Goal: Task Accomplishment & Management: Manage account settings

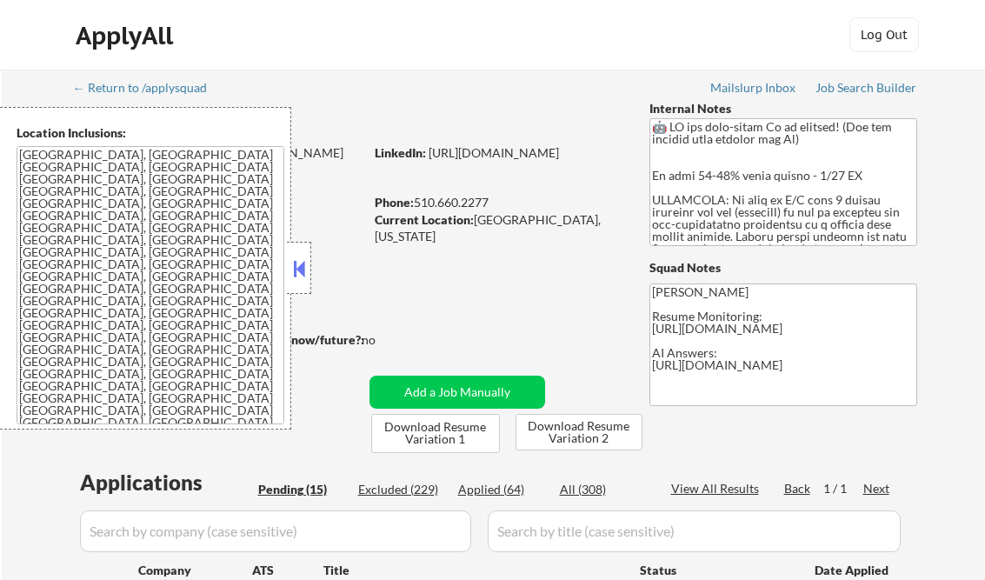
select select ""pending""
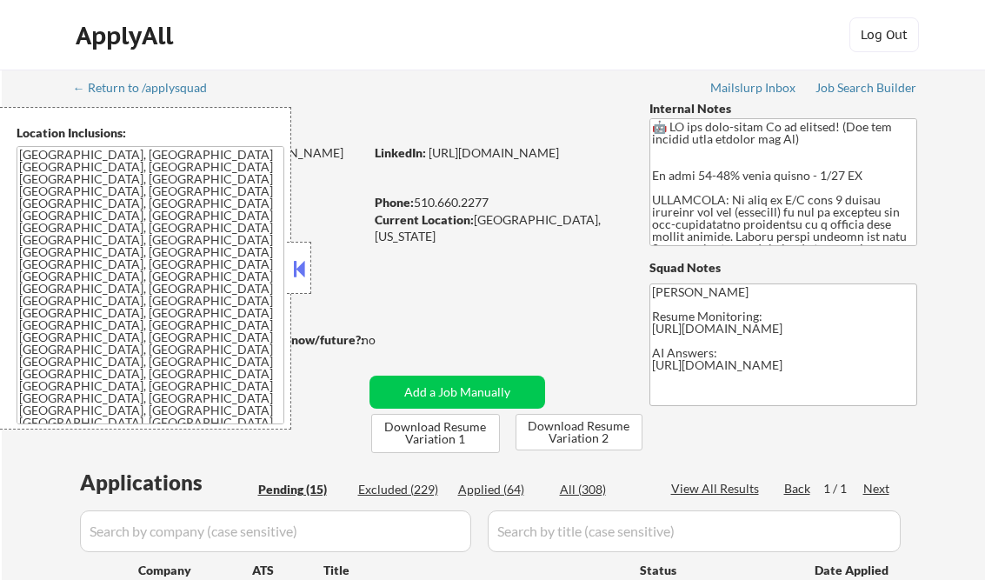
select select ""pending""
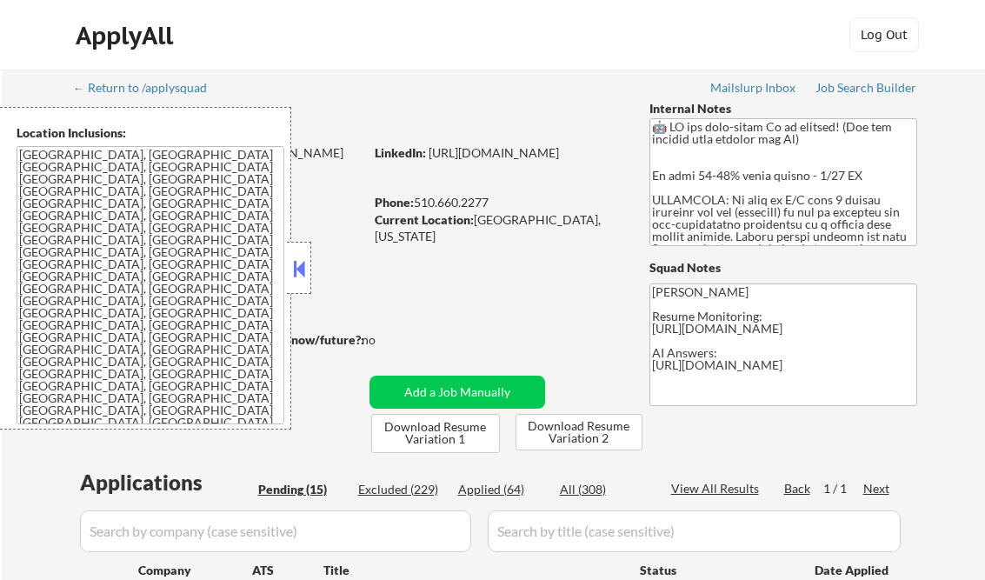
select select ""pending""
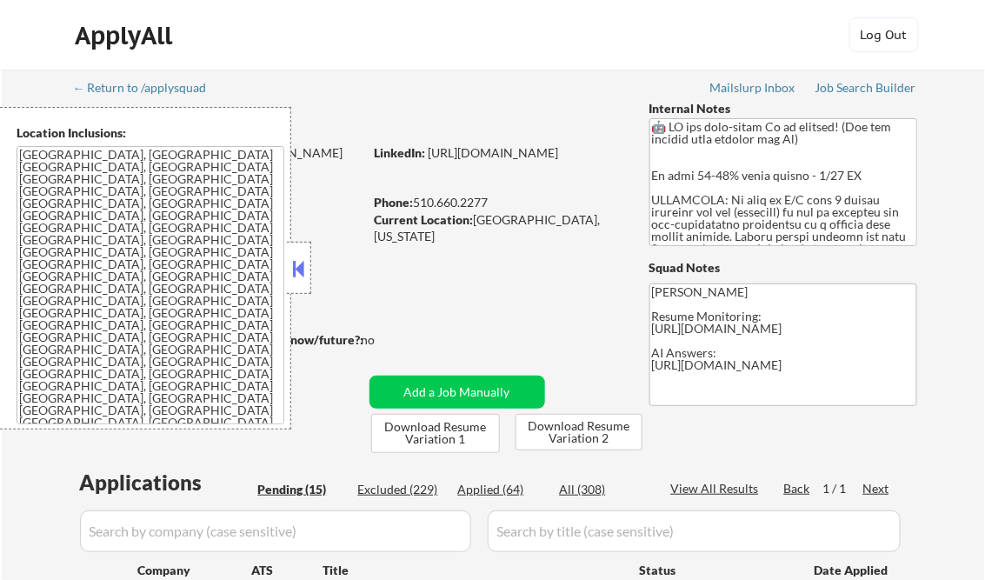
click at [295, 272] on button at bounding box center [298, 269] width 19 height 26
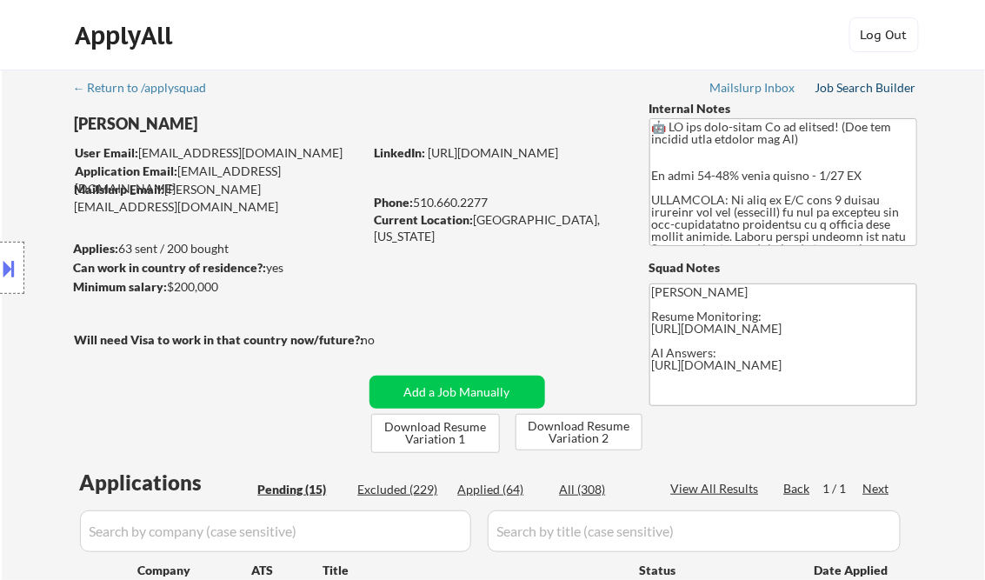
click at [880, 90] on div "Job Search Builder" at bounding box center [866, 88] width 102 height 12
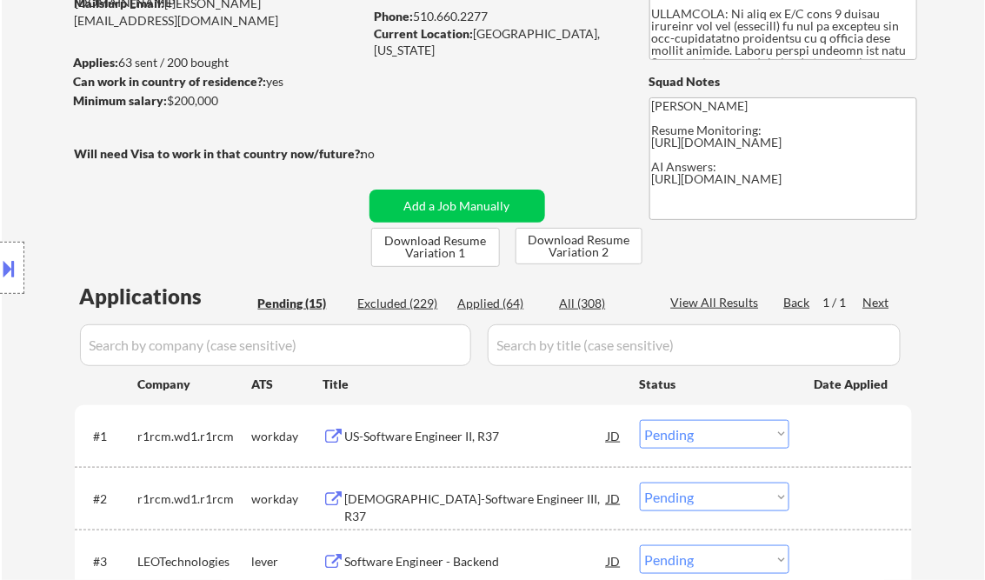
scroll to position [278, 0]
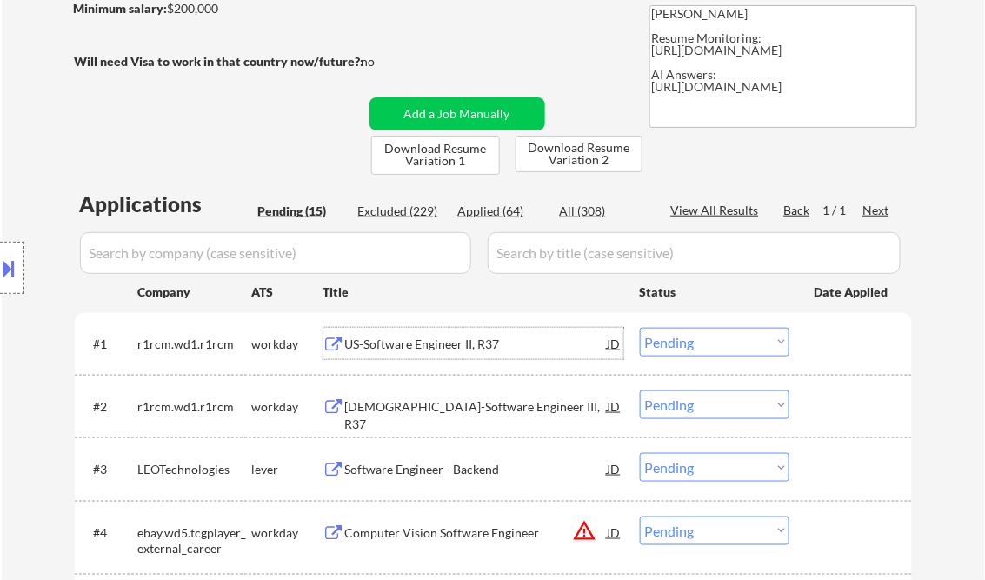
click at [420, 339] on div "US-Software Engineer II, R37" at bounding box center [476, 344] width 263 height 17
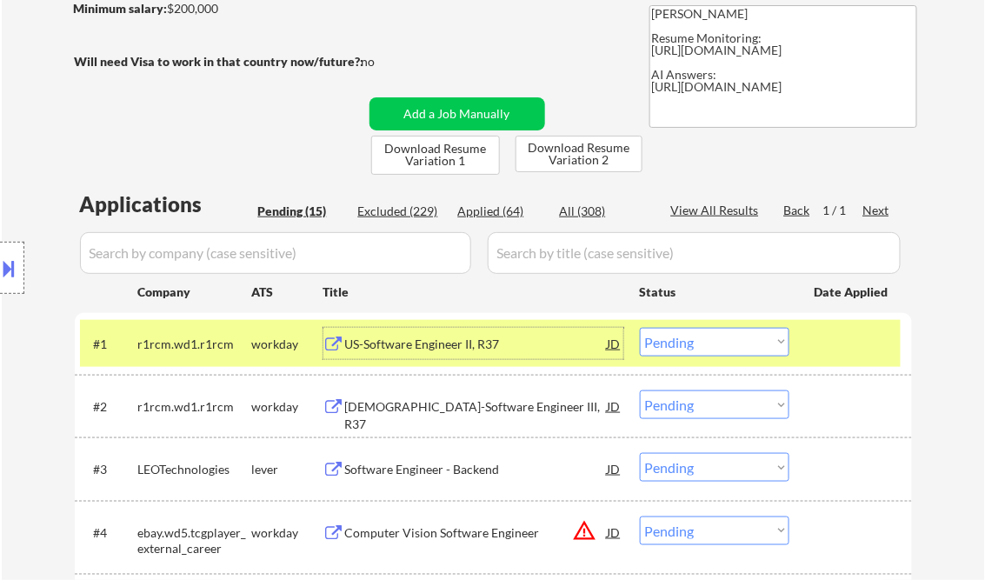
click at [668, 347] on select "Choose an option... Pending Applied Excluded (Questions) Excluded (Expired) Exc…" at bounding box center [715, 342] width 150 height 29
click at [640, 328] on select "Choose an option... Pending Applied Excluded (Questions) Excluded (Expired) Exc…" at bounding box center [715, 342] width 150 height 29
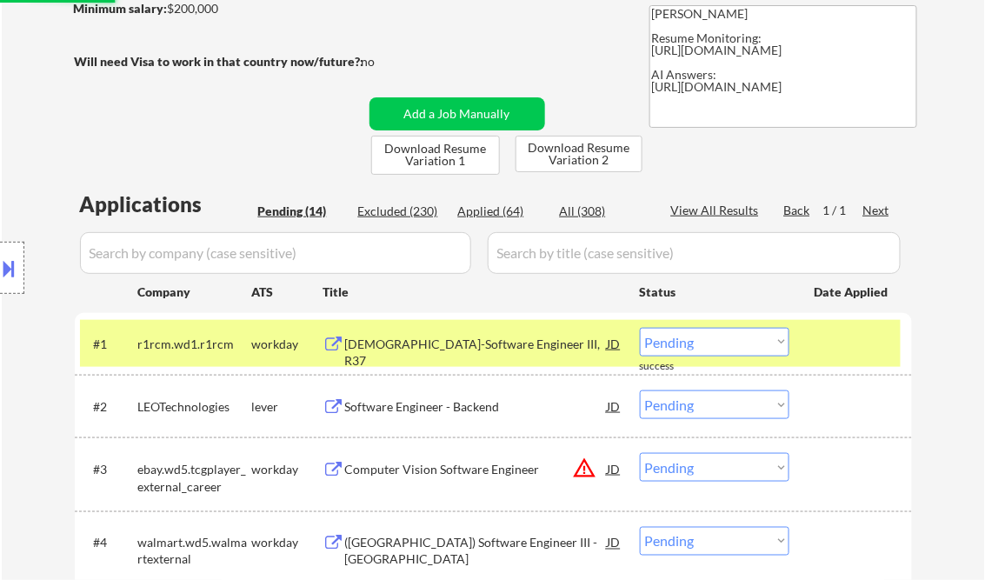
click at [416, 351] on div "[DEMOGRAPHIC_DATA]-Software Engineer III, R37" at bounding box center [476, 353] width 263 height 34
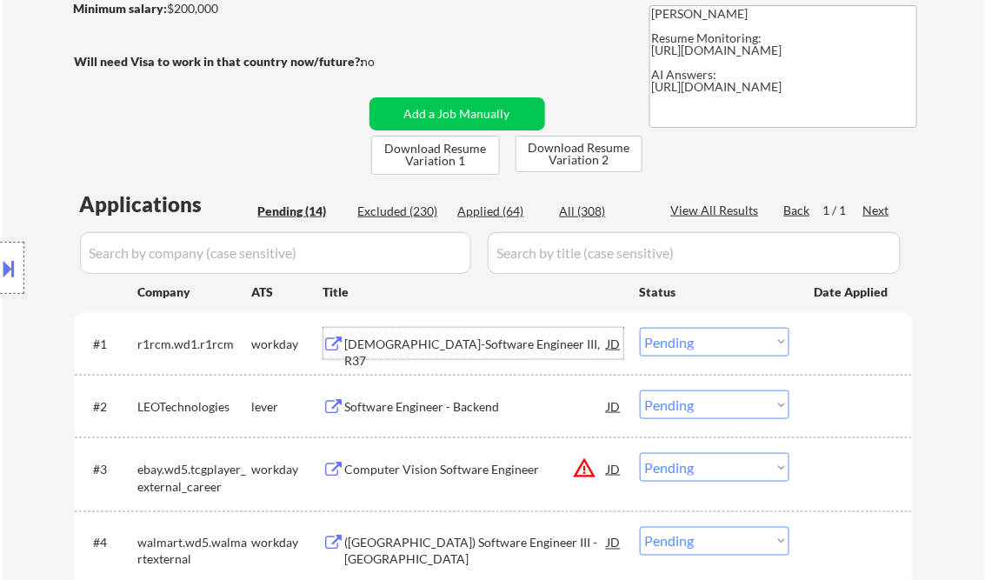
click at [666, 342] on select "Choose an option... Pending Applied Excluded (Questions) Excluded (Expired) Exc…" at bounding box center [715, 342] width 150 height 29
click at [640, 328] on select "Choose an option... Pending Applied Excluded (Questions) Excluded (Expired) Exc…" at bounding box center [715, 342] width 150 height 29
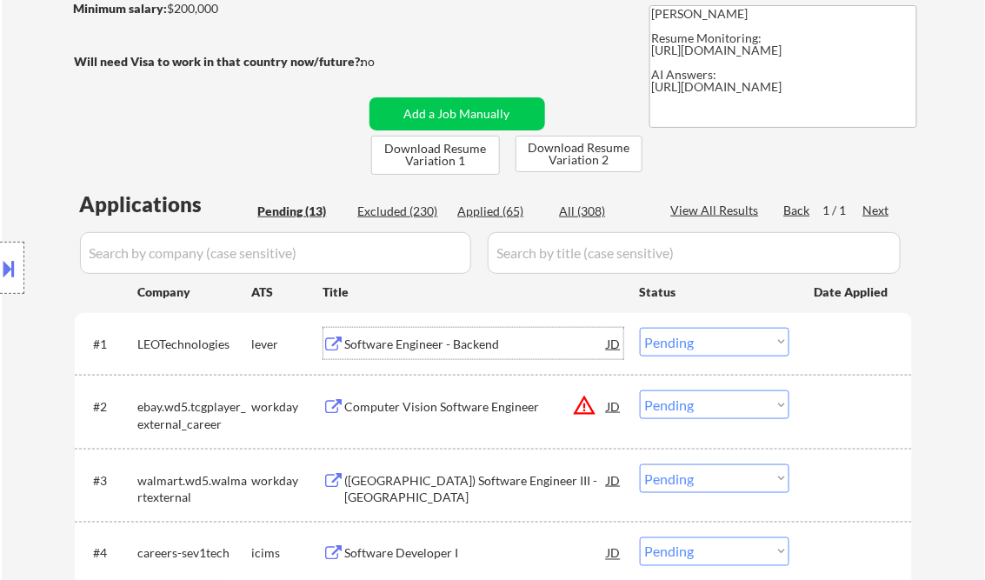
click at [460, 343] on div "Software Engineer - Backend" at bounding box center [476, 344] width 263 height 17
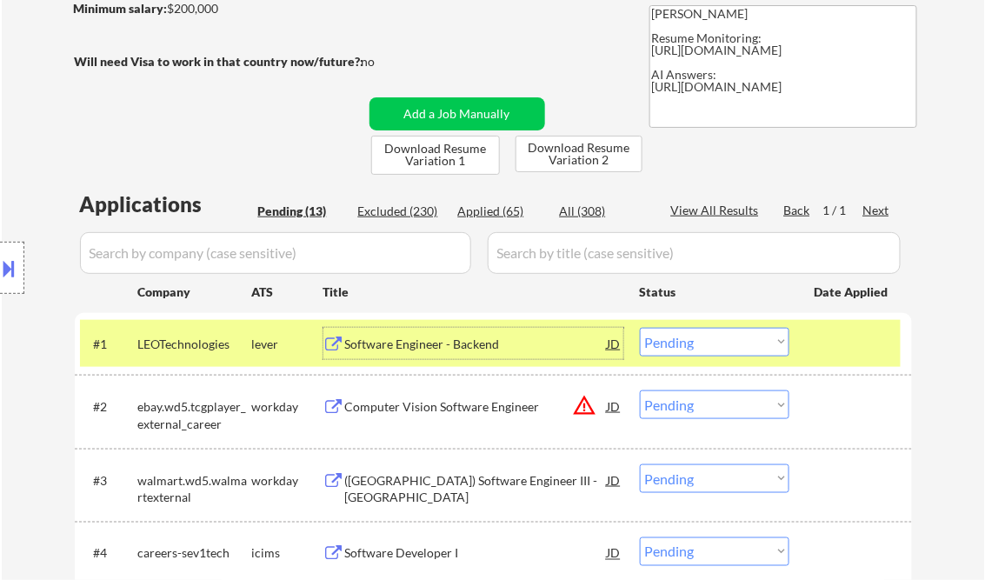
click at [675, 345] on select "Choose an option... Pending Applied Excluded (Questions) Excluded (Expired) Exc…" at bounding box center [715, 342] width 150 height 29
click at [640, 328] on select "Choose an option... Pending Applied Excluded (Questions) Excluded (Expired) Exc…" at bounding box center [715, 342] width 150 height 29
click at [467, 411] on div "Computer Vision Software Engineer" at bounding box center [476, 406] width 263 height 17
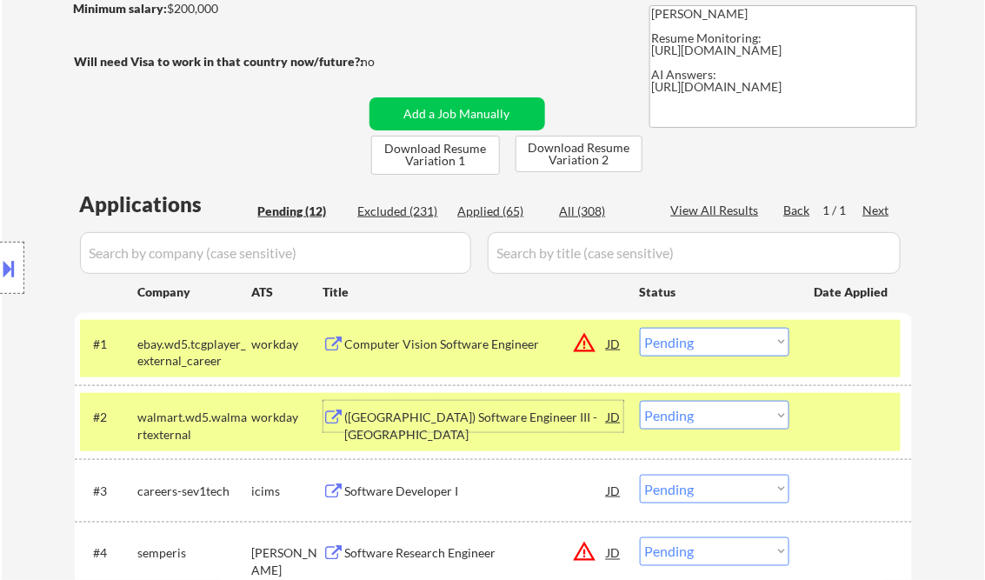
drag, startPoint x: 685, startPoint y: 341, endPoint x: 695, endPoint y: 349, distance: 12.4
click at [685, 341] on select "Choose an option... Pending Applied Excluded (Questions) Excluded (Expired) Exc…" at bounding box center [715, 342] width 150 height 29
click at [640, 328] on select "Choose an option... Pending Applied Excluded (Questions) Excluded (Expired) Exc…" at bounding box center [715, 342] width 150 height 29
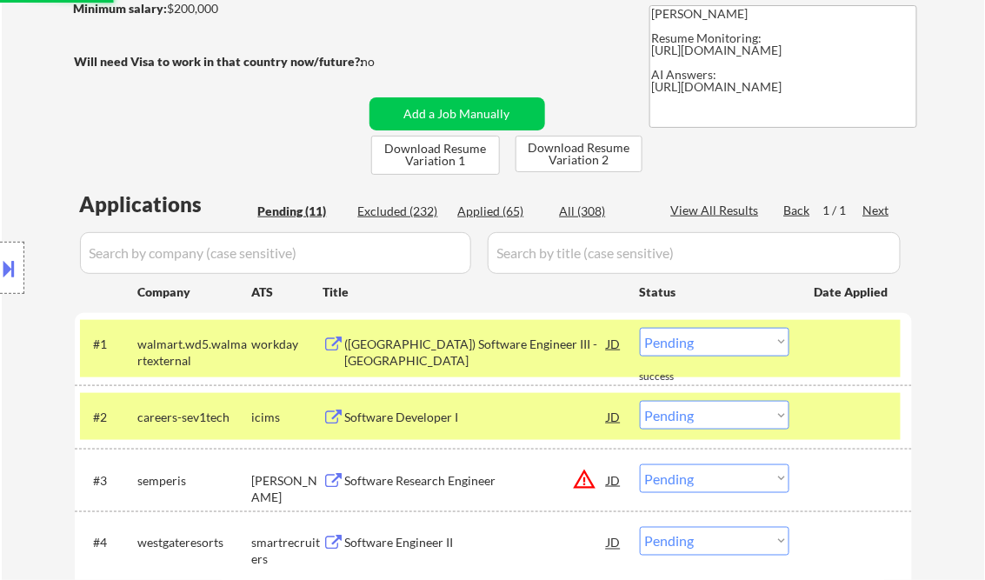
click at [421, 336] on div "([GEOGRAPHIC_DATA]) Software Engineer III - [GEOGRAPHIC_DATA]" at bounding box center [476, 353] width 263 height 34
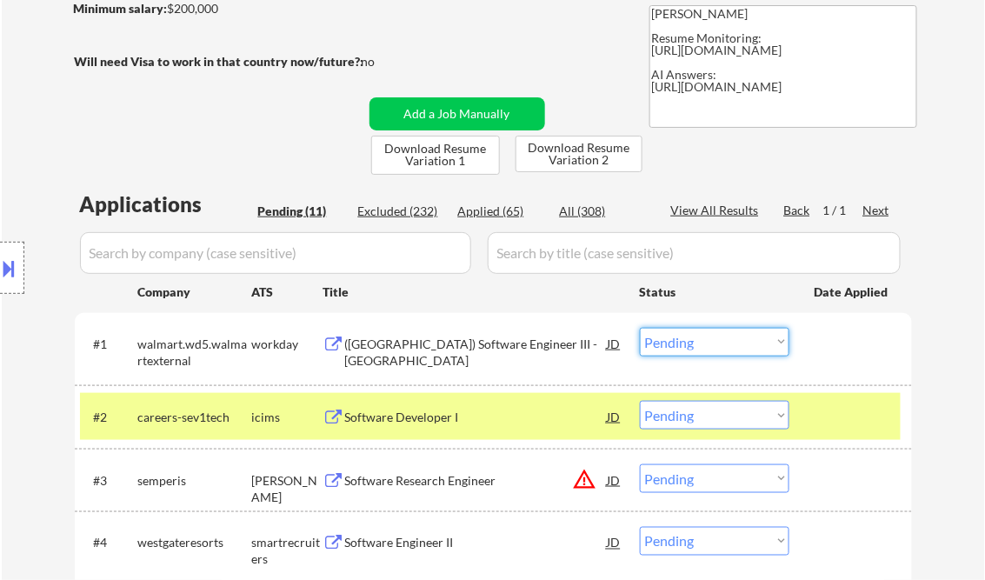
click at [742, 337] on select "Choose an option... Pending Applied Excluded (Questions) Excluded (Expired) Exc…" at bounding box center [715, 342] width 150 height 29
click at [13, 268] on button at bounding box center [9, 268] width 19 height 29
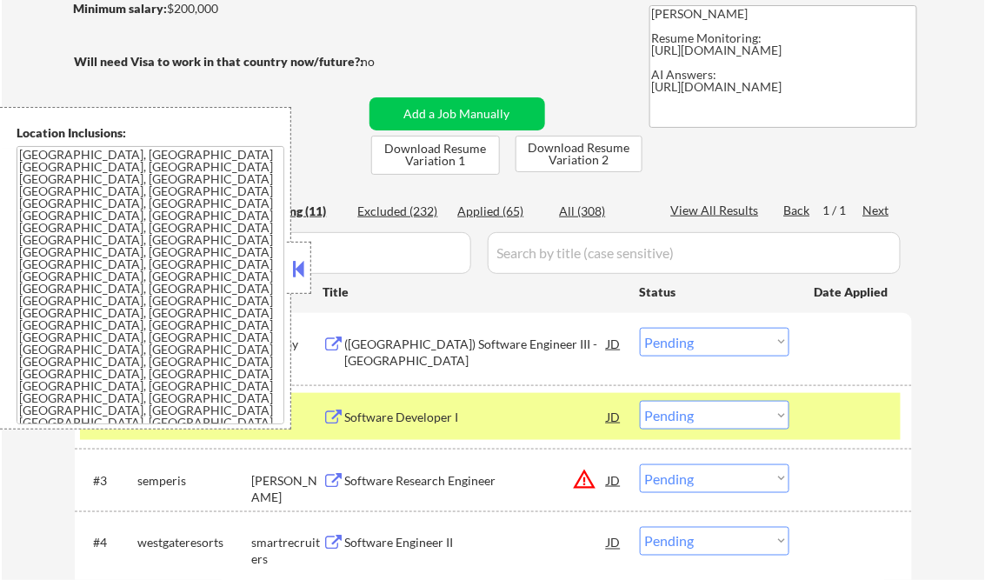
click at [294, 264] on button at bounding box center [298, 269] width 19 height 26
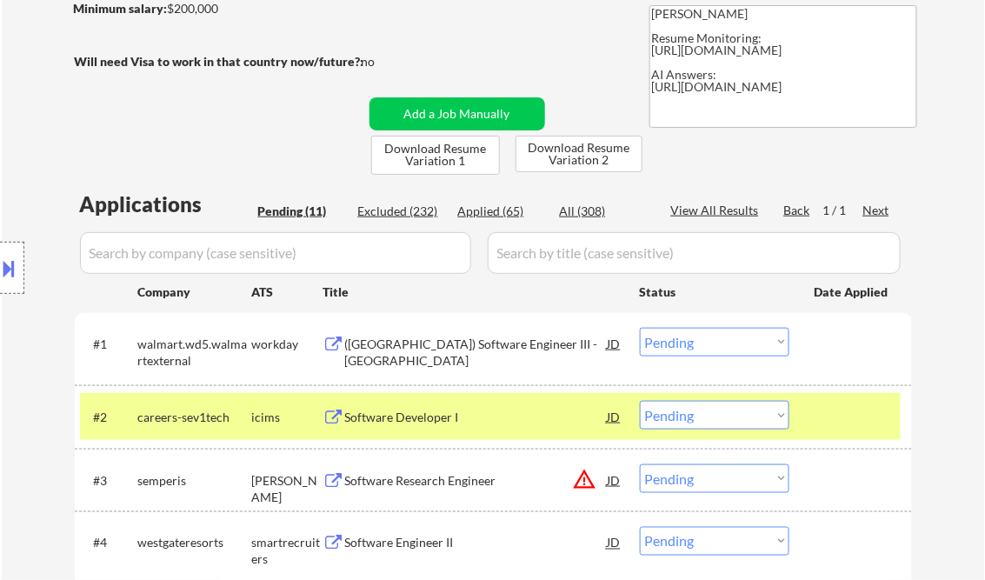
click at [768, 353] on select "Choose an option... Pending Applied Excluded (Questions) Excluded (Expired) Exc…" at bounding box center [715, 342] width 150 height 29
click at [640, 328] on select "Choose an option... Pending Applied Excluded (Questions) Excluded (Expired) Exc…" at bounding box center [715, 342] width 150 height 29
click at [401, 412] on div "Software Developer I" at bounding box center [476, 417] width 263 height 17
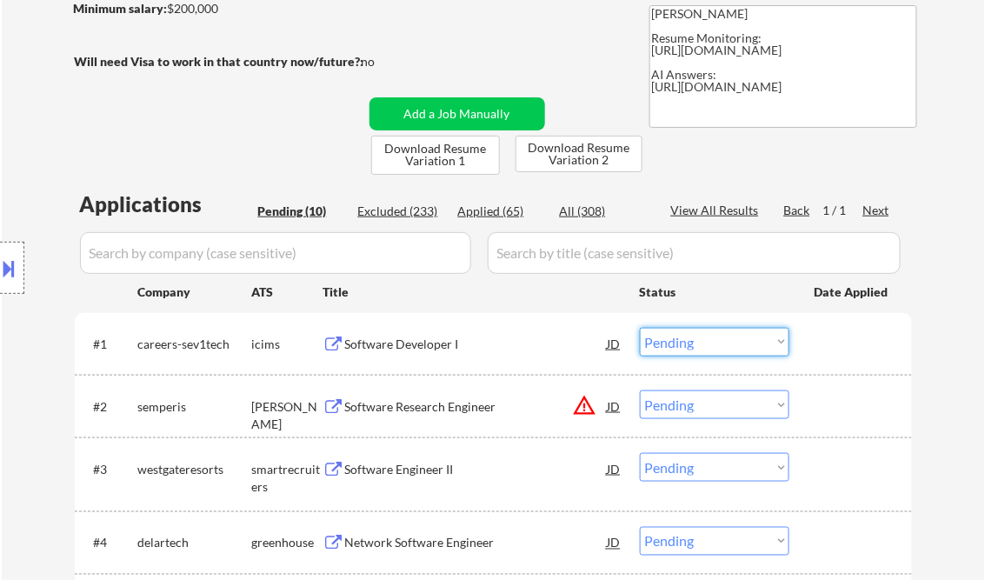
drag, startPoint x: 701, startPoint y: 344, endPoint x: 721, endPoint y: 356, distance: 23.0
click at [701, 344] on select "Choose an option... Pending Applied Excluded (Questions) Excluded (Expired) Exc…" at bounding box center [715, 342] width 150 height 29
click at [640, 328] on select "Choose an option... Pending Applied Excluded (Questions) Excluded (Expired) Exc…" at bounding box center [715, 342] width 150 height 29
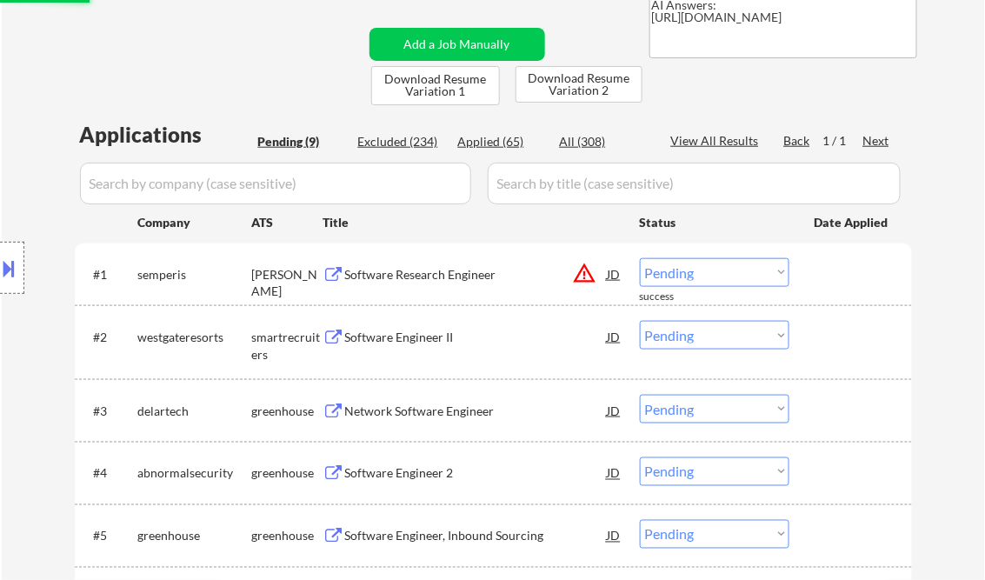
click at [427, 283] on div "Software Research Engineer" at bounding box center [476, 273] width 263 height 31
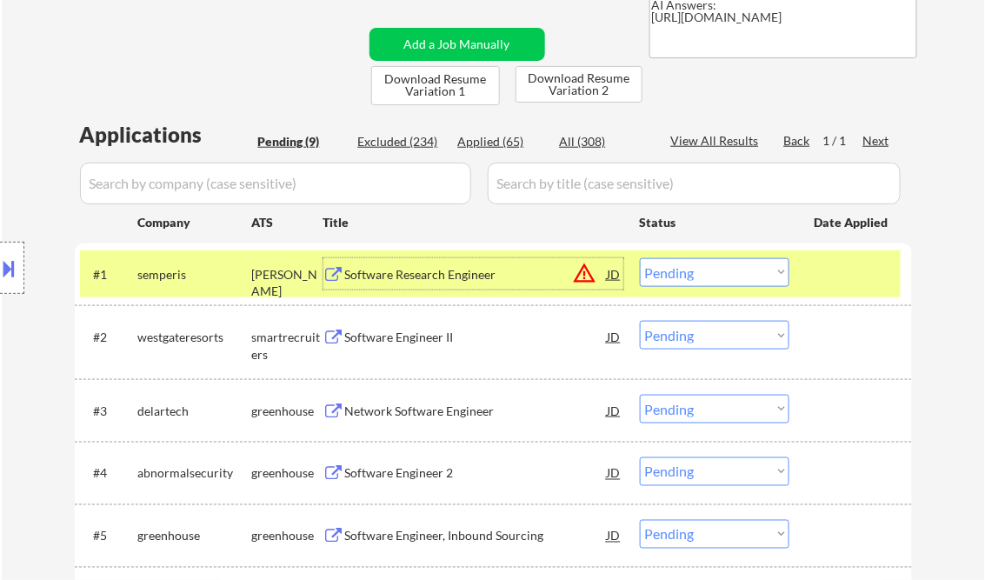
click at [684, 287] on div "#1 semperis ashby Software Research Engineer JD warning_amber Choose an option.…" at bounding box center [490, 273] width 821 height 47
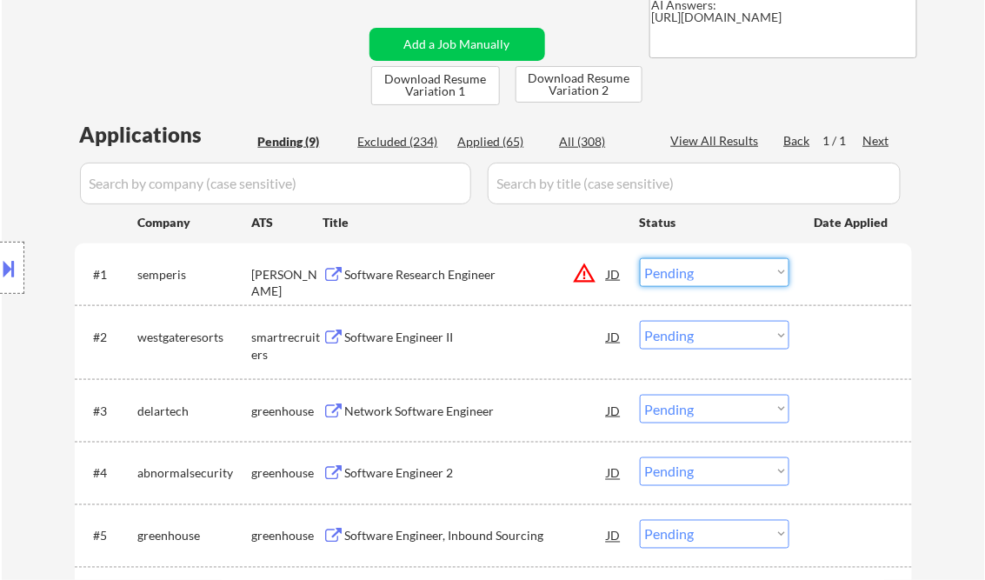
click at [720, 280] on select "Choose an option... Pending Applied Excluded (Questions) Excluded (Expired) Exc…" at bounding box center [715, 272] width 150 height 29
click at [640, 258] on select "Choose an option... Pending Applied Excluded (Questions) Excluded (Expired) Exc…" at bounding box center [715, 272] width 150 height 29
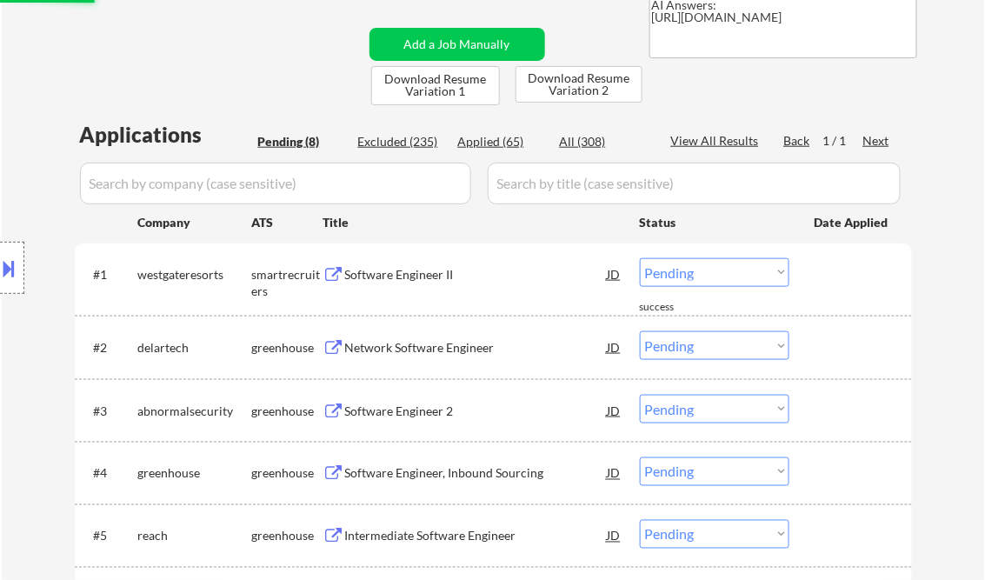
click at [409, 275] on div "Software Engineer II" at bounding box center [476, 274] width 263 height 17
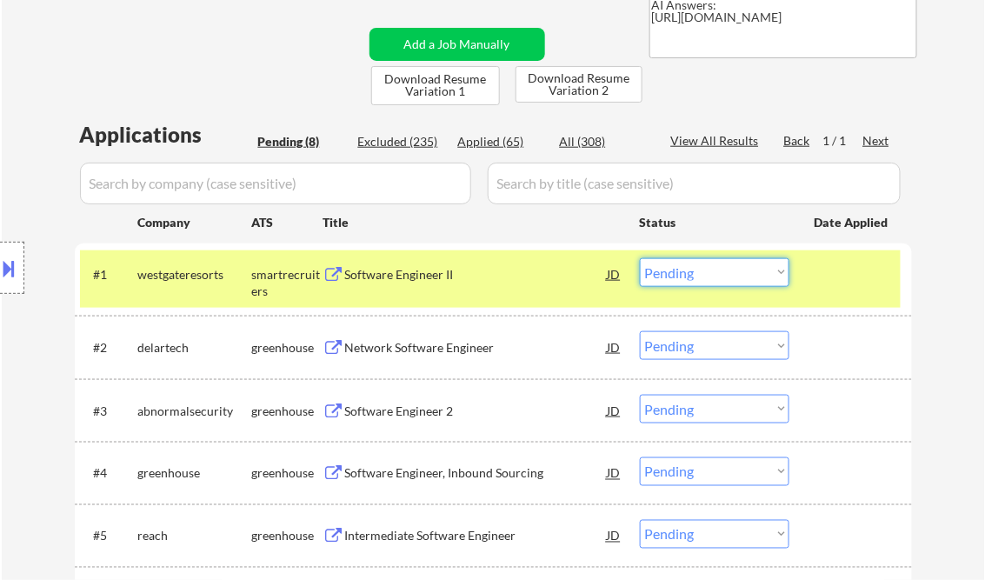
drag, startPoint x: 708, startPoint y: 273, endPoint x: 710, endPoint y: 287, distance: 14.2
click at [708, 273] on select "Choose an option... Pending Applied Excluded (Questions) Excluded (Expired) Exc…" at bounding box center [715, 272] width 150 height 29
click at [640, 258] on select "Choose an option... Pending Applied Excluded (Questions) Excluded (Expired) Exc…" at bounding box center [715, 272] width 150 height 29
click at [455, 348] on div "Network Software Engineer" at bounding box center [476, 347] width 263 height 17
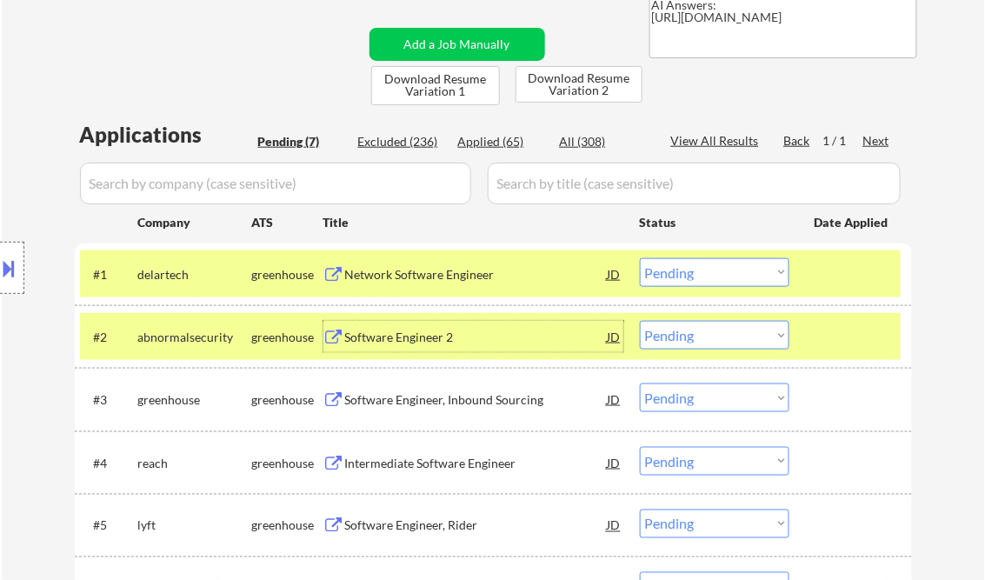
click at [704, 280] on select "Choose an option... Pending Applied Excluded (Questions) Excluded (Expired) Exc…" at bounding box center [715, 272] width 150 height 29
click at [640, 258] on select "Choose an option... Pending Applied Excluded (Questions) Excluded (Expired) Exc…" at bounding box center [715, 272] width 150 height 29
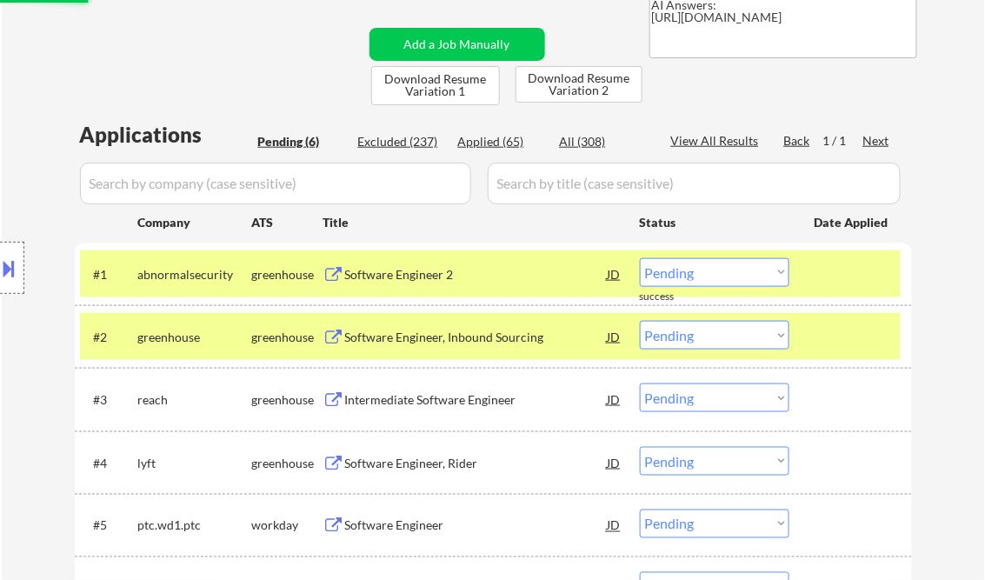
click at [424, 275] on div "Software Engineer 2" at bounding box center [476, 274] width 263 height 17
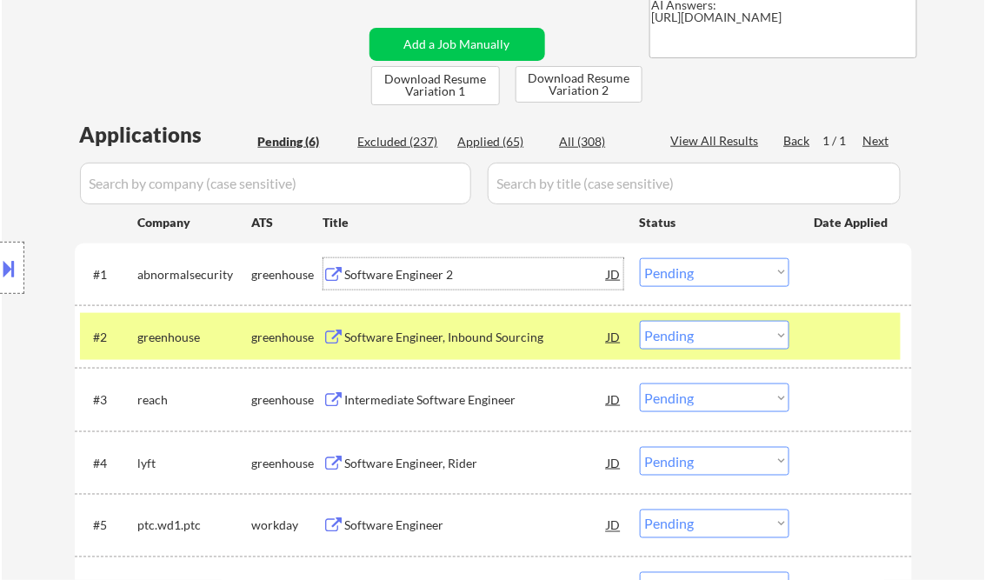
drag, startPoint x: 697, startPoint y: 270, endPoint x: 703, endPoint y: 287, distance: 17.6
click at [697, 270] on select "Choose an option... Pending Applied Excluded (Questions) Excluded (Expired) Exc…" at bounding box center [715, 272] width 150 height 29
click at [640, 258] on select "Choose an option... Pending Applied Excluded (Questions) Excluded (Expired) Exc…" at bounding box center [715, 272] width 150 height 29
click at [429, 344] on div "Software Engineer, Inbound Sourcing" at bounding box center [476, 337] width 263 height 17
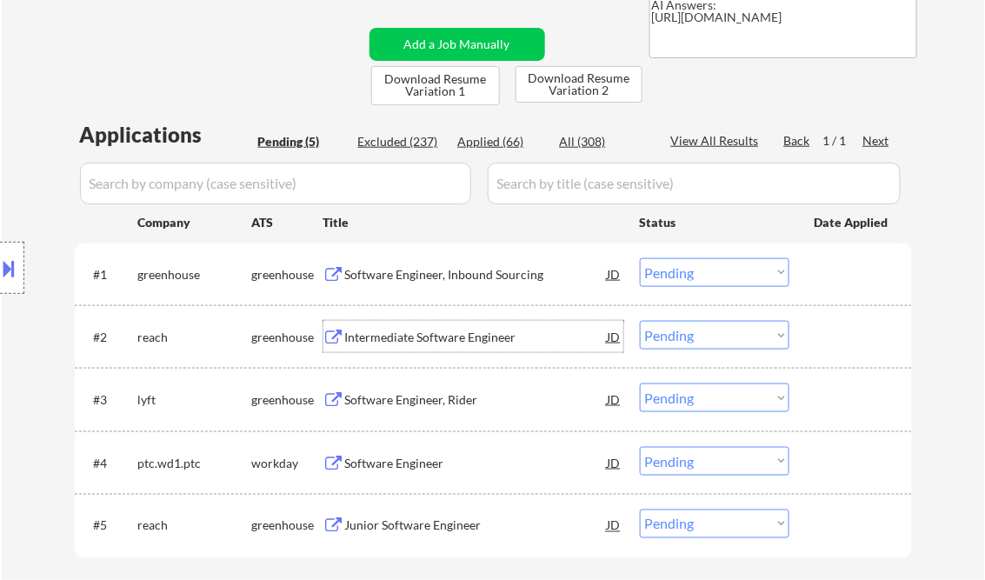
click at [673, 278] on select "Choose an option... Pending Applied Excluded (Questions) Excluded (Expired) Exc…" at bounding box center [715, 272] width 150 height 29
click at [640, 258] on select "Choose an option... Pending Applied Excluded (Questions) Excluded (Expired) Exc…" at bounding box center [715, 272] width 150 height 29
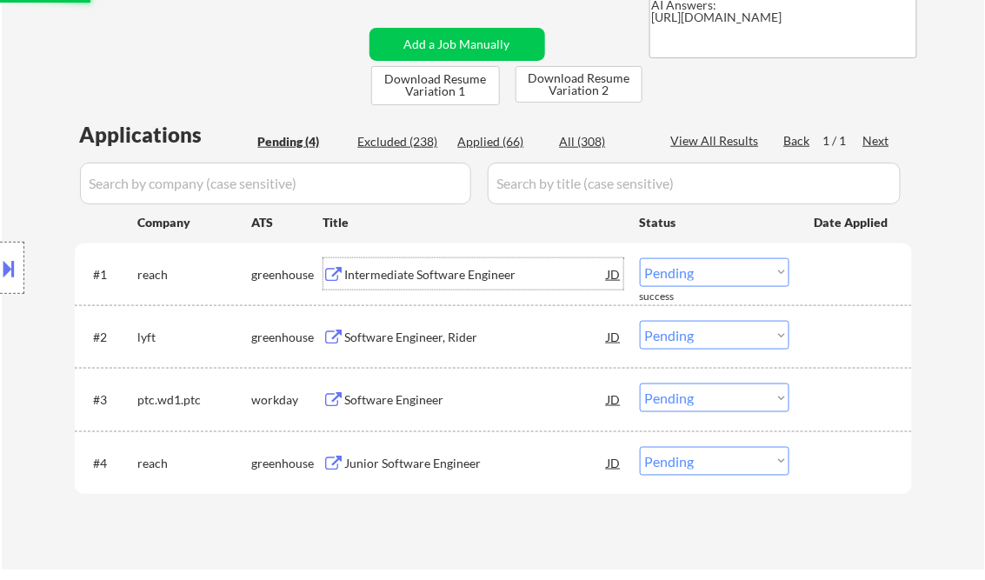
click at [426, 275] on div "Intermediate Software Engineer" at bounding box center [476, 274] width 263 height 17
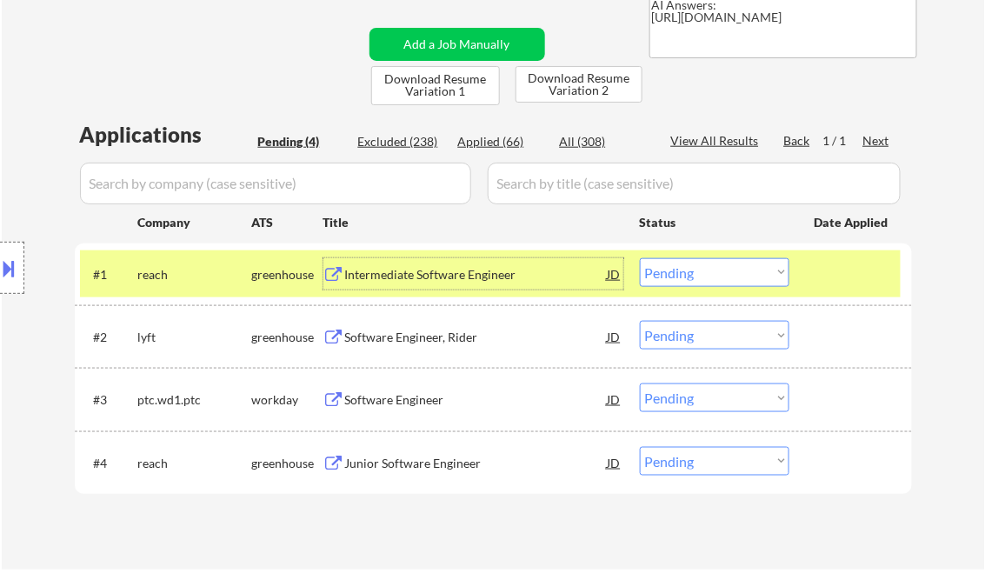
click at [722, 275] on select "Choose an option... Pending Applied Excluded (Questions) Excluded (Expired) Exc…" at bounding box center [715, 272] width 150 height 29
click at [640, 258] on select "Choose an option... Pending Applied Excluded (Questions) Excluded (Expired) Exc…" at bounding box center [715, 272] width 150 height 29
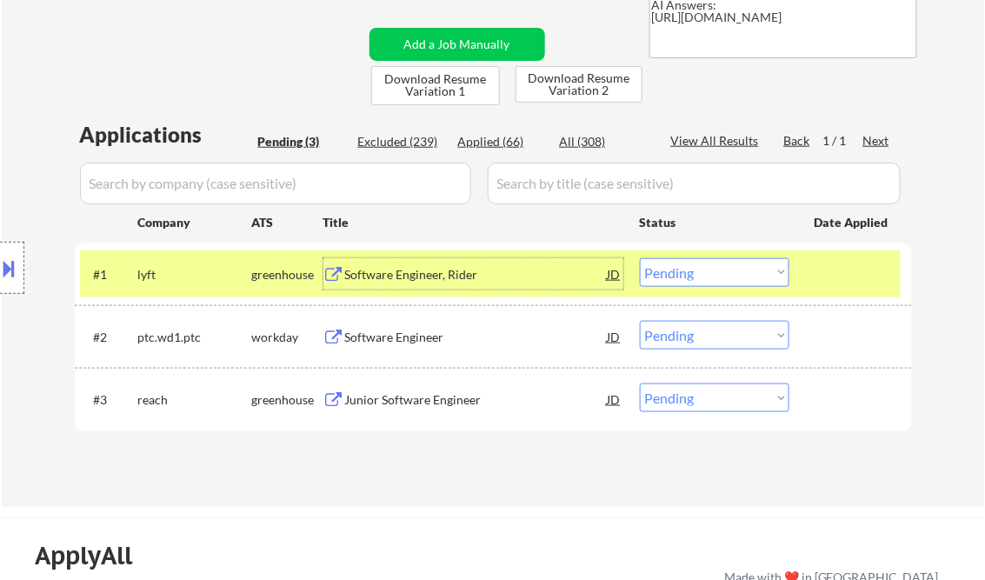
click at [435, 279] on div "Software Engineer, Rider" at bounding box center [476, 274] width 263 height 17
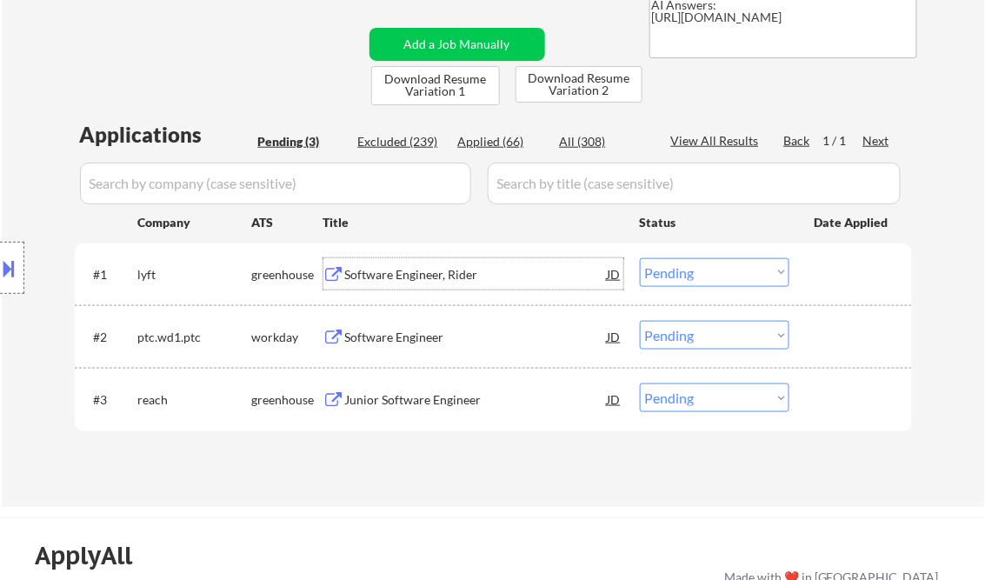
click at [701, 276] on select "Choose an option... Pending Applied Excluded (Questions) Excluded (Expired) Exc…" at bounding box center [715, 272] width 150 height 29
click at [640, 258] on select "Choose an option... Pending Applied Excluded (Questions) Excluded (Expired) Exc…" at bounding box center [715, 272] width 150 height 29
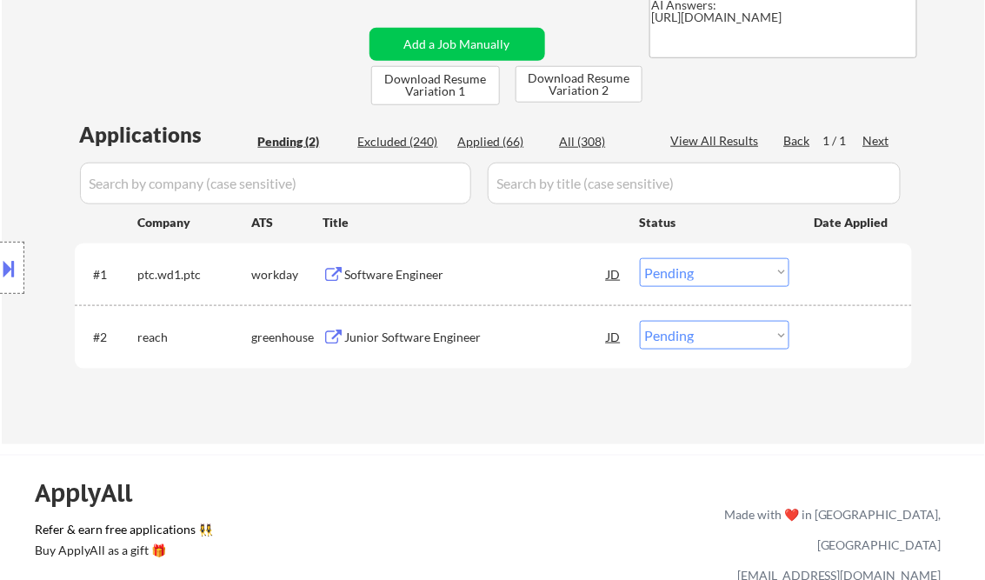
click at [419, 279] on div "Software Engineer" at bounding box center [476, 274] width 263 height 17
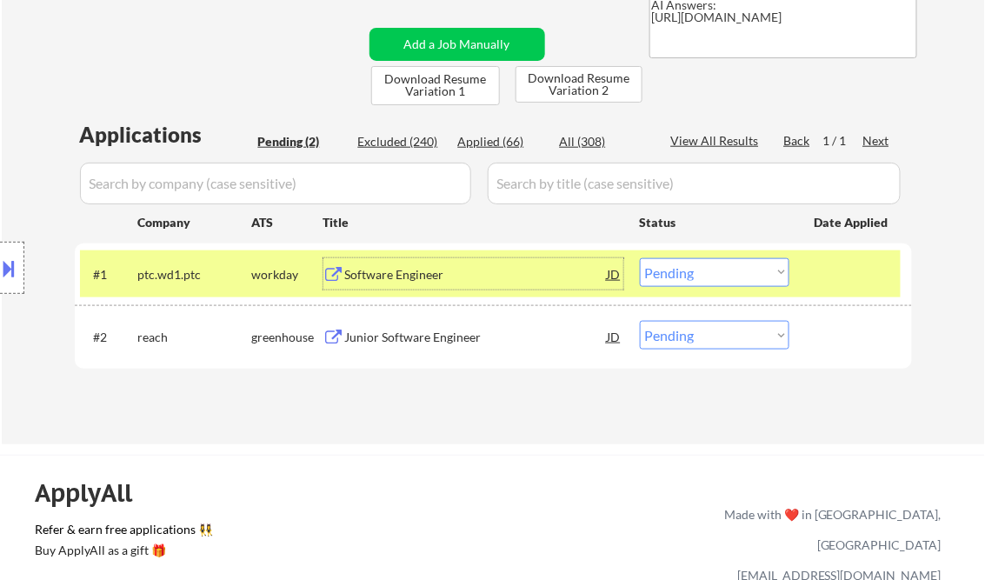
click at [748, 275] on select "Choose an option... Pending Applied Excluded (Questions) Excluded (Expired) Exc…" at bounding box center [715, 272] width 150 height 29
click at [640, 258] on select "Choose an option... Pending Applied Excluded (Questions) Excluded (Expired) Exc…" at bounding box center [715, 272] width 150 height 29
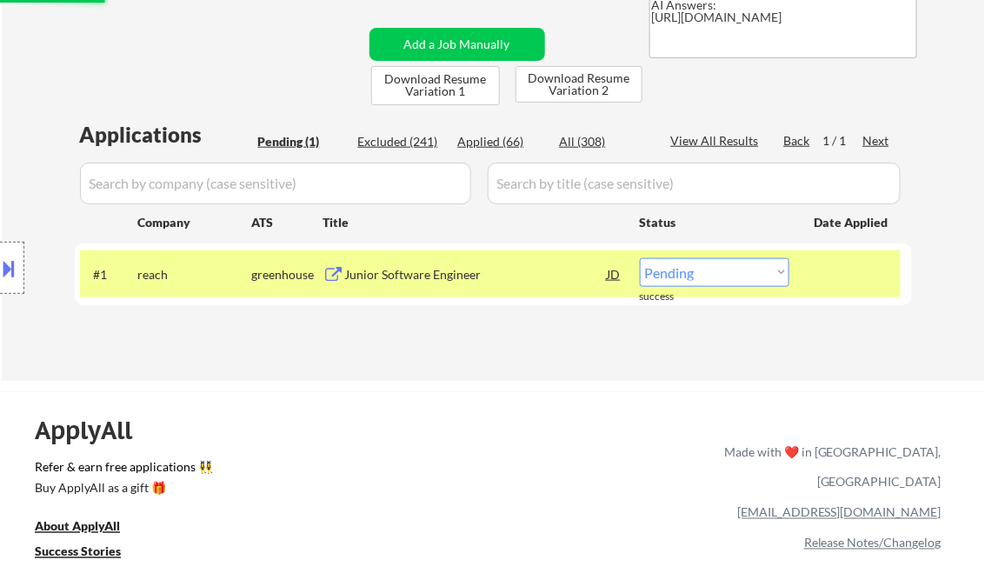
click at [390, 275] on div "Junior Software Engineer" at bounding box center [476, 274] width 263 height 17
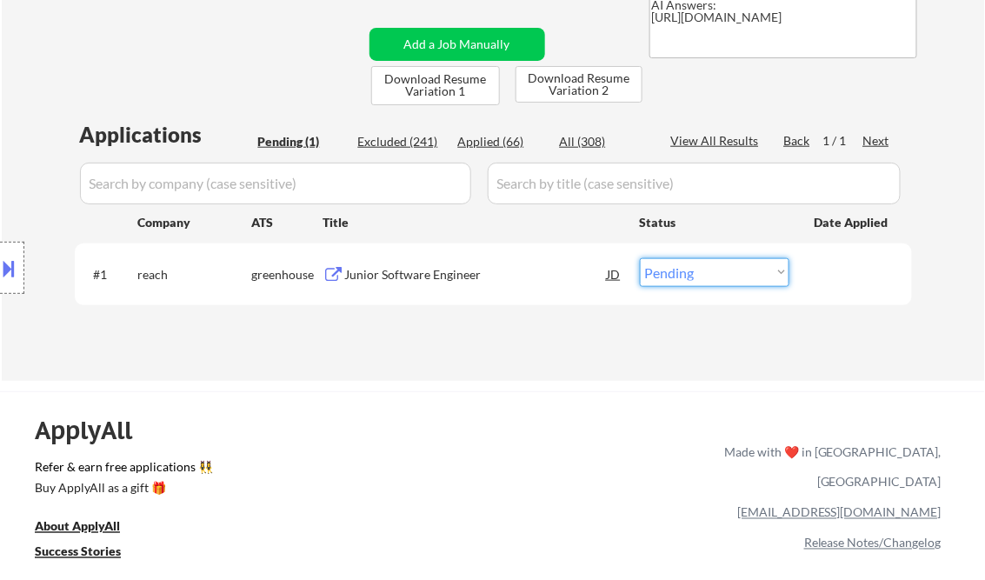
drag, startPoint x: 702, startPoint y: 280, endPoint x: 704, endPoint y: 289, distance: 8.9
click at [702, 280] on select "Choose an option... Pending Applied Excluded (Questions) Excluded (Expired) Exc…" at bounding box center [715, 272] width 150 height 29
drag, startPoint x: 725, startPoint y: 275, endPoint x: 740, endPoint y: 281, distance: 16.0
click at [725, 275] on select "Choose an option... Pending Applied Excluded (Questions) Excluded (Expired) Exc…" at bounding box center [715, 272] width 150 height 29
select select ""excluded__bad_match_""
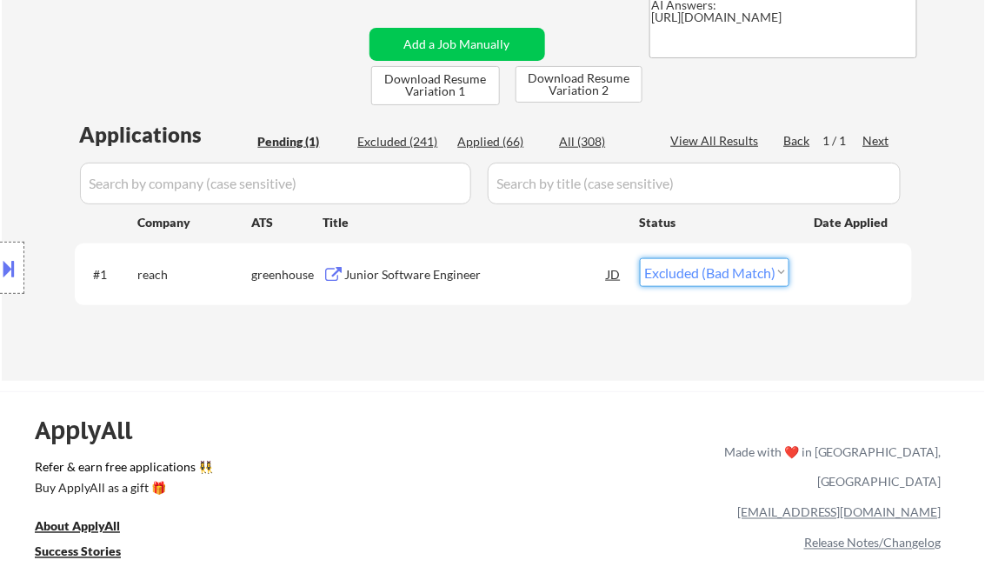
click at [640, 258] on select "Choose an option... Pending Applied Excluded (Questions) Excluded (Expired) Exc…" at bounding box center [715, 272] width 150 height 29
click at [445, 349] on div "← Return to /applysquad Mailslurp Inbox Job Search Builder Sheena Shirakhon Use…" at bounding box center [494, 44] width 868 height 645
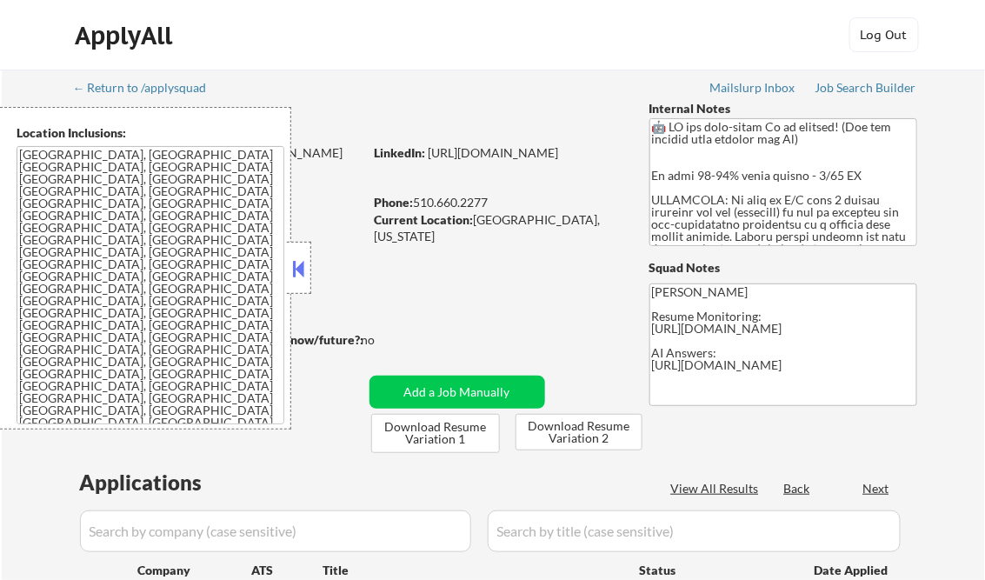
select select ""pending""
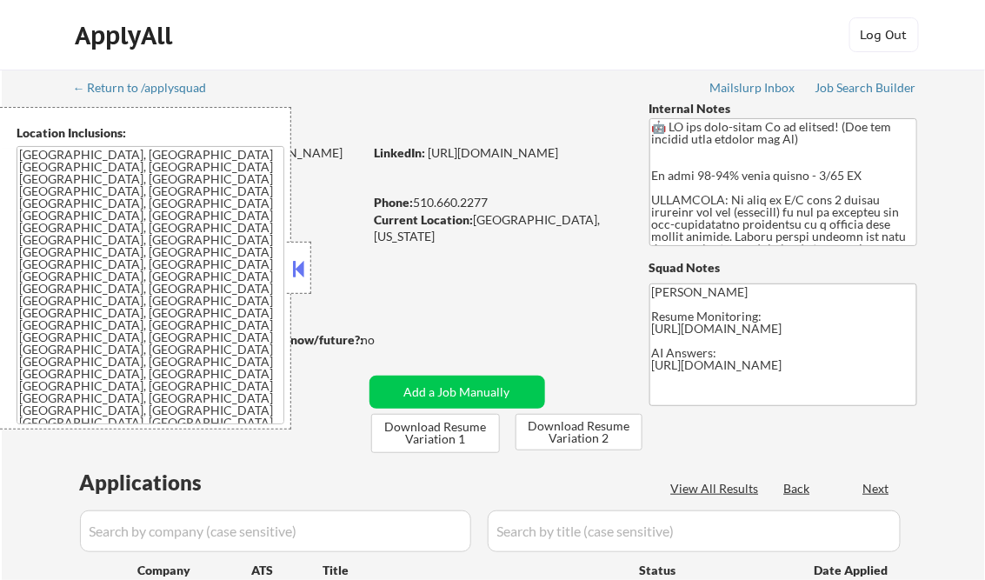
select select ""pending""
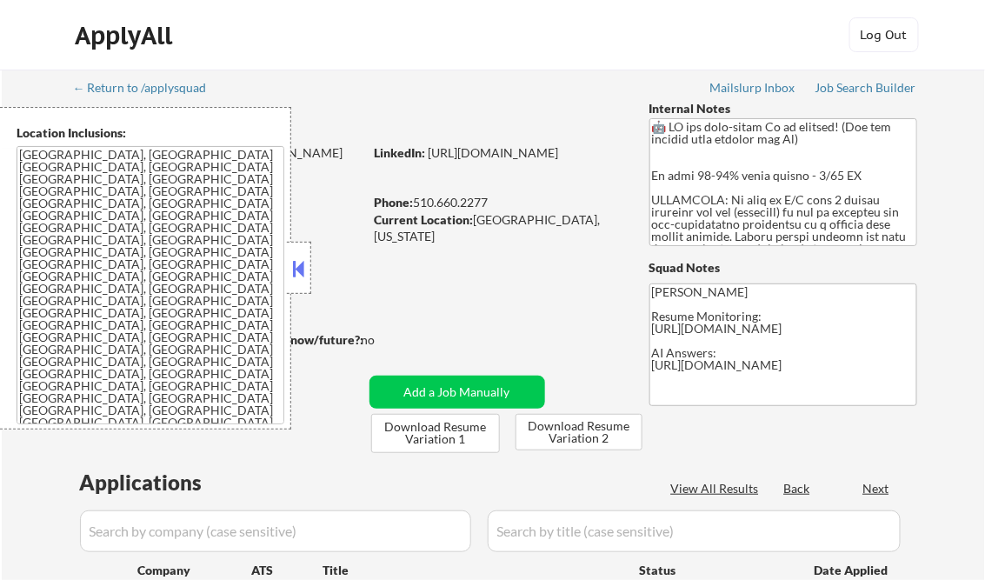
select select ""pending""
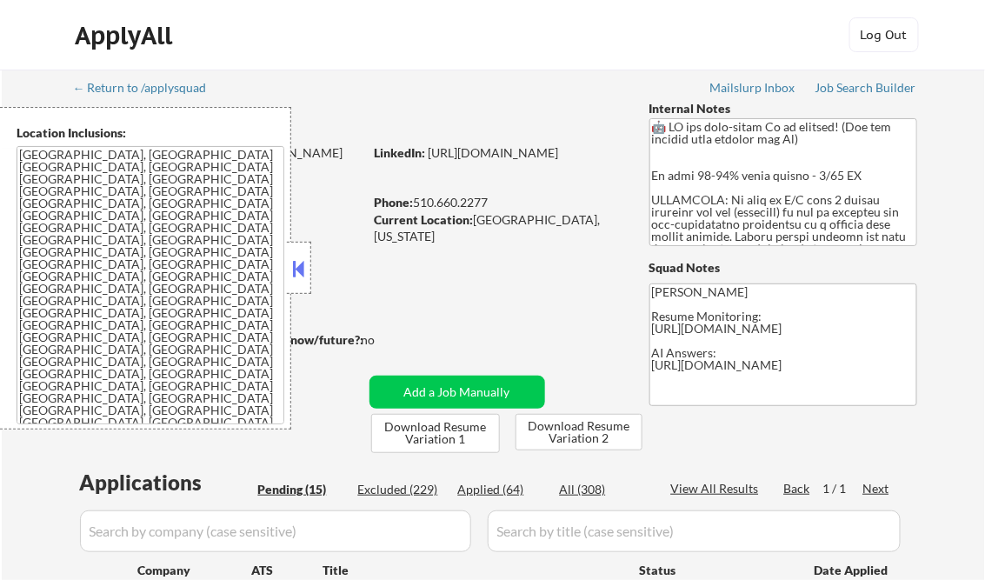
click at [302, 262] on button at bounding box center [298, 269] width 19 height 26
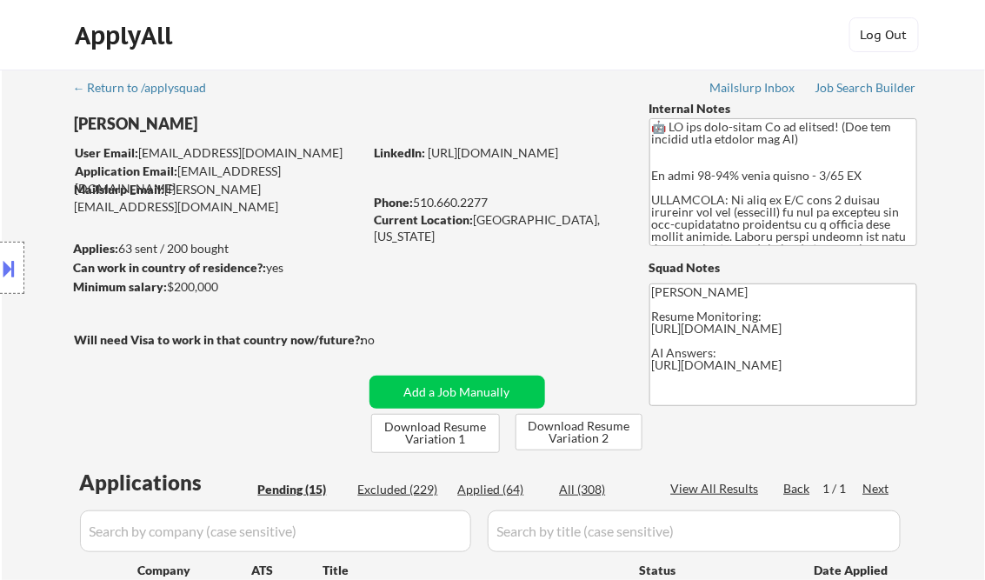
click at [503, 495] on div "Applied (64)" at bounding box center [501, 489] width 87 height 17
select select ""applied""
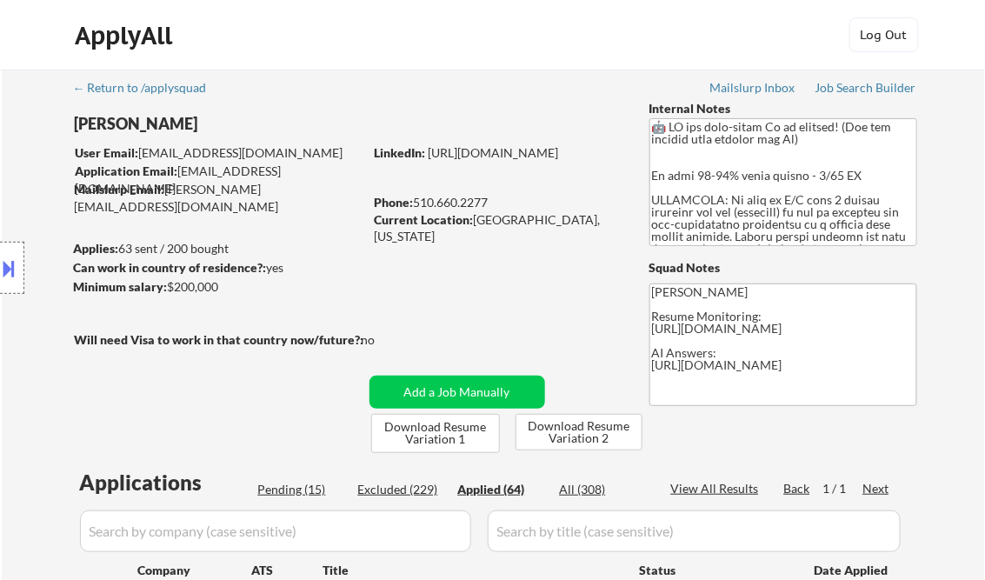
select select ""applied""
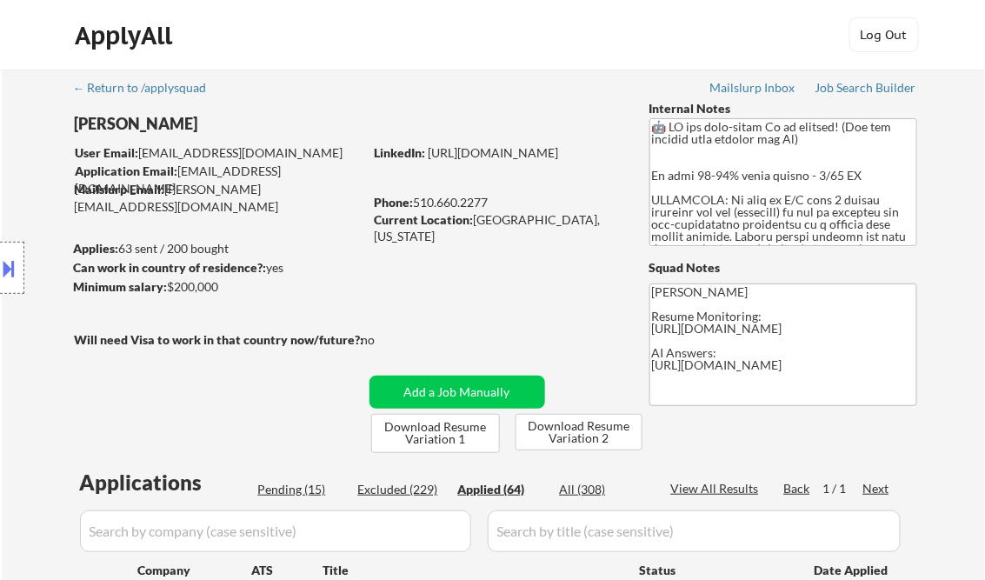
select select ""applied""
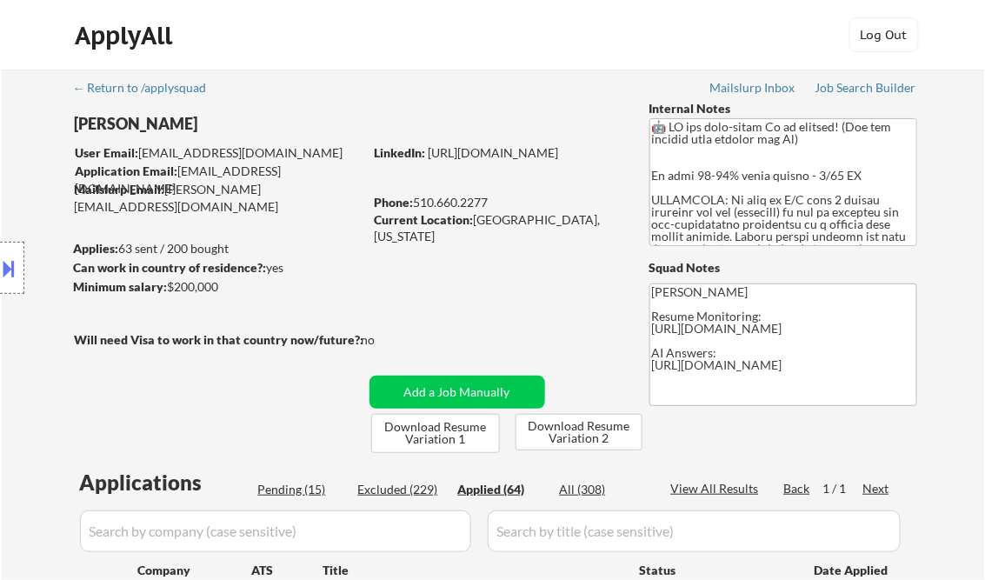
select select ""applied""
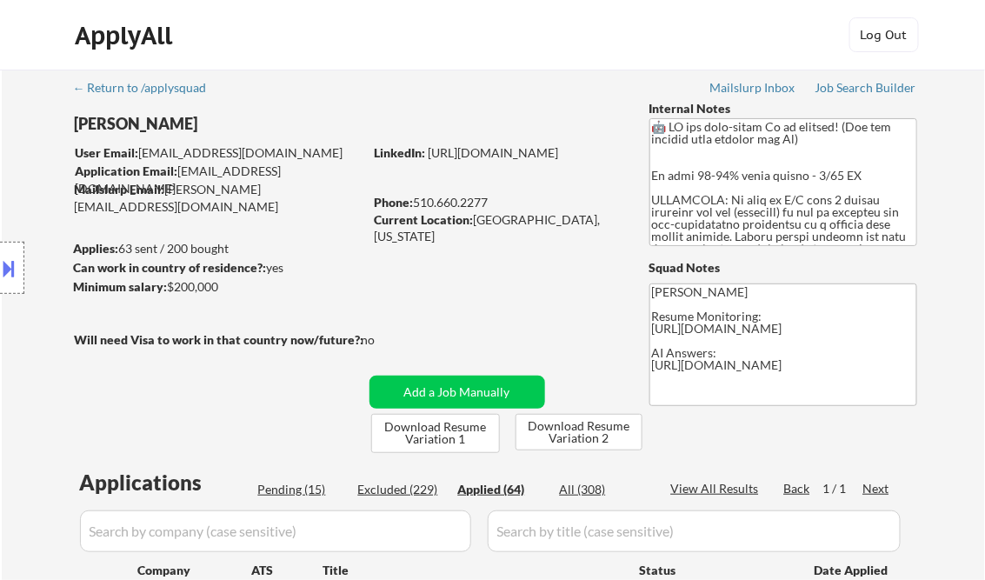
select select ""applied""
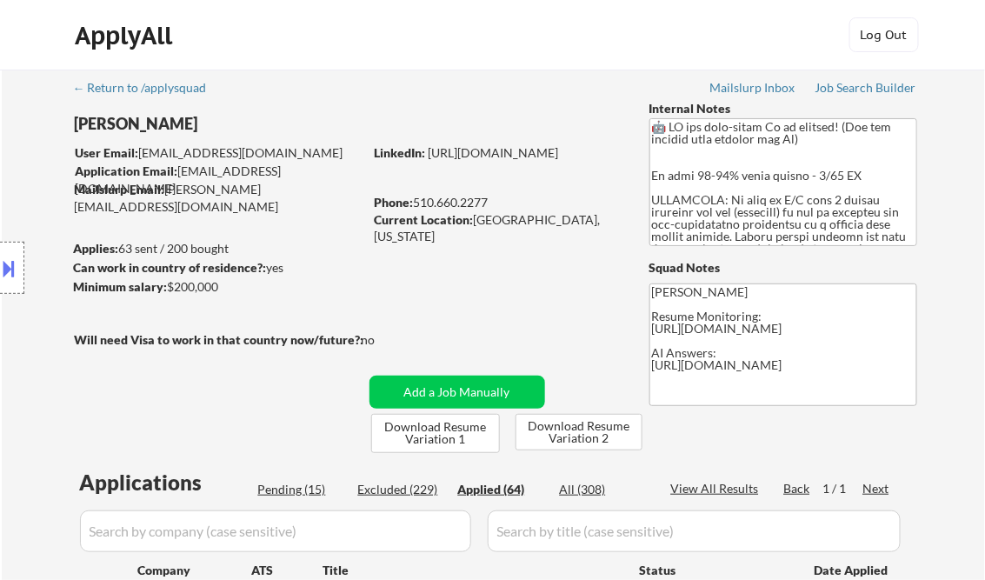
select select ""applied""
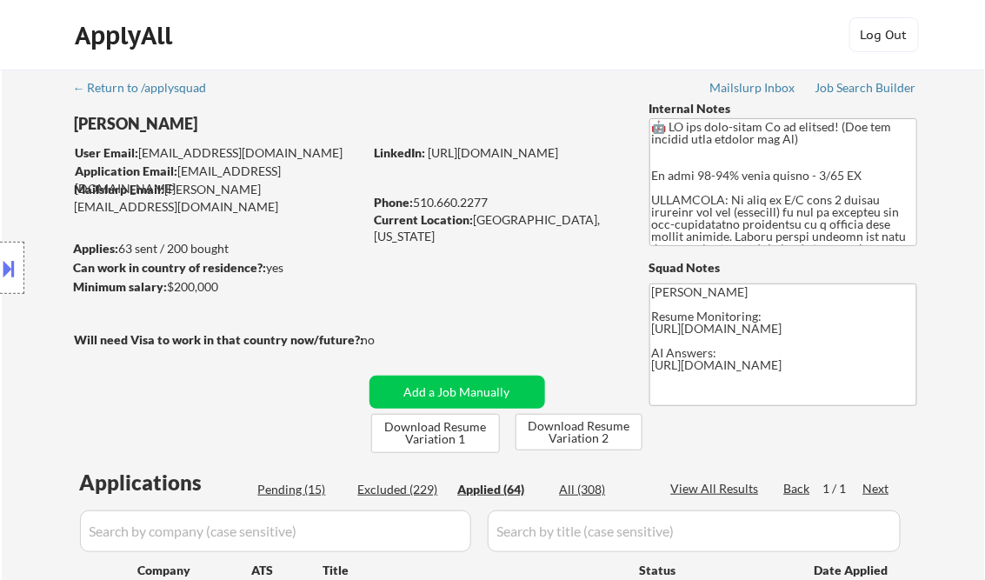
select select ""applied""
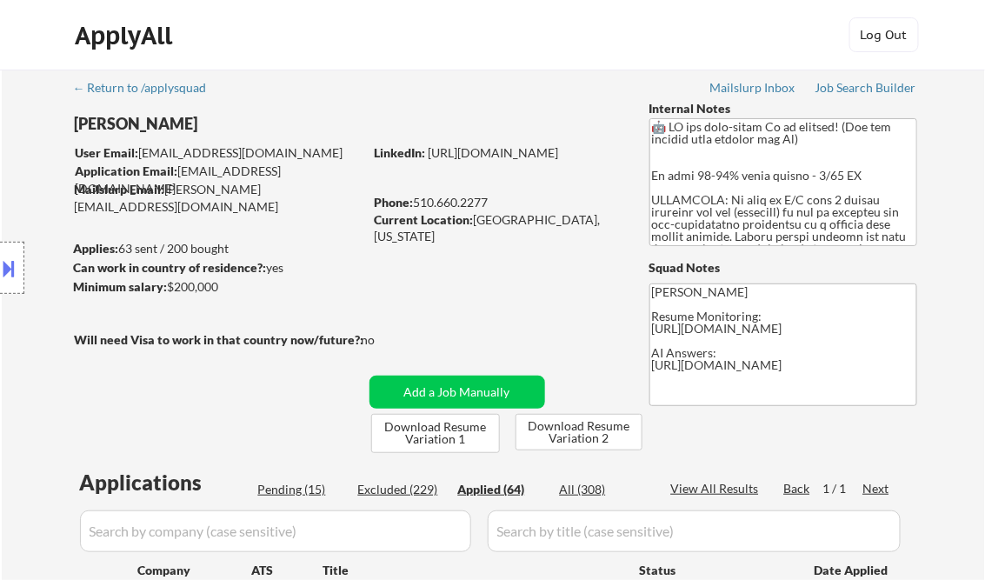
select select ""applied""
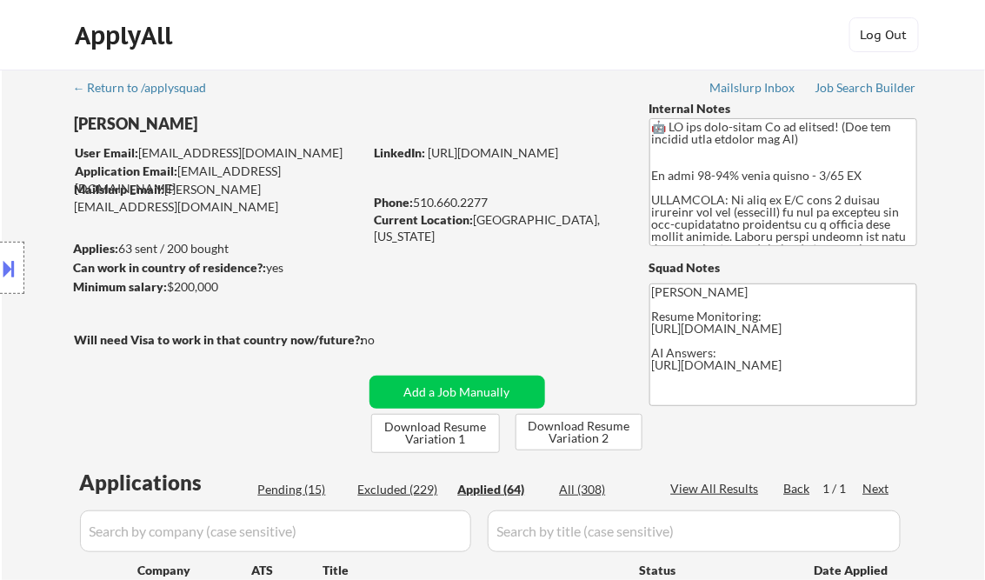
select select ""applied""
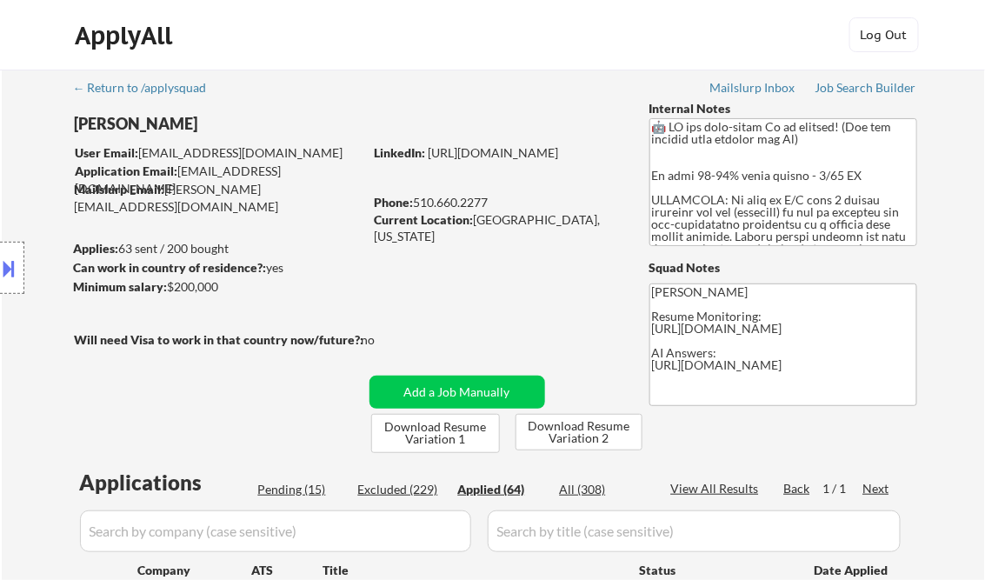
select select ""applied""
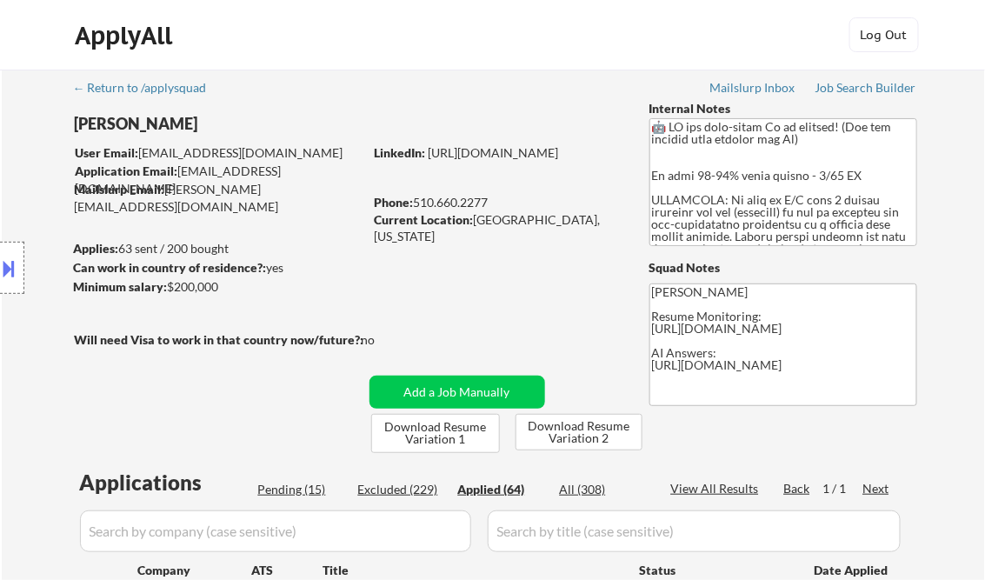
select select ""applied""
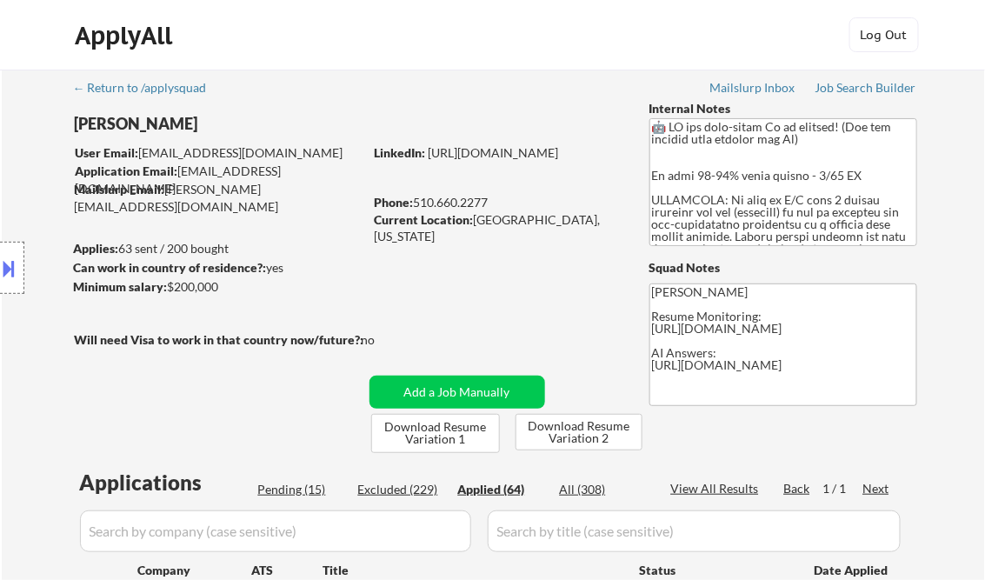
select select ""applied""
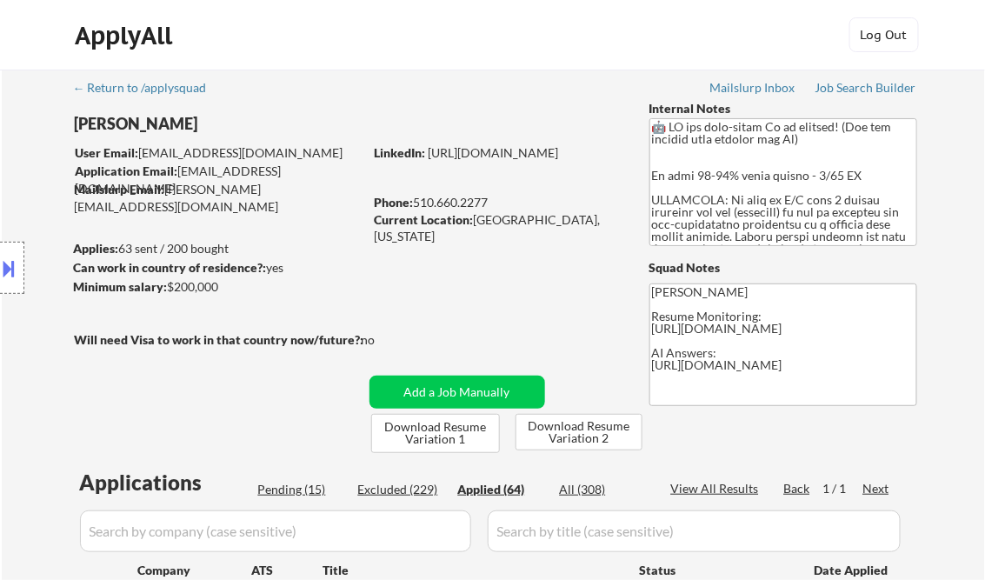
select select ""applied""
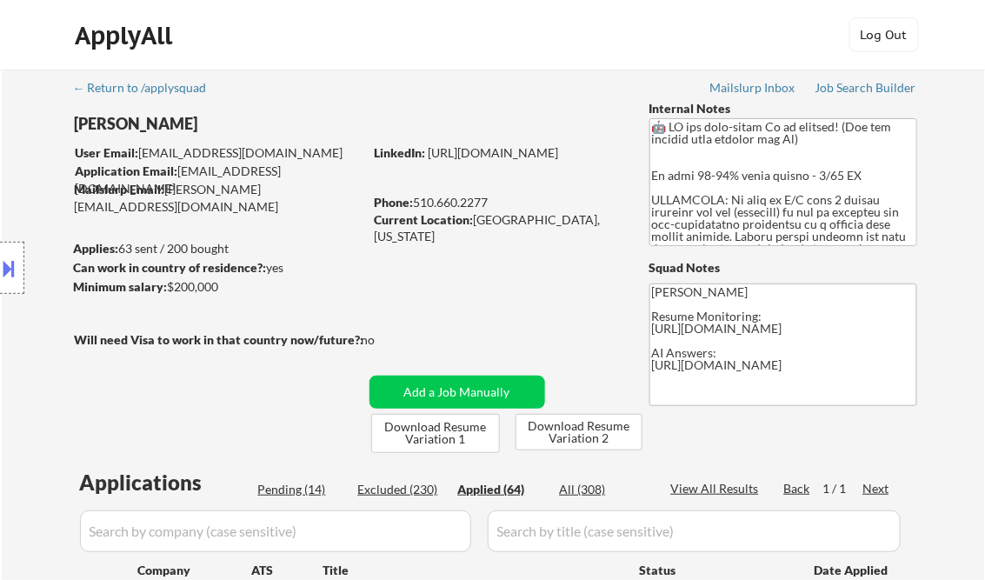
select select ""applied""
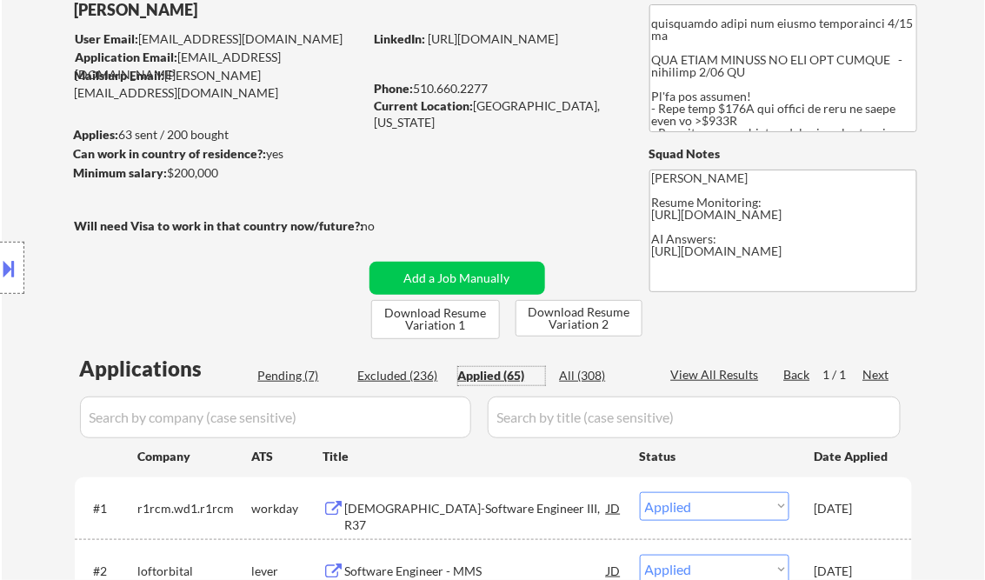
scroll to position [139, 0]
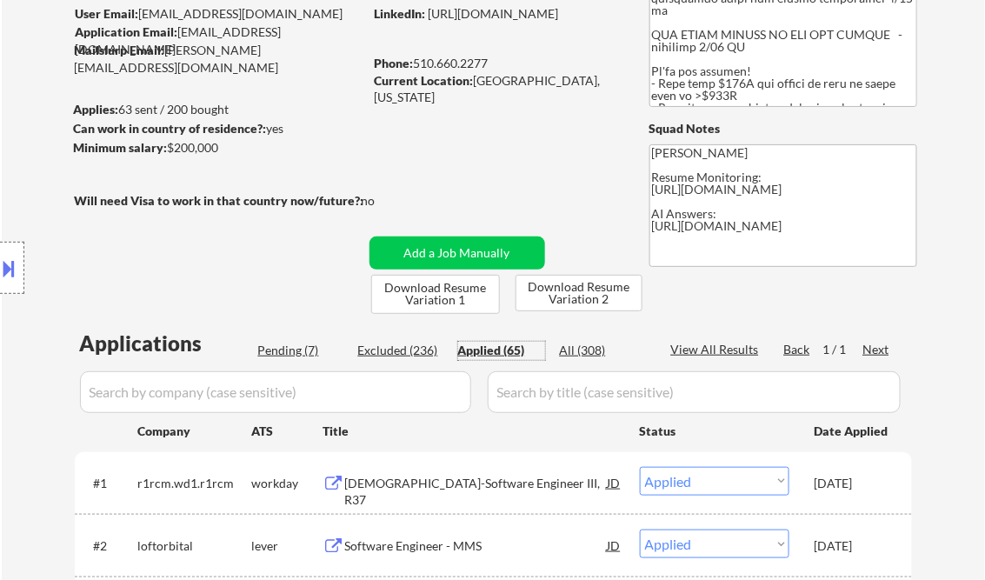
click at [484, 482] on div "US-Software Engineer III, R37" at bounding box center [476, 492] width 263 height 34
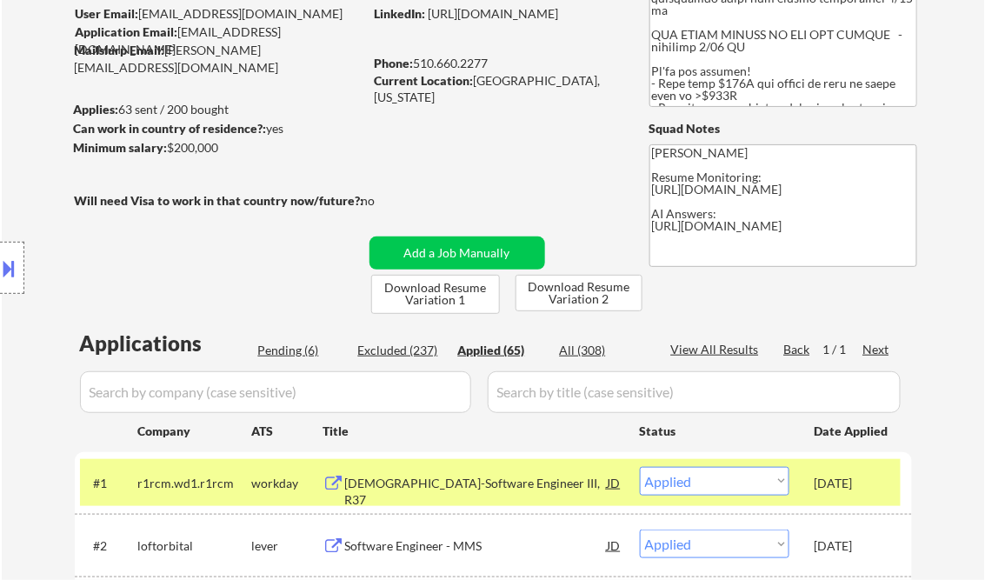
select select ""applied""
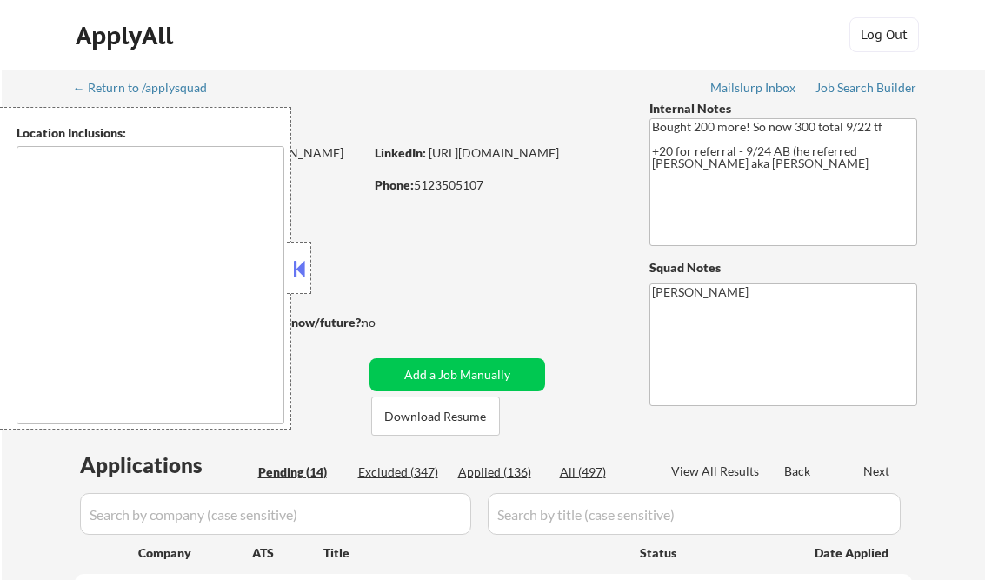
type textarea "remote"
click at [304, 269] on button at bounding box center [298, 269] width 19 height 26
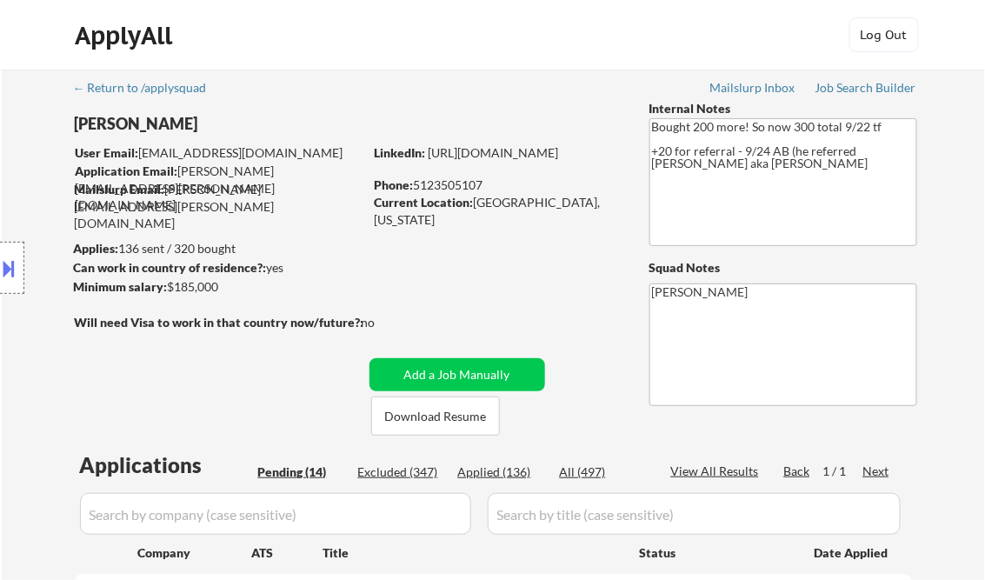
select select ""pending""
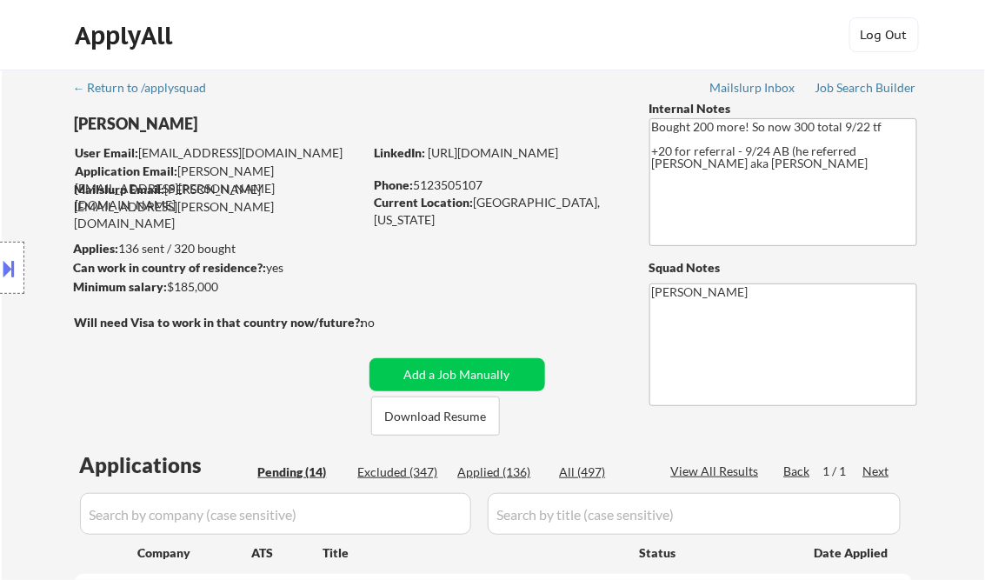
select select ""pending""
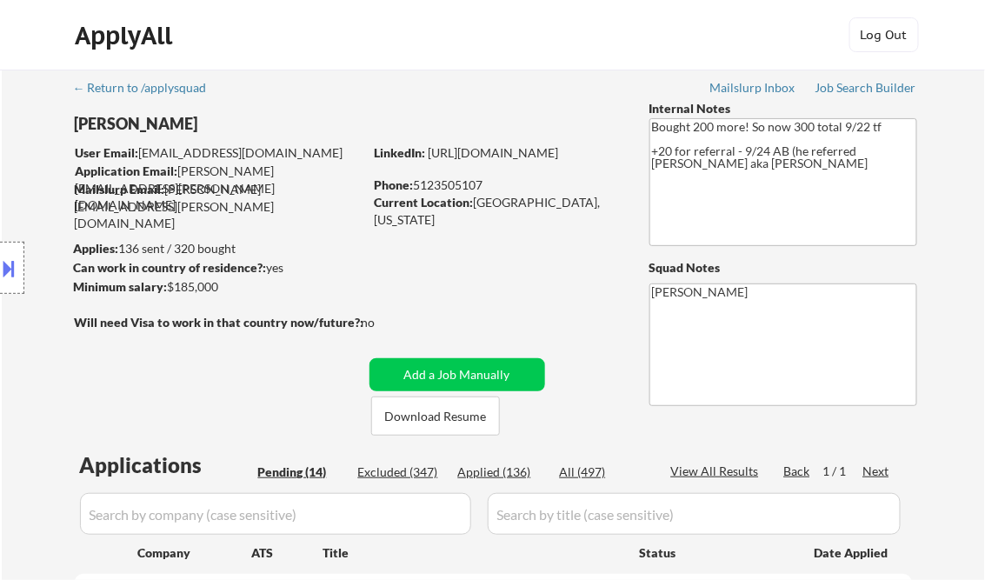
select select ""pending""
drag, startPoint x: 835, startPoint y: 92, endPoint x: 828, endPoint y: 97, distance: 9.4
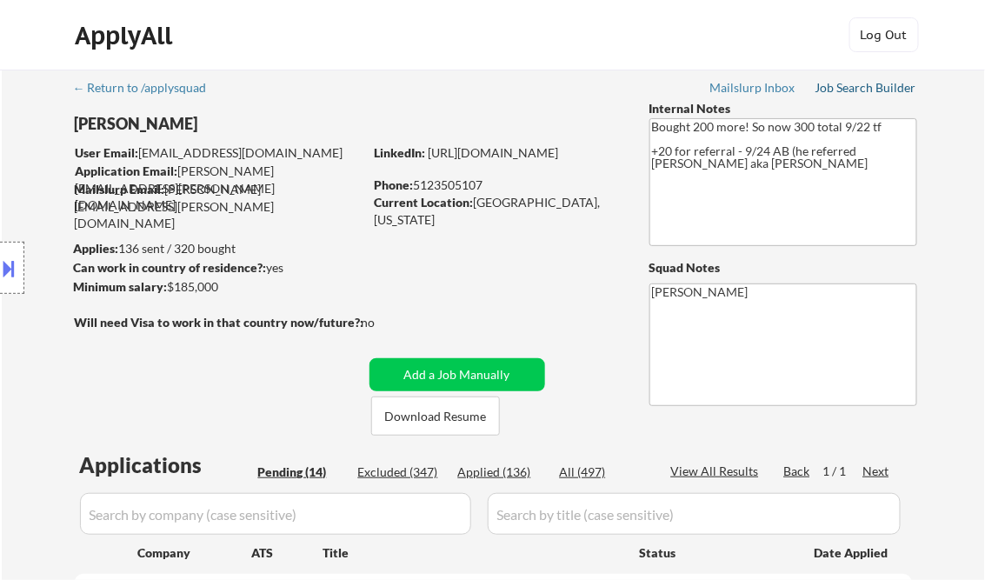
click at [835, 92] on div "Job Search Builder" at bounding box center [866, 88] width 102 height 12
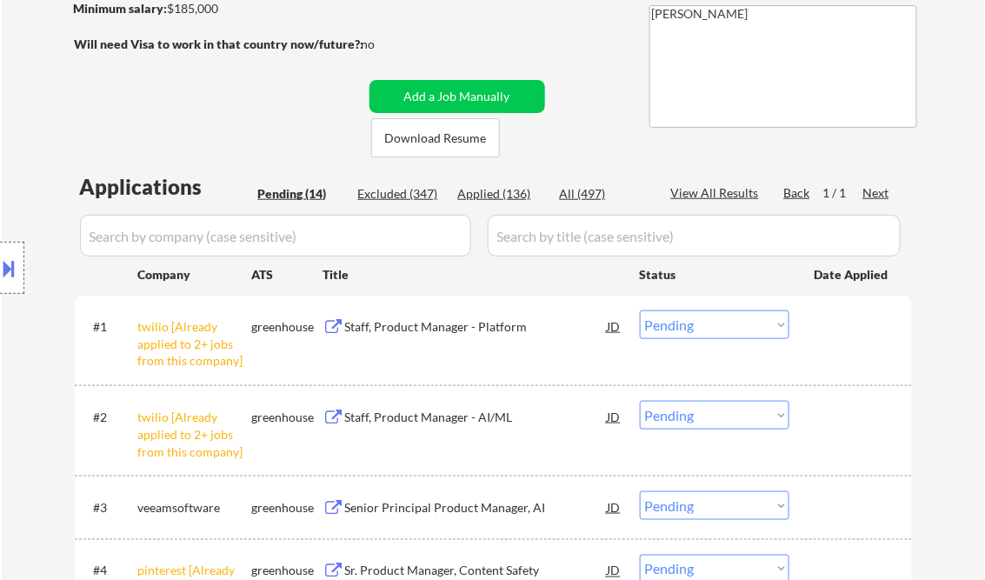
drag, startPoint x: 710, startPoint y: 324, endPoint x: 713, endPoint y: 339, distance: 15.0
click at [710, 324] on select "Choose an option... Pending Applied Excluded (Questions) Excluded (Expired) Exc…" at bounding box center [715, 324] width 150 height 29
click at [640, 310] on select "Choose an option... Pending Applied Excluded (Questions) Excluded (Expired) Exc…" at bounding box center [715, 324] width 150 height 29
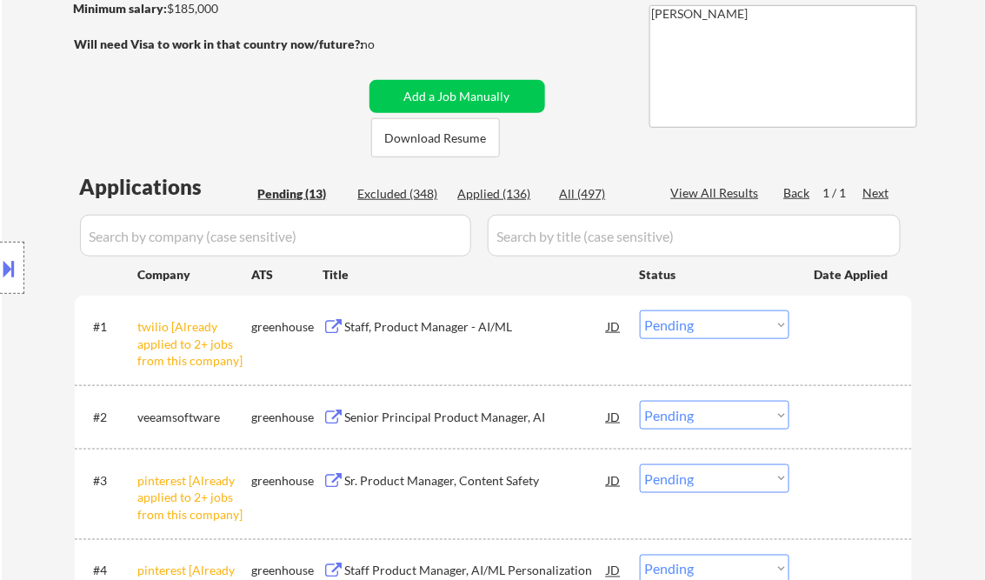
drag, startPoint x: 688, startPoint y: 320, endPoint x: 723, endPoint y: 339, distance: 39.7
click at [688, 320] on select "Choose an option... Pending Applied Excluded (Questions) Excluded (Expired) Exc…" at bounding box center [715, 324] width 150 height 29
click at [640, 310] on select "Choose an option... Pending Applied Excluded (Questions) Excluded (Expired) Exc…" at bounding box center [715, 324] width 150 height 29
select select ""pending""
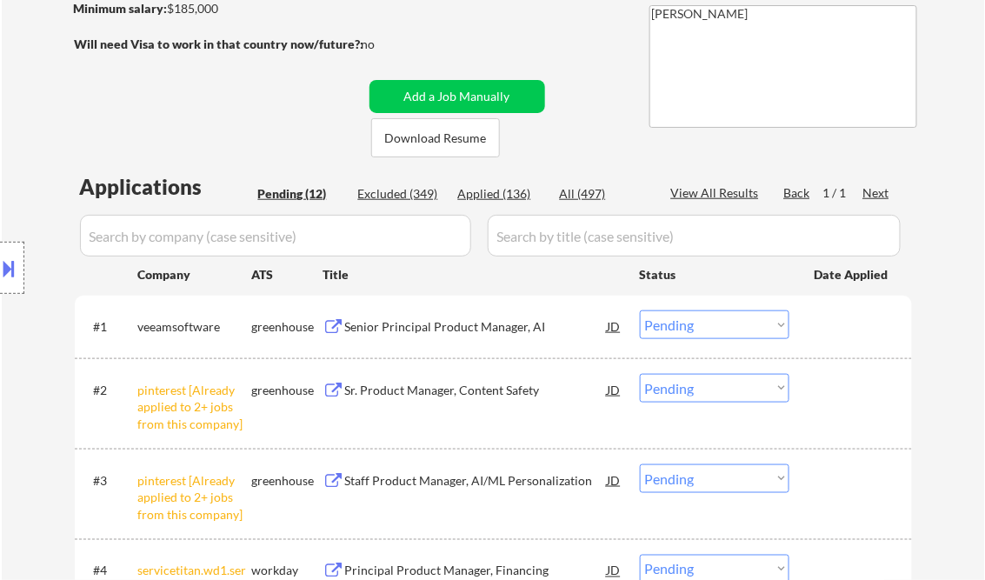
click at [692, 394] on select "Choose an option... Pending Applied Excluded (Questions) Excluded (Expired) Exc…" at bounding box center [715, 388] width 150 height 29
click at [640, 374] on select "Choose an option... Pending Applied Excluded (Questions) Excluded (Expired) Exc…" at bounding box center [715, 388] width 150 height 29
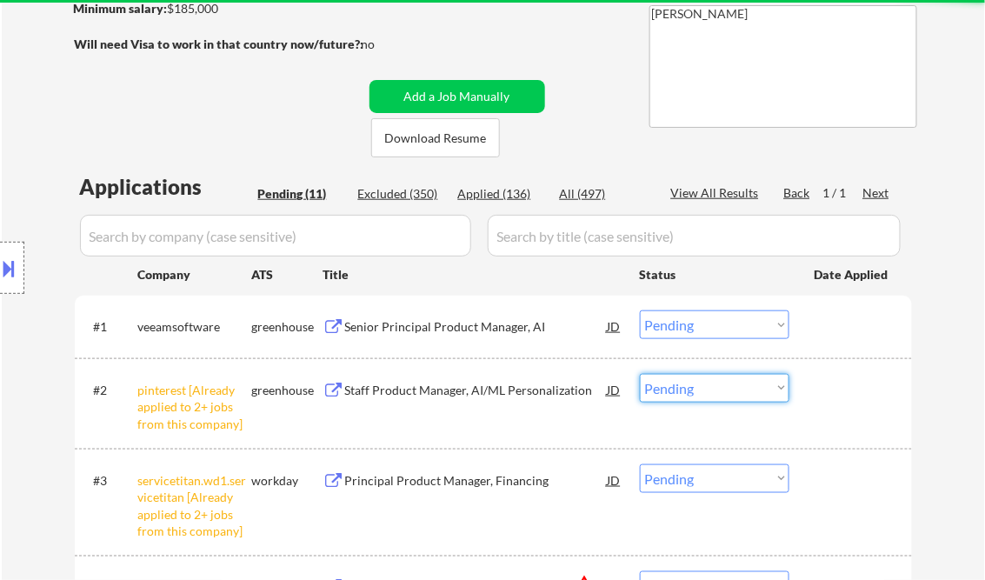
click at [687, 395] on select "Choose an option... Pending Applied Excluded (Questions) Excluded (Expired) Exc…" at bounding box center [715, 388] width 150 height 29
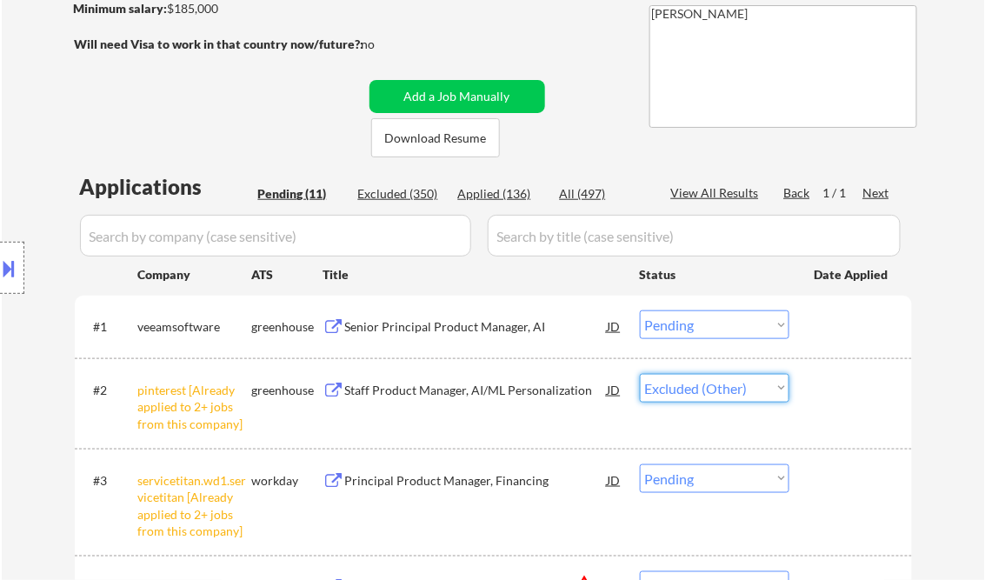
click at [640, 374] on select "Choose an option... Pending Applied Excluded (Questions) Excluded (Expired) Exc…" at bounding box center [715, 388] width 150 height 29
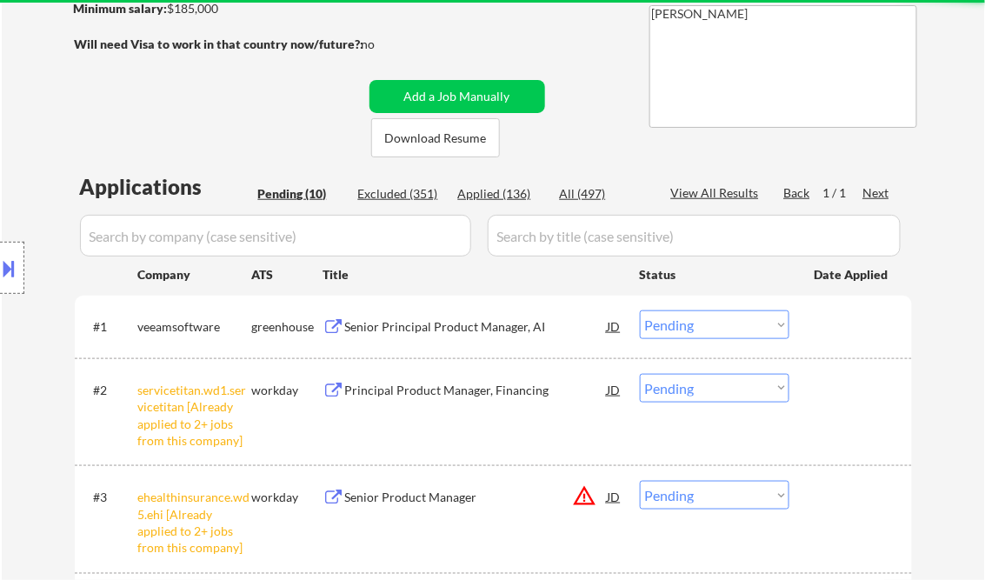
click at [707, 391] on select "Choose an option... Pending Applied Excluded (Questions) Excluded (Expired) Exc…" at bounding box center [715, 388] width 150 height 29
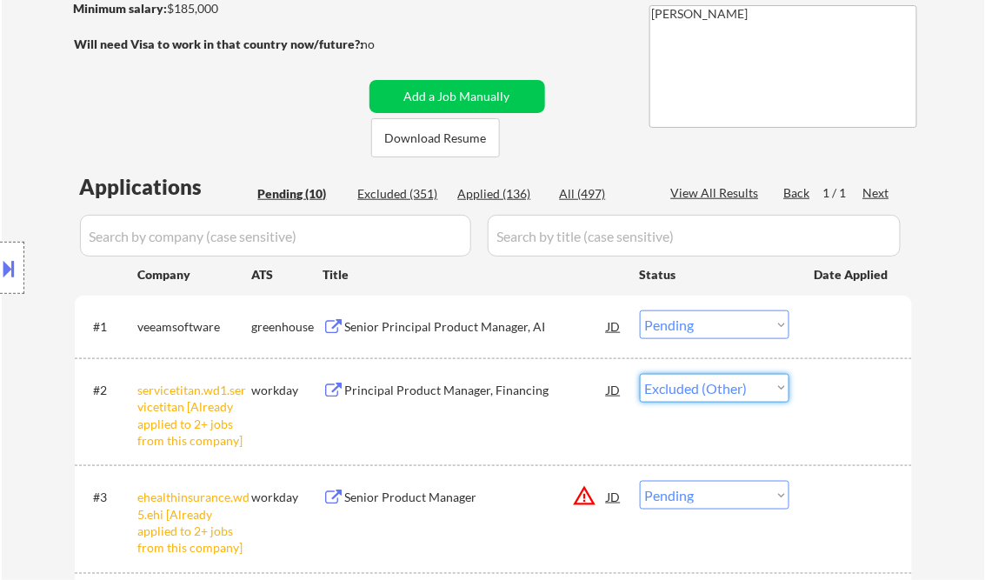
click at [640, 374] on select "Choose an option... Pending Applied Excluded (Questions) Excluded (Expired) Exc…" at bounding box center [715, 388] width 150 height 29
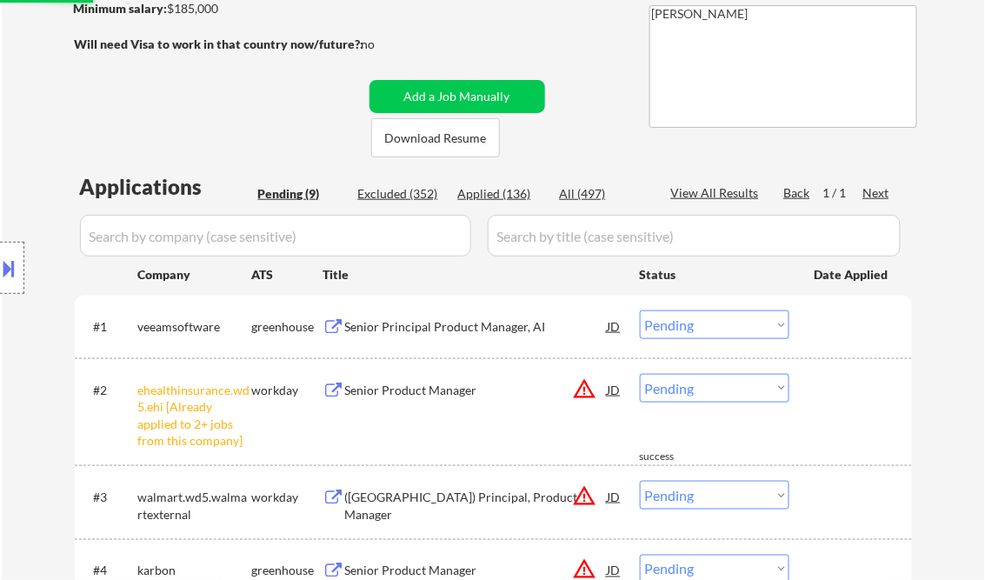
click at [692, 387] on select "Choose an option... Pending Applied Excluded (Questions) Excluded (Expired) Exc…" at bounding box center [715, 388] width 150 height 29
click at [640, 374] on select "Choose an option... Pending Applied Excluded (Questions) Excluded (Expired) Exc…" at bounding box center [715, 388] width 150 height 29
select select ""pending""
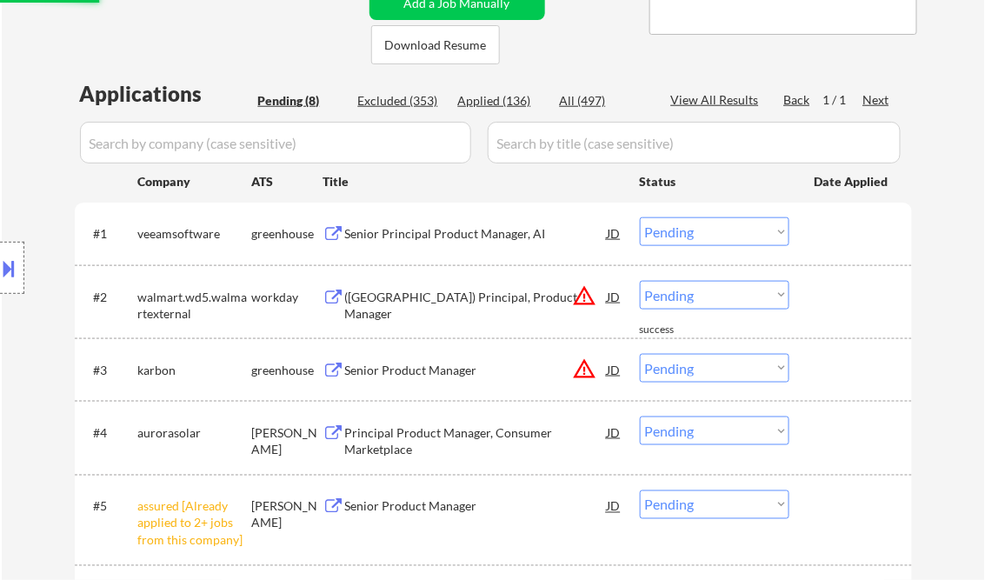
scroll to position [487, 0]
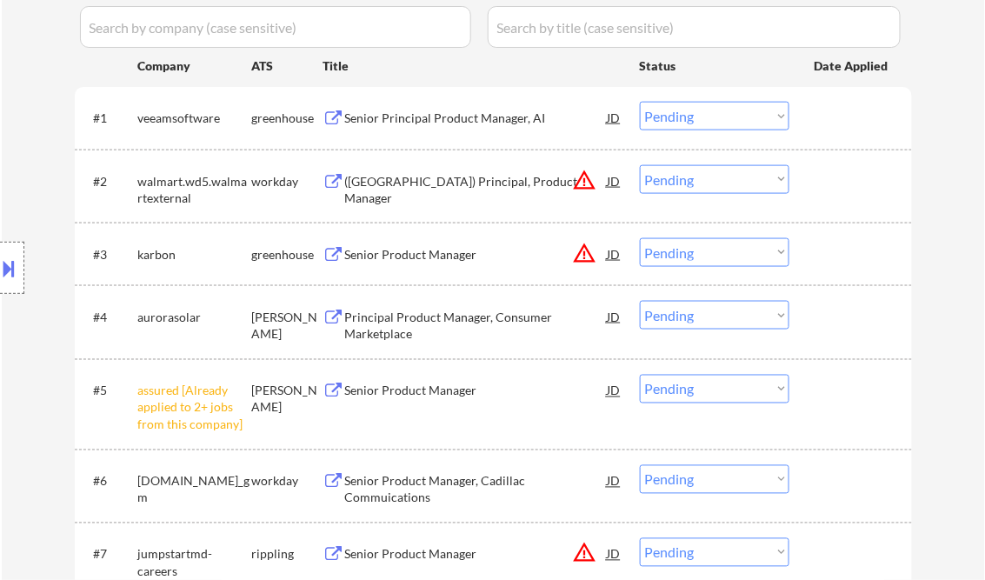
drag, startPoint x: 685, startPoint y: 395, endPoint x: 697, endPoint y: 409, distance: 19.1
click at [685, 395] on select "Choose an option... Pending Applied Excluded (Questions) Excluded (Expired) Exc…" at bounding box center [715, 389] width 150 height 29
click at [640, 375] on select "Choose an option... Pending Applied Excluded (Questions) Excluded (Expired) Exc…" at bounding box center [715, 389] width 150 height 29
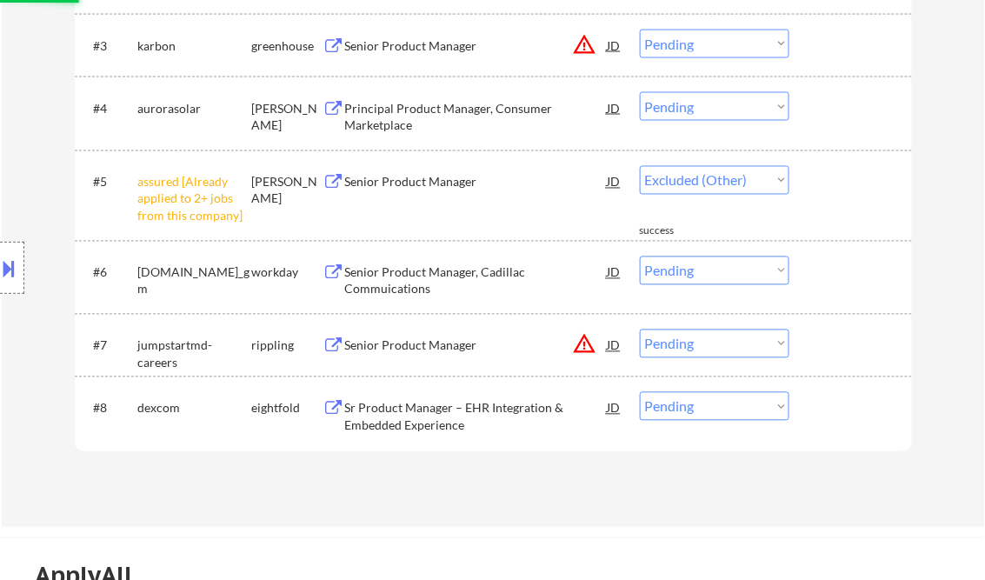
select select ""pending""
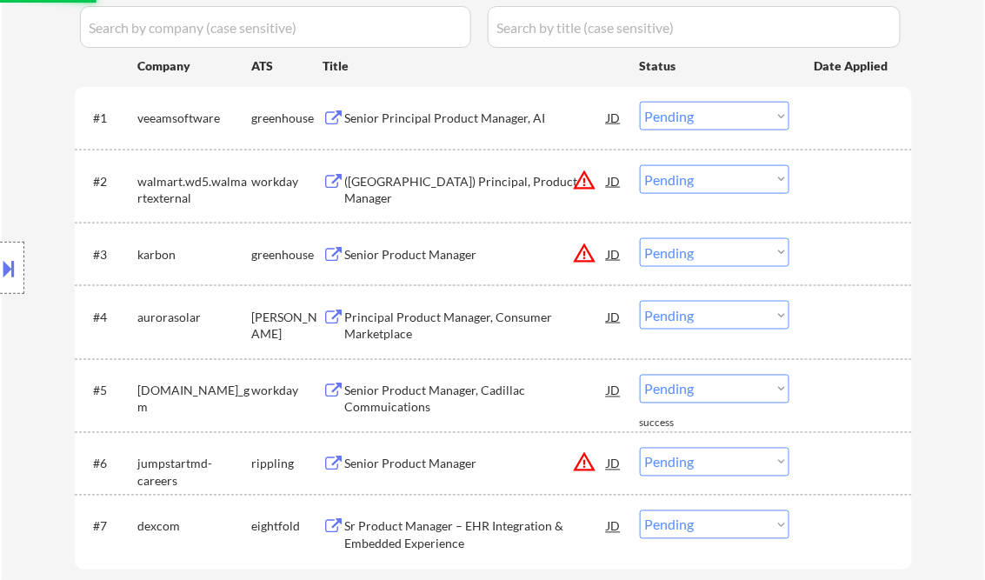
scroll to position [348, 0]
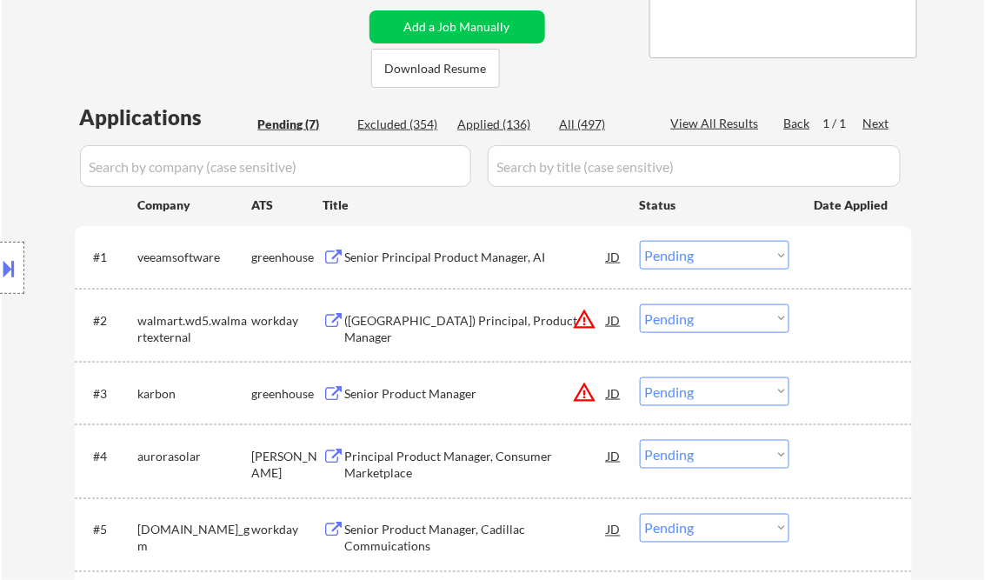
click at [454, 252] on div "Senior Principal Product Manager, AI" at bounding box center [476, 257] width 263 height 17
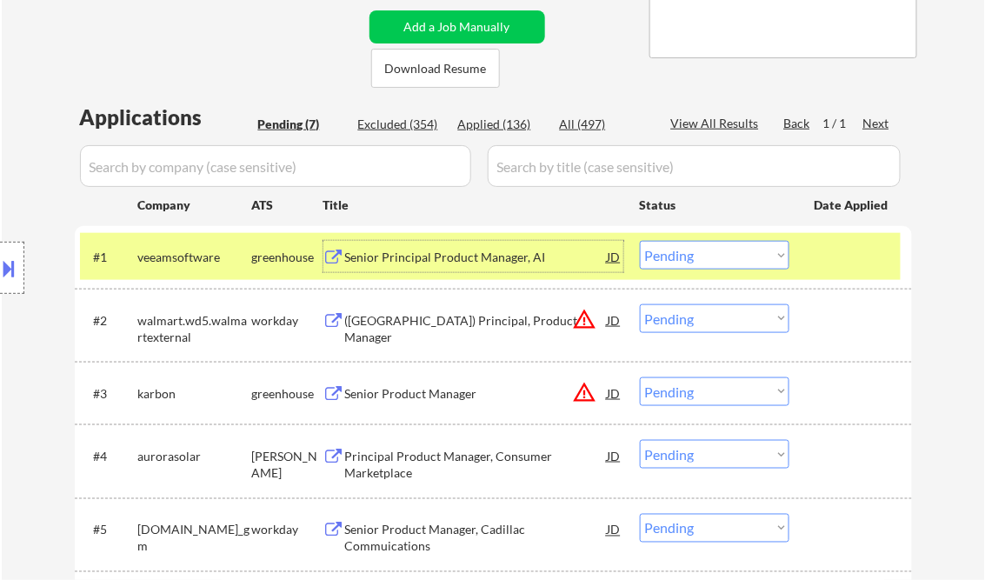
click at [683, 262] on select "Choose an option... Pending Applied Excluded (Questions) Excluded (Expired) Exc…" at bounding box center [715, 255] width 150 height 29
click at [640, 241] on select "Choose an option... Pending Applied Excluded (Questions) Excluded (Expired) Exc…" at bounding box center [715, 255] width 150 height 29
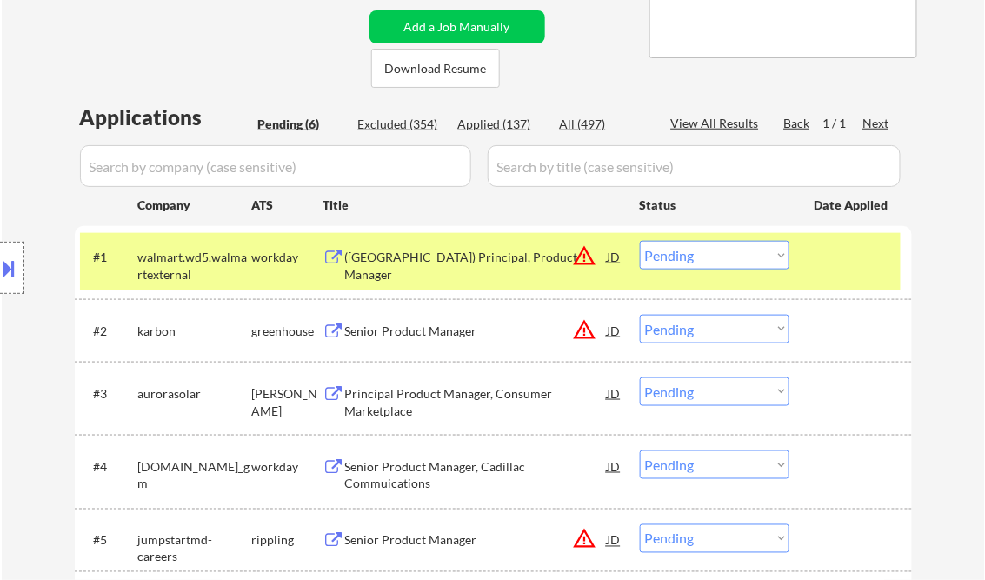
click at [448, 258] on div "(USA) Principal, Product Manager" at bounding box center [476, 266] width 263 height 34
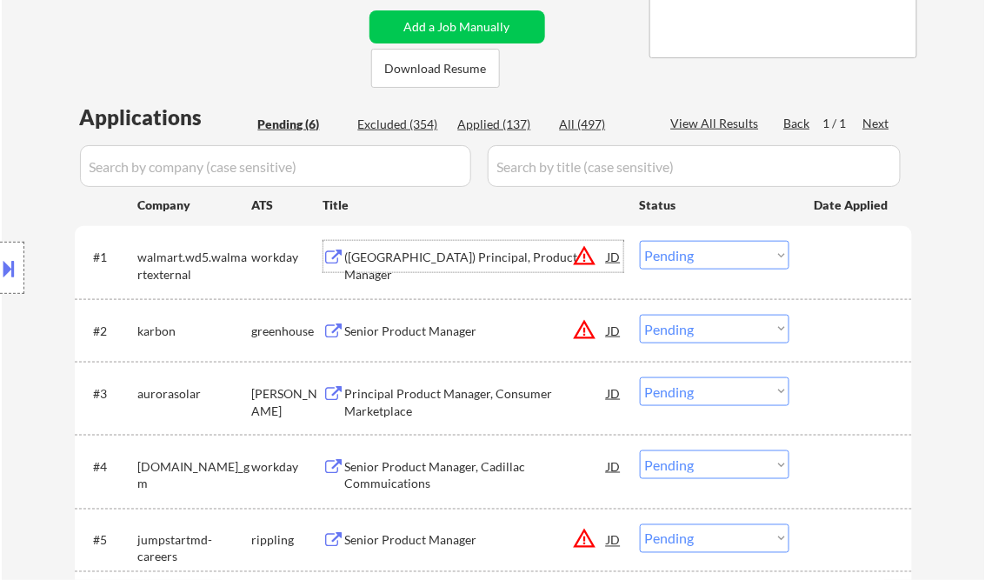
click at [11, 283] on div at bounding box center [12, 268] width 24 height 52
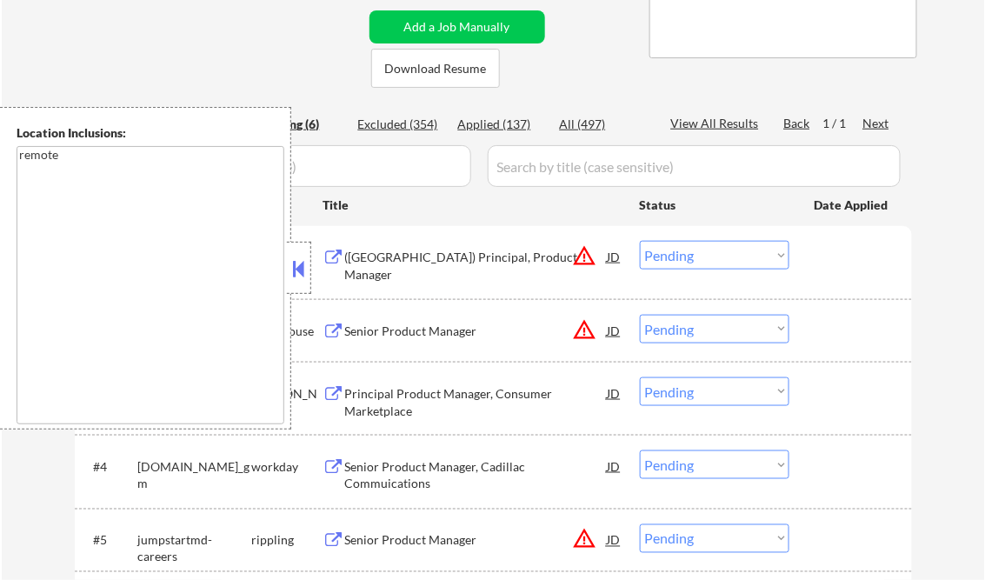
click at [299, 268] on button at bounding box center [298, 269] width 19 height 26
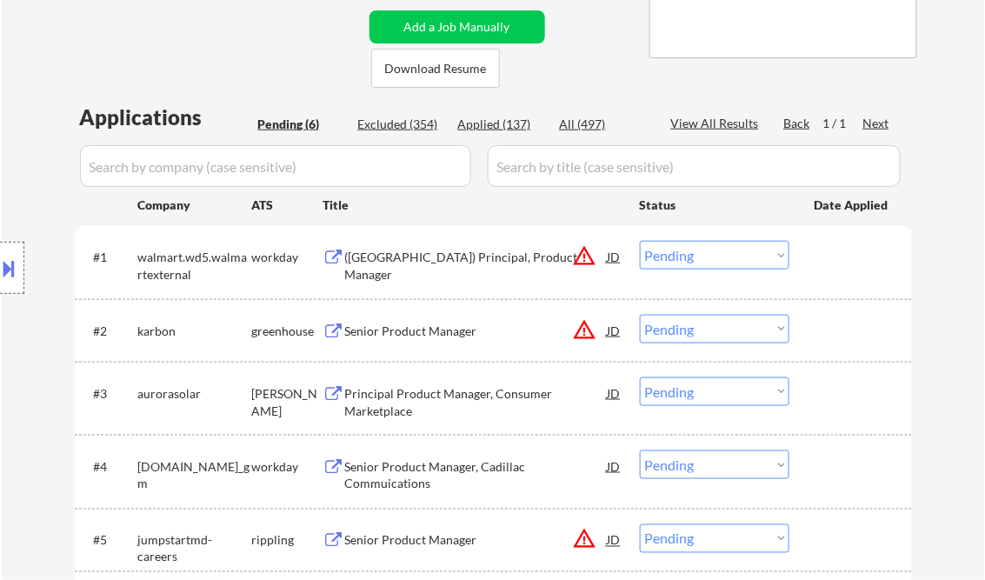
click at [688, 250] on select "Choose an option... Pending Applied Excluded (Questions) Excluded (Expired) Exc…" at bounding box center [715, 255] width 150 height 29
click at [640, 241] on select "Choose an option... Pending Applied Excluded (Questions) Excluded (Expired) Exc…" at bounding box center [715, 255] width 150 height 29
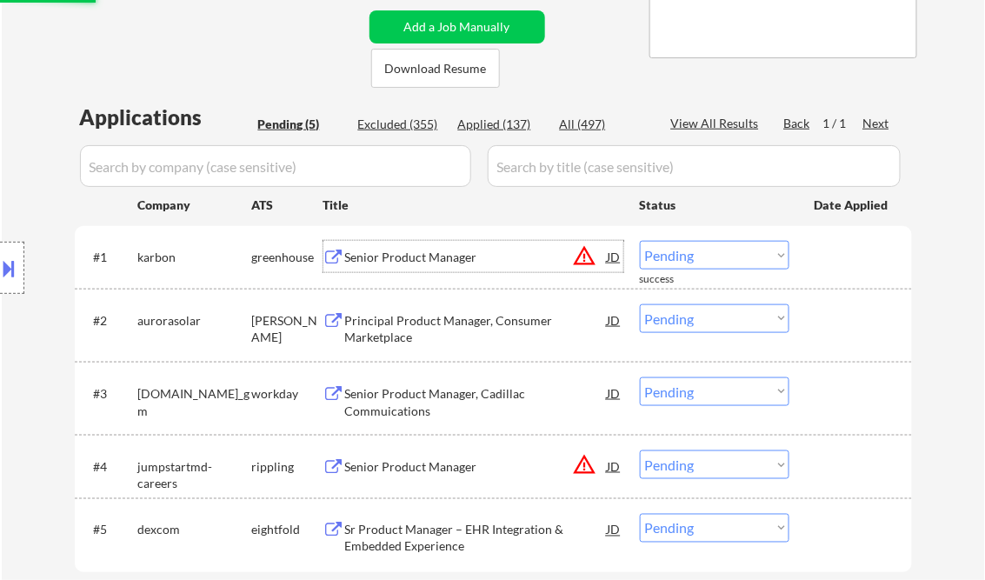
click at [418, 263] on div "Senior Product Manager" at bounding box center [476, 257] width 263 height 17
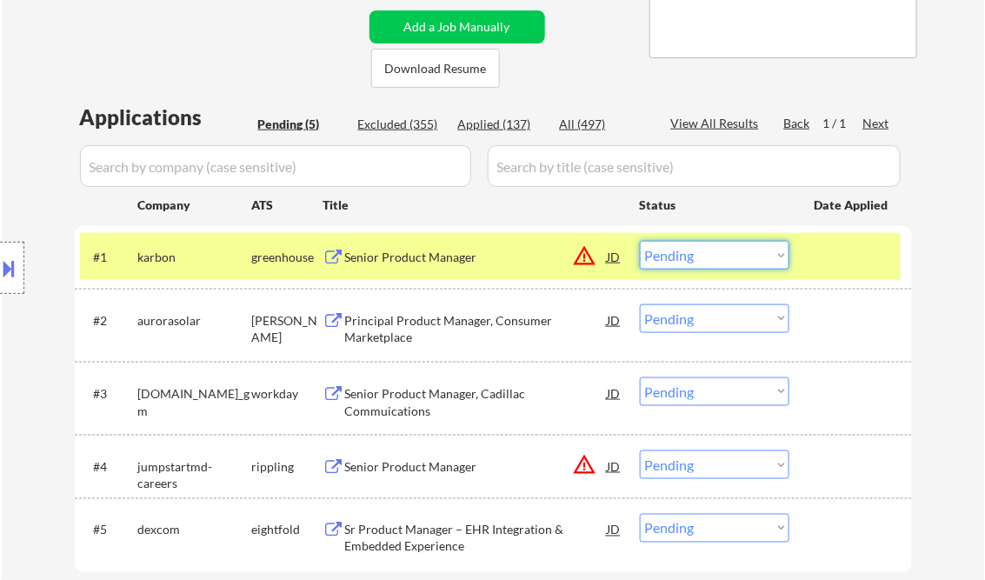
click at [712, 255] on select "Choose an option... Pending Applied Excluded (Questions) Excluded (Expired) Exc…" at bounding box center [715, 255] width 150 height 29
click at [640, 241] on select "Choose an option... Pending Applied Excluded (Questions) Excluded (Expired) Exc…" at bounding box center [715, 255] width 150 height 29
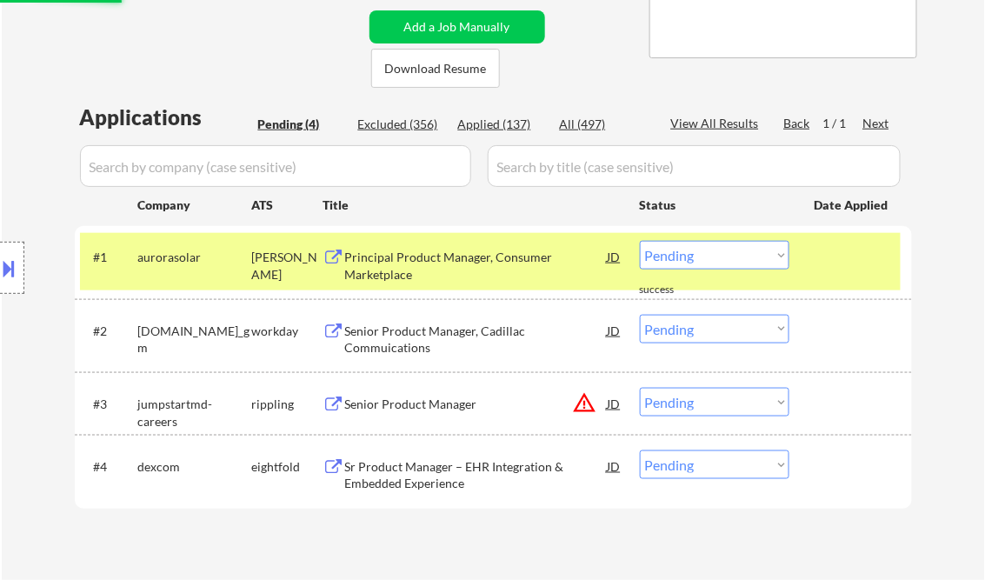
click at [435, 267] on div "Principal Product Manager, Consumer Marketplace" at bounding box center [476, 266] width 263 height 34
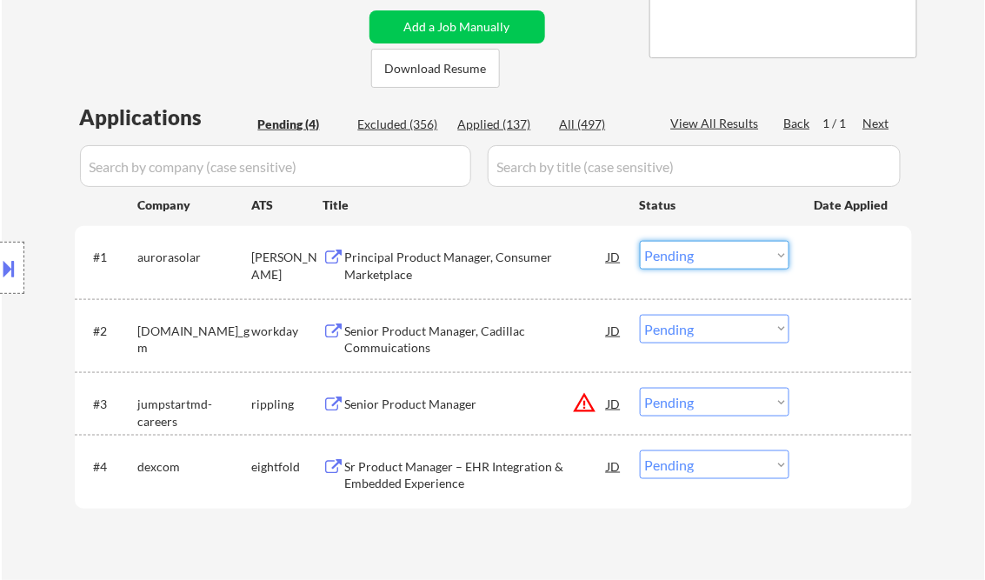
click at [706, 256] on select "Choose an option... Pending Applied Excluded (Questions) Excluded (Expired) Exc…" at bounding box center [715, 255] width 150 height 29
click at [640, 241] on select "Choose an option... Pending Applied Excluded (Questions) Excluded (Expired) Exc…" at bounding box center [715, 255] width 150 height 29
click at [475, 327] on div "Senior Product Manager, Cadillac Commuications" at bounding box center [476, 339] width 263 height 34
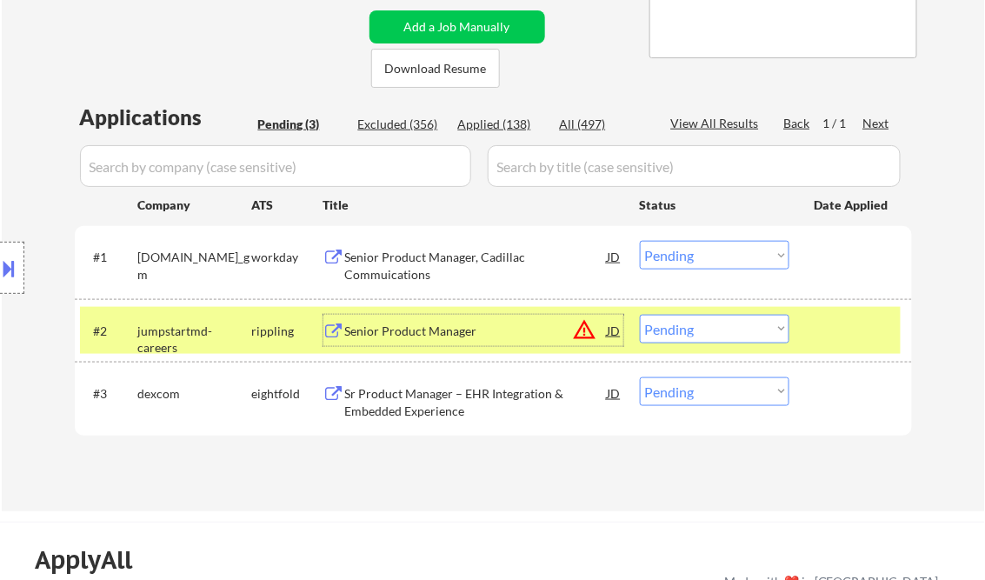
click at [684, 255] on select "Choose an option... Pending Applied Excluded (Questions) Excluded (Expired) Exc…" at bounding box center [715, 255] width 150 height 29
click at [640, 241] on select "Choose an option... Pending Applied Excluded (Questions) Excluded (Expired) Exc…" at bounding box center [715, 255] width 150 height 29
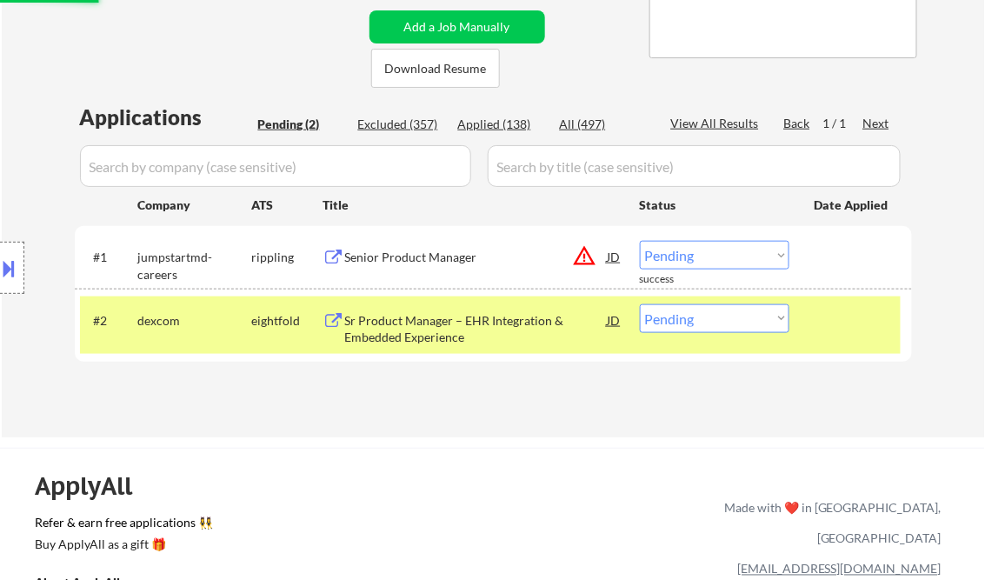
click at [429, 260] on div "Senior Product Manager" at bounding box center [476, 257] width 263 height 17
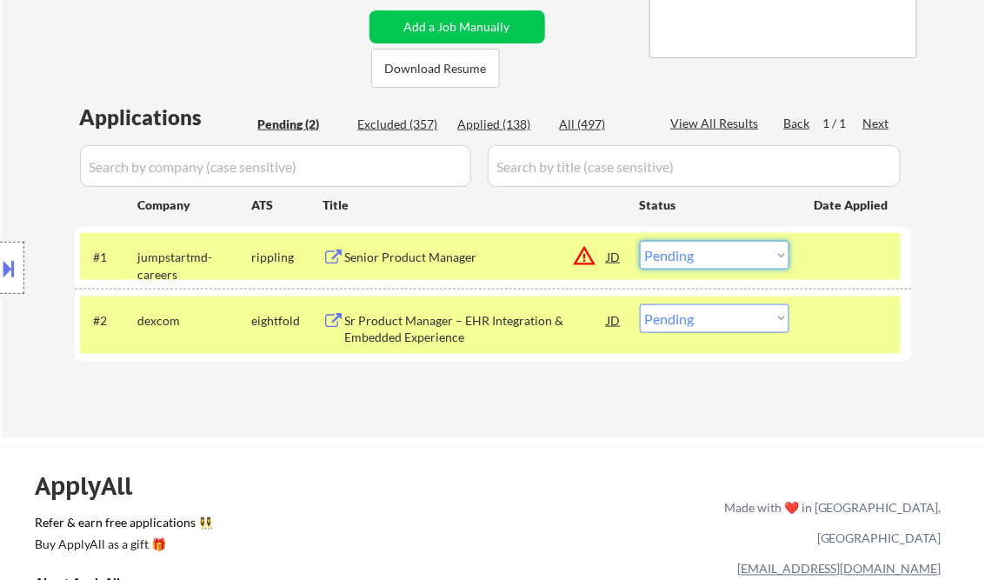
drag, startPoint x: 729, startPoint y: 255, endPoint x: 728, endPoint y: 271, distance: 16.5
click at [729, 255] on select "Choose an option... Pending Applied Excluded (Questions) Excluded (Expired) Exc…" at bounding box center [715, 255] width 150 height 29
click at [640, 241] on select "Choose an option... Pending Applied Excluded (Questions) Excluded (Expired) Exc…" at bounding box center [715, 255] width 150 height 29
click at [461, 330] on div "Sr Product Manager – EHR Integration & Embedded Experience" at bounding box center [476, 329] width 263 height 34
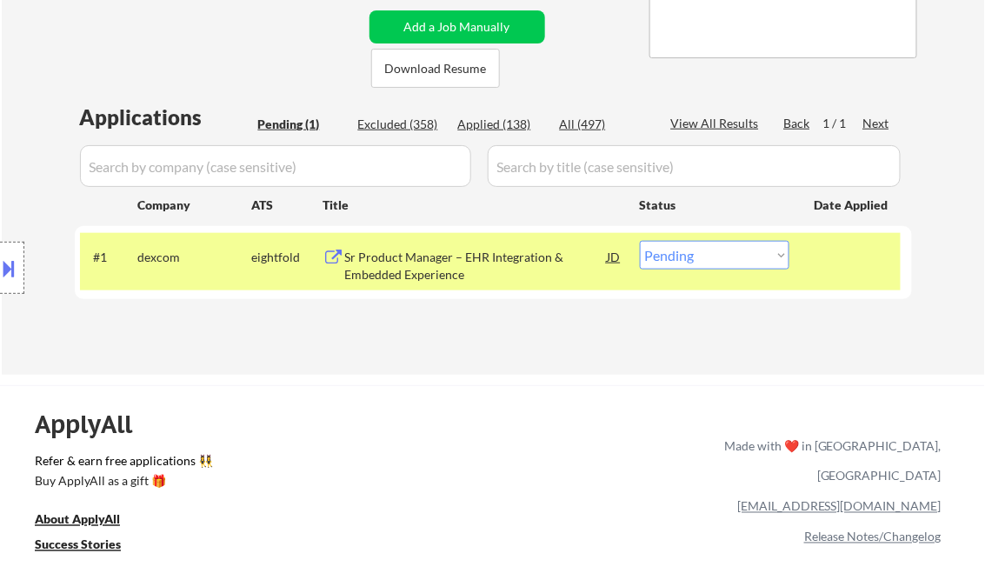
drag, startPoint x: 701, startPoint y: 245, endPoint x: 706, endPoint y: 272, distance: 27.4
click at [701, 245] on select "Choose an option... Pending Applied Excluded (Questions) Excluded (Expired) Exc…" at bounding box center [715, 255] width 150 height 29
select select ""excluded__bad_match_""
click at [640, 241] on select "Choose an option... Pending Applied Excluded (Questions) Excluded (Expired) Exc…" at bounding box center [715, 255] width 150 height 29
click at [578, 376] on div "← Return to /applysquad Mailslurp Inbox Job Search Builder Ryan Pollack User Em…" at bounding box center [492, 458] width 985 height 1613
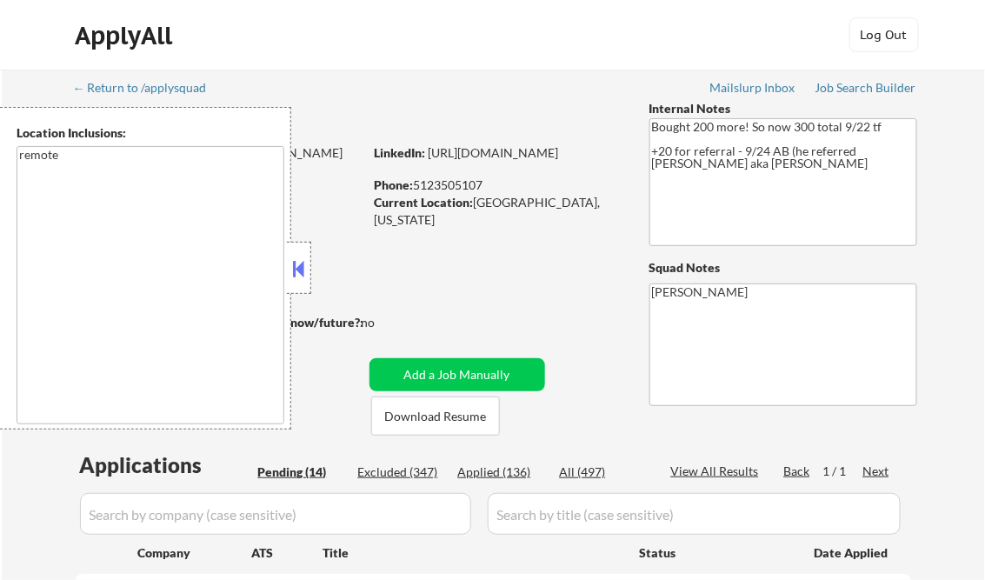
click at [296, 269] on button at bounding box center [298, 269] width 19 height 26
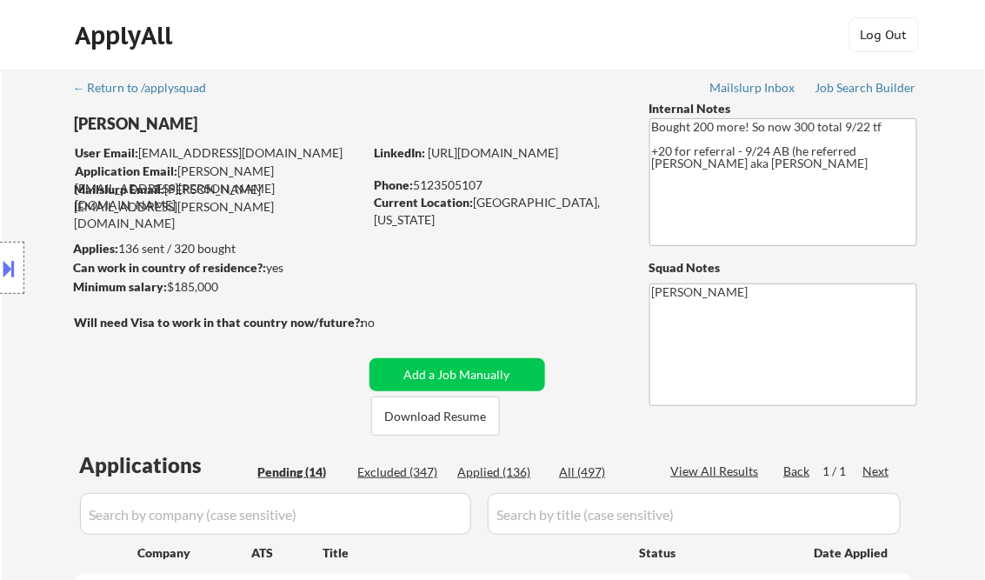
click at [511, 470] on div "Applied (136)" at bounding box center [501, 471] width 87 height 17
click at [735, 469] on div "View All Results" at bounding box center [717, 470] width 93 height 17
select select ""applied""
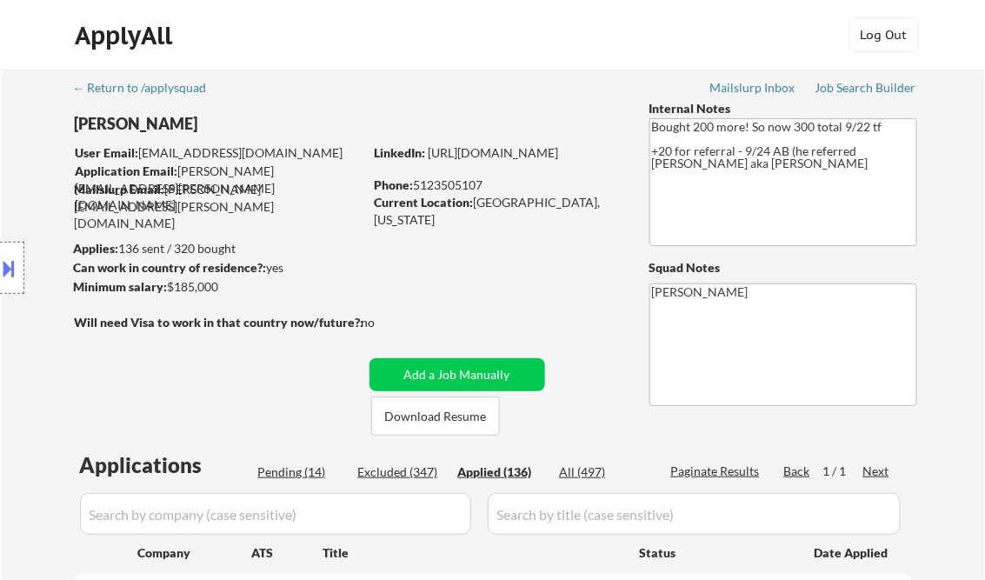
select select ""applied""
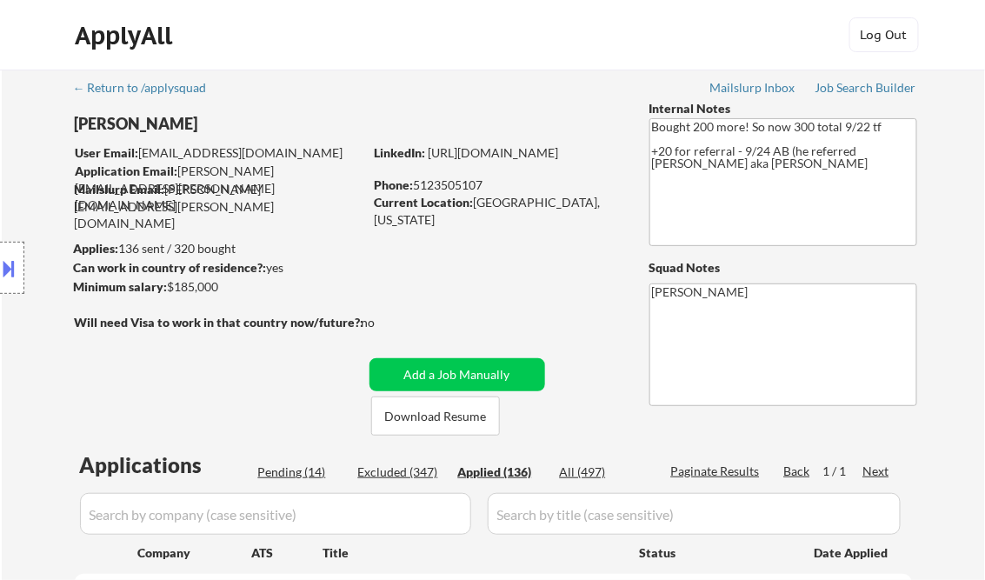
select select ""applied""
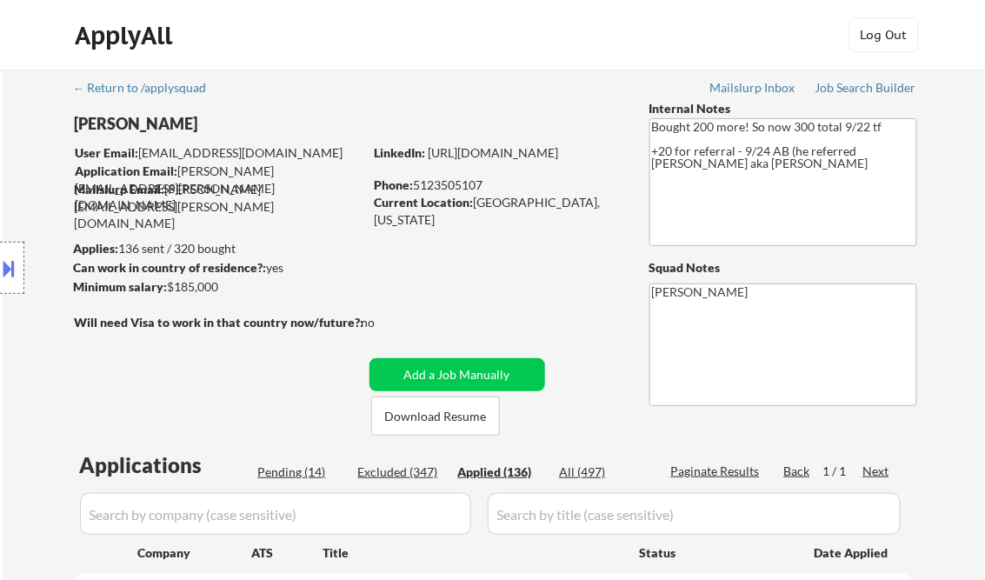
select select ""applied""
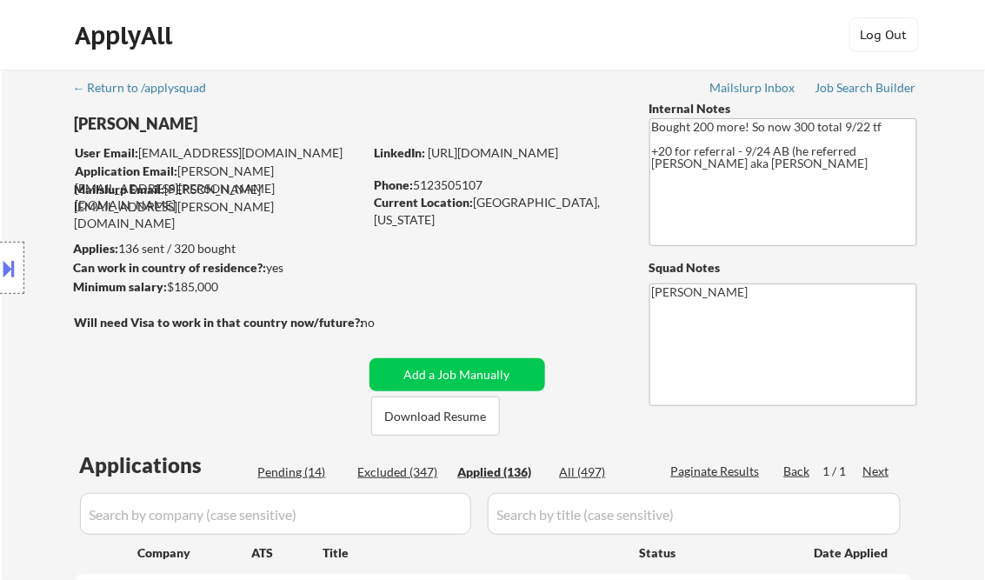
select select ""applied""
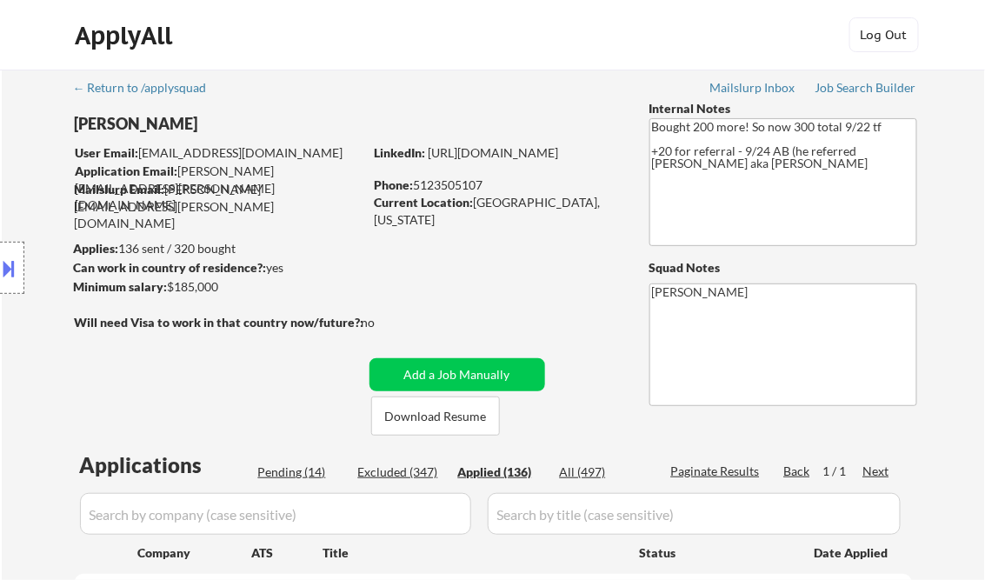
select select ""applied""
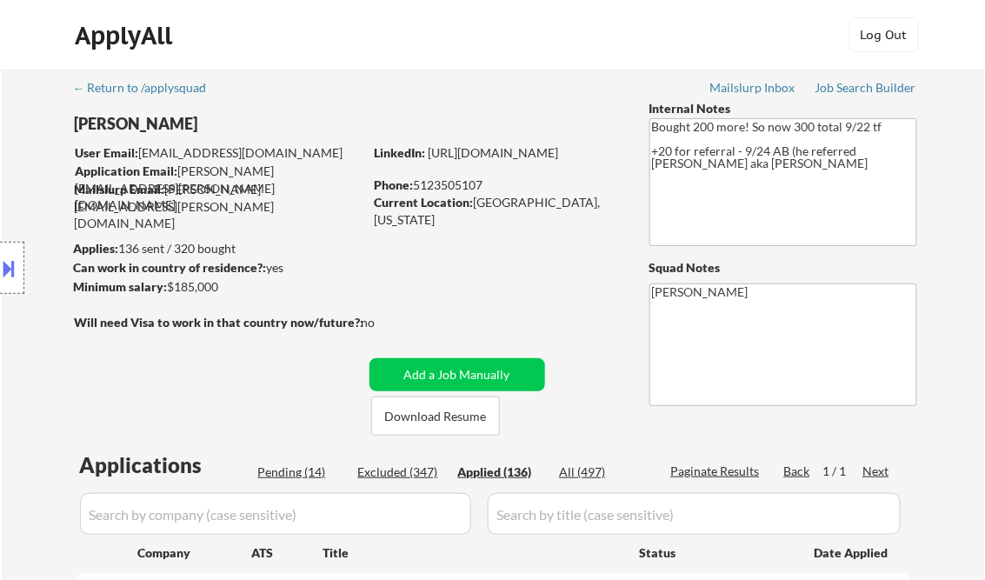
select select ""applied""
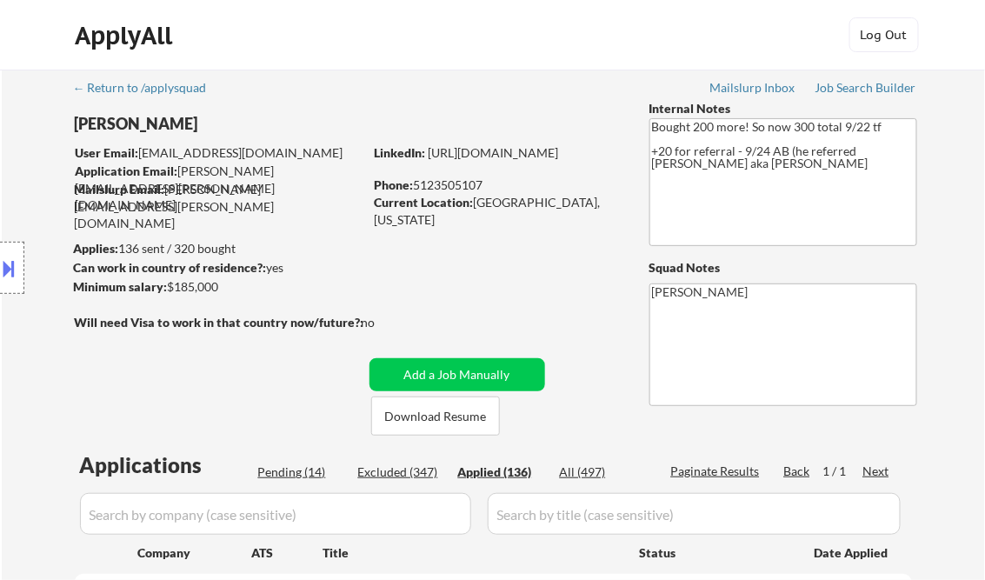
select select ""applied""
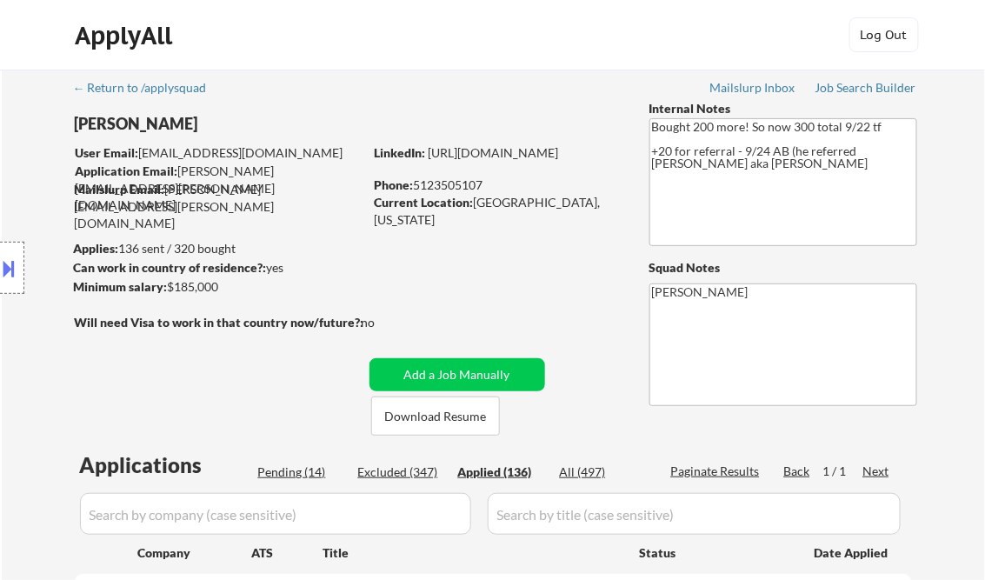
select select ""applied""
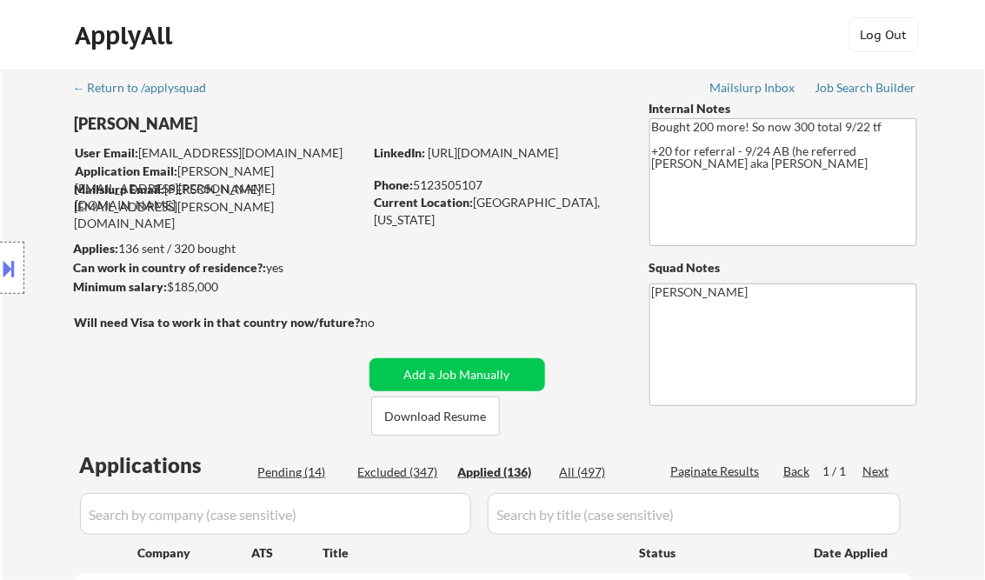
select select ""applied""
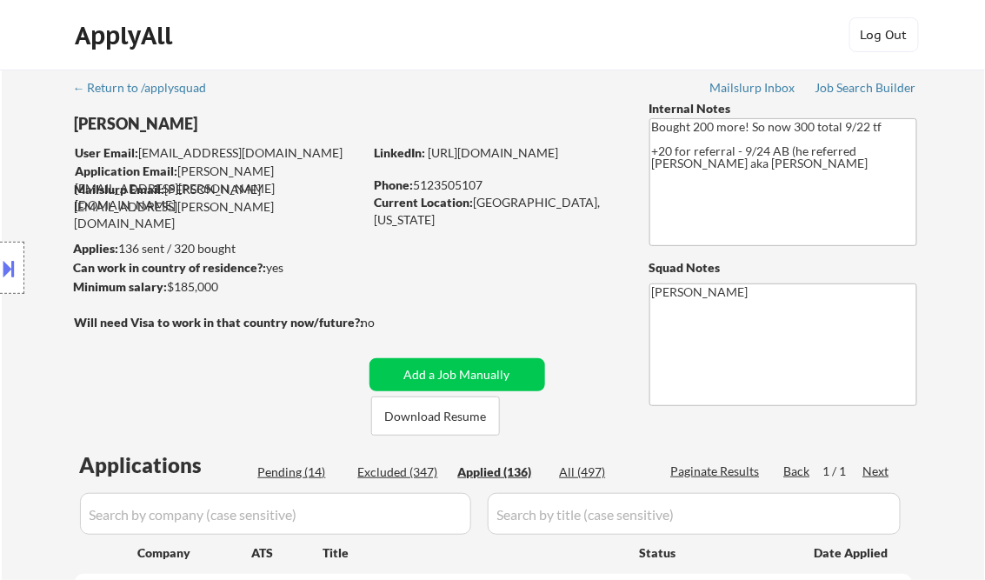
select select ""applied""
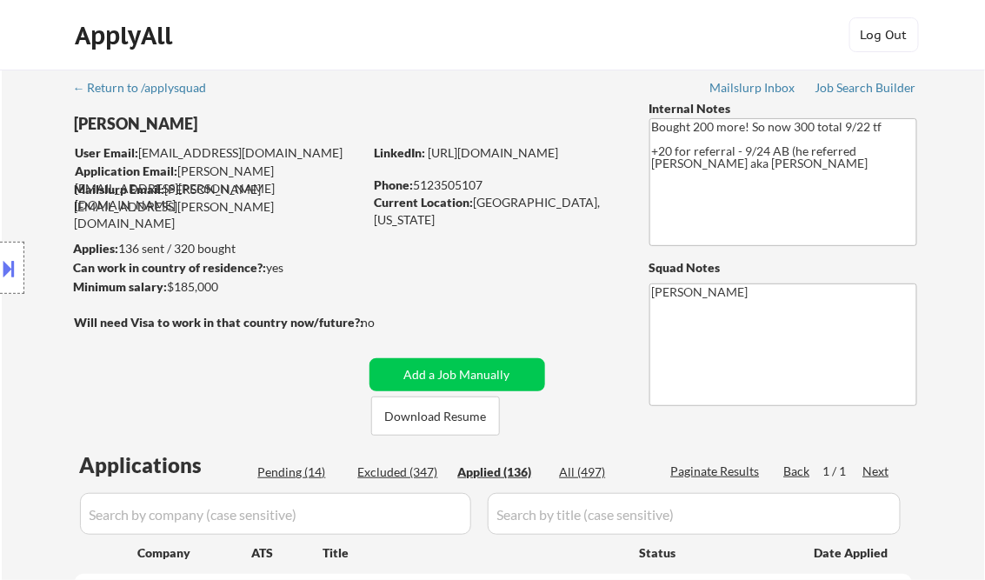
select select ""applied""
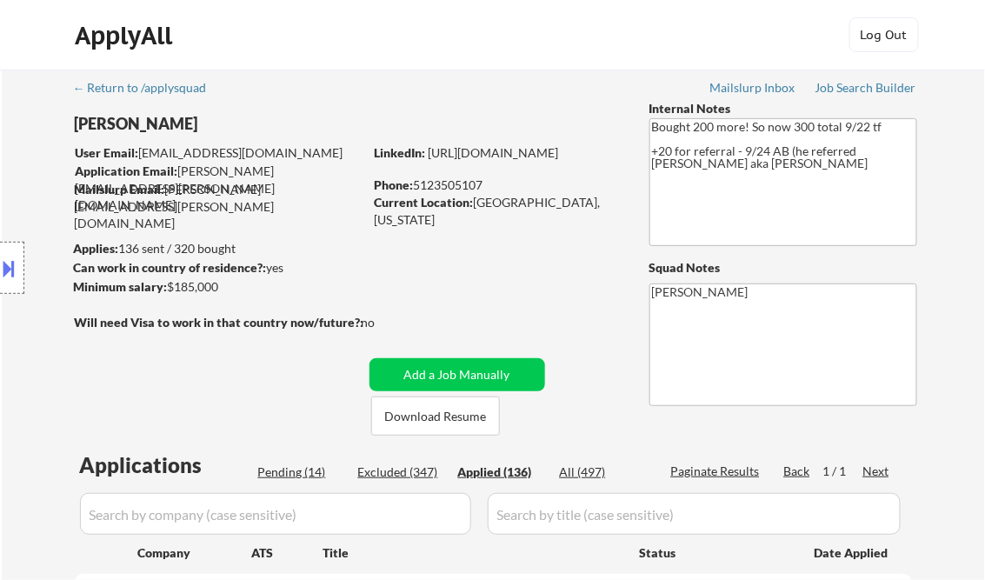
select select ""applied""
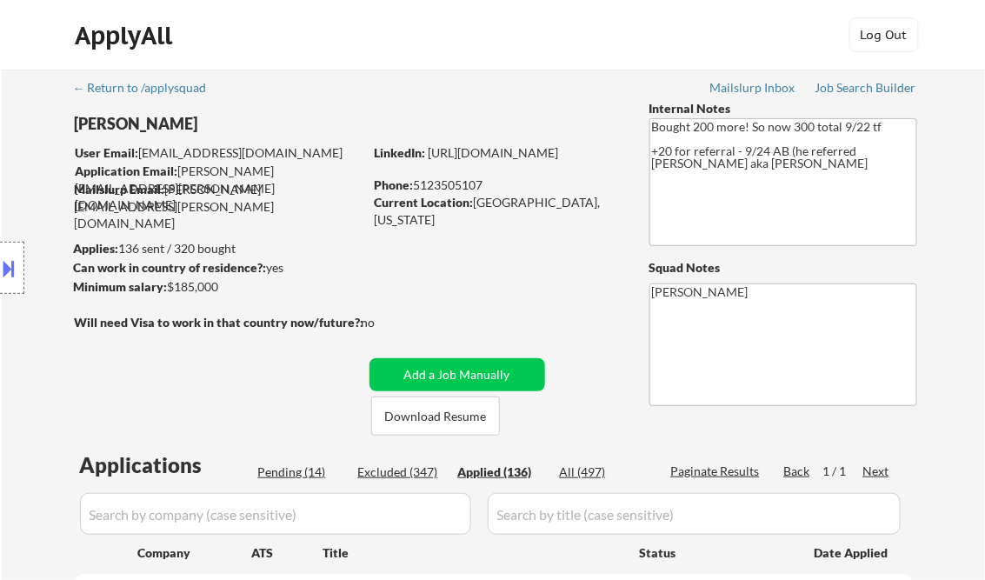
select select ""applied""
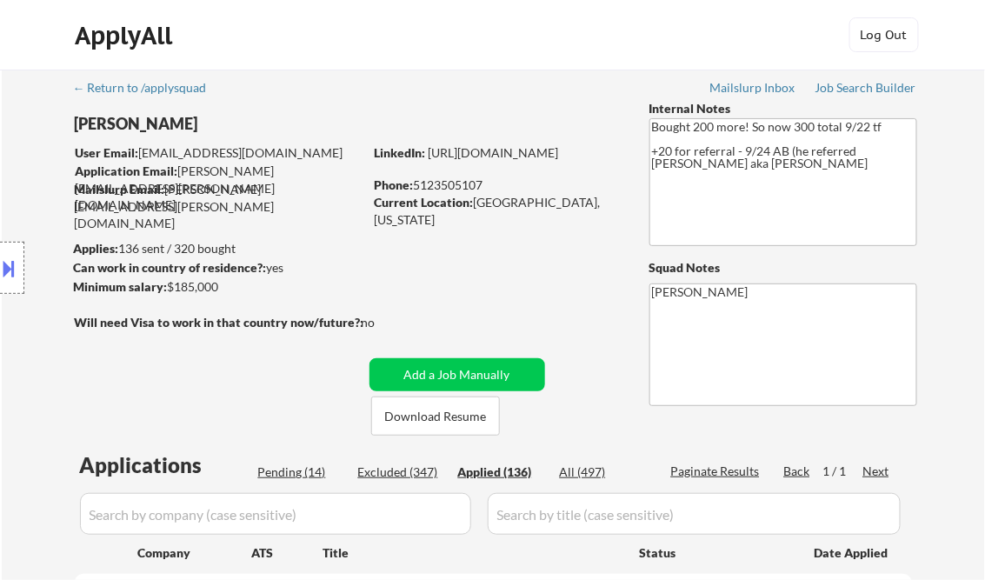
select select ""applied""
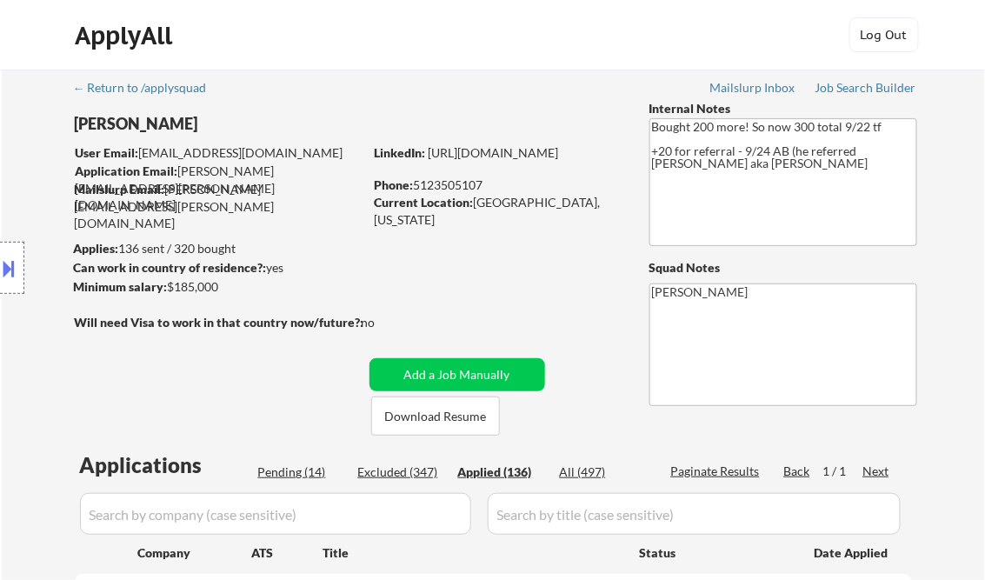
select select ""applied""
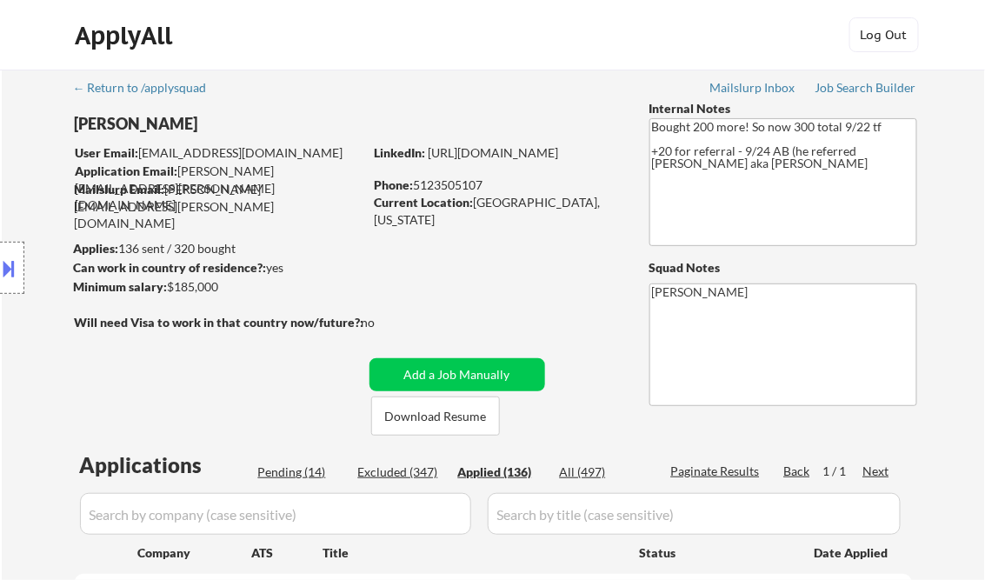
select select ""applied""
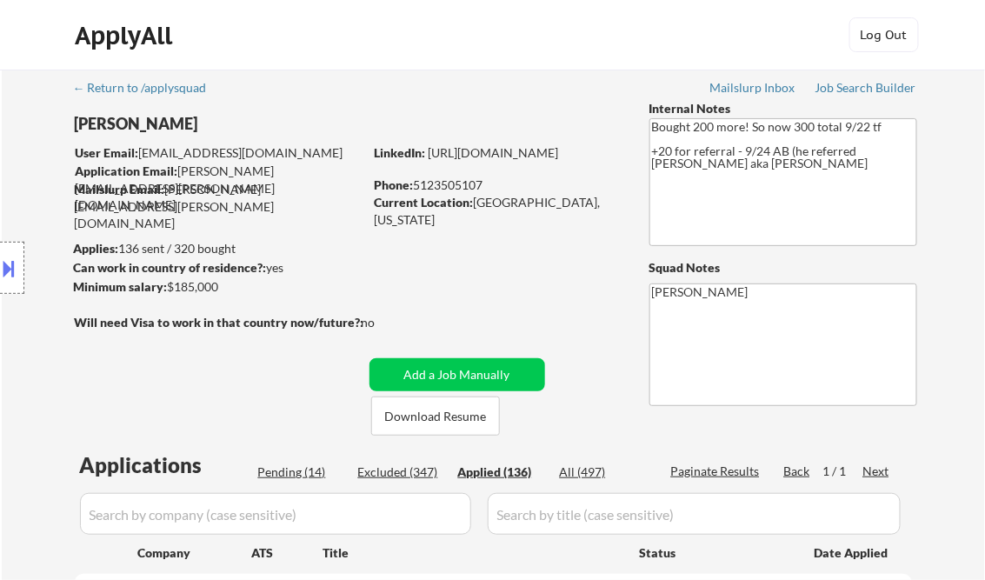
select select ""applied""
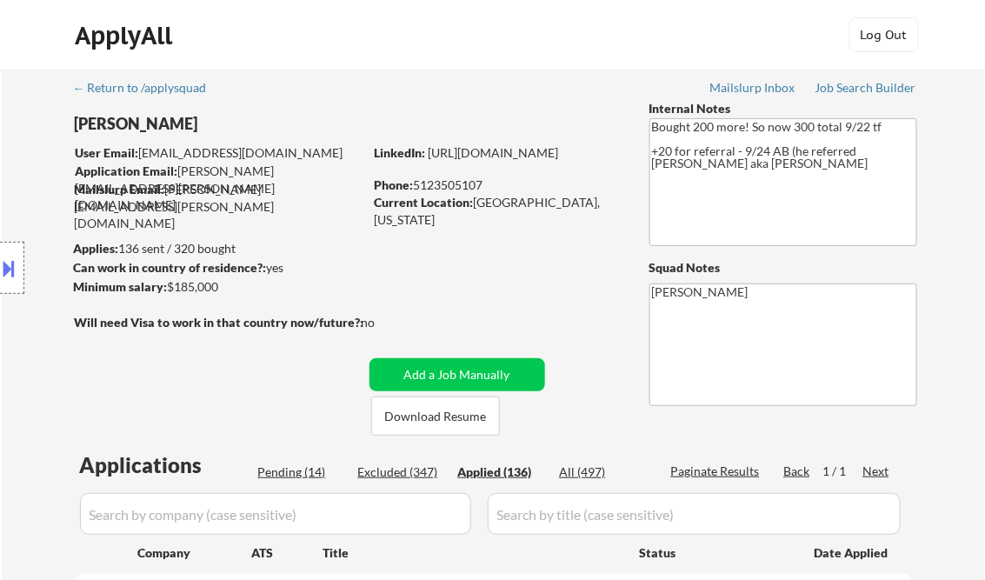
select select ""applied""
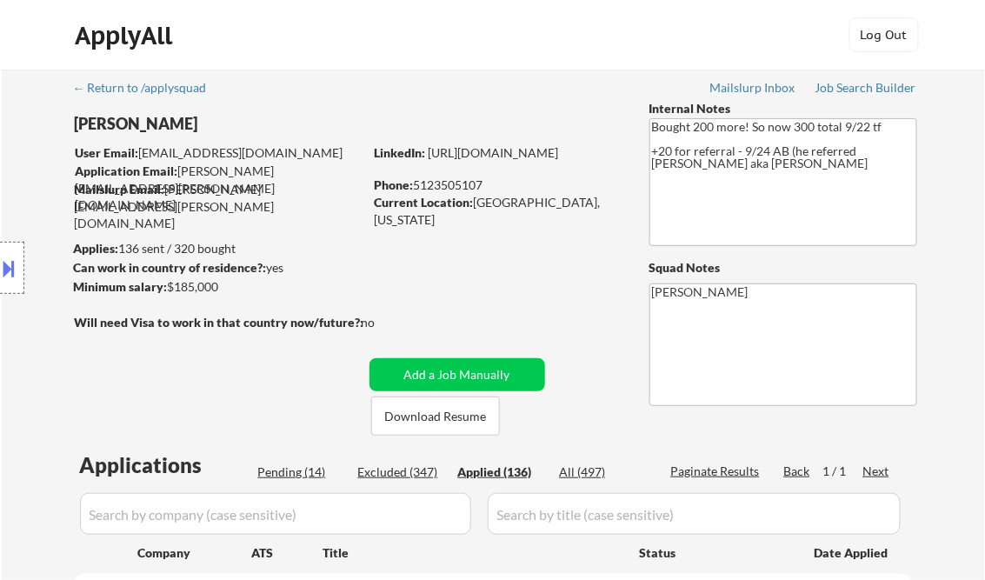
select select ""applied""
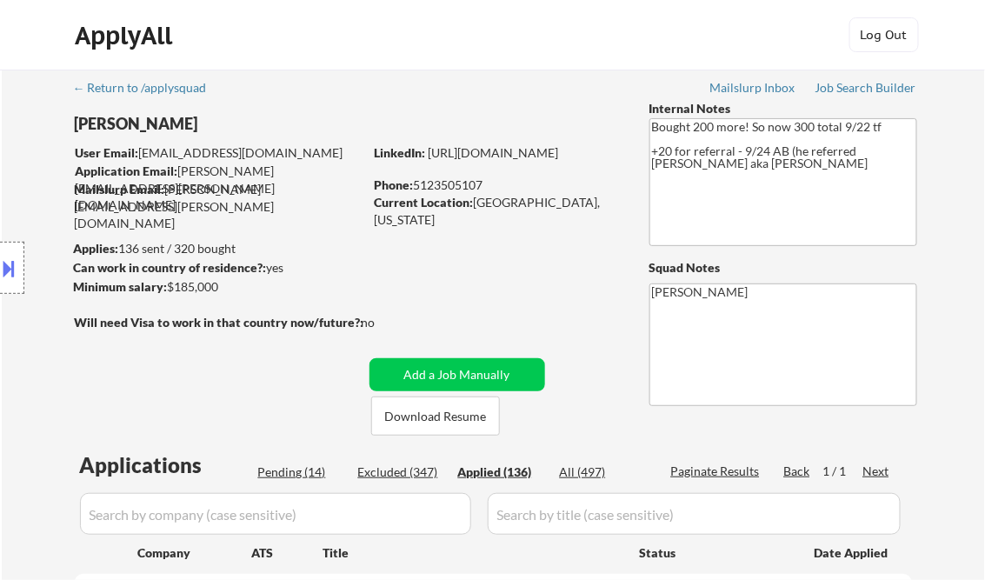
select select ""applied""
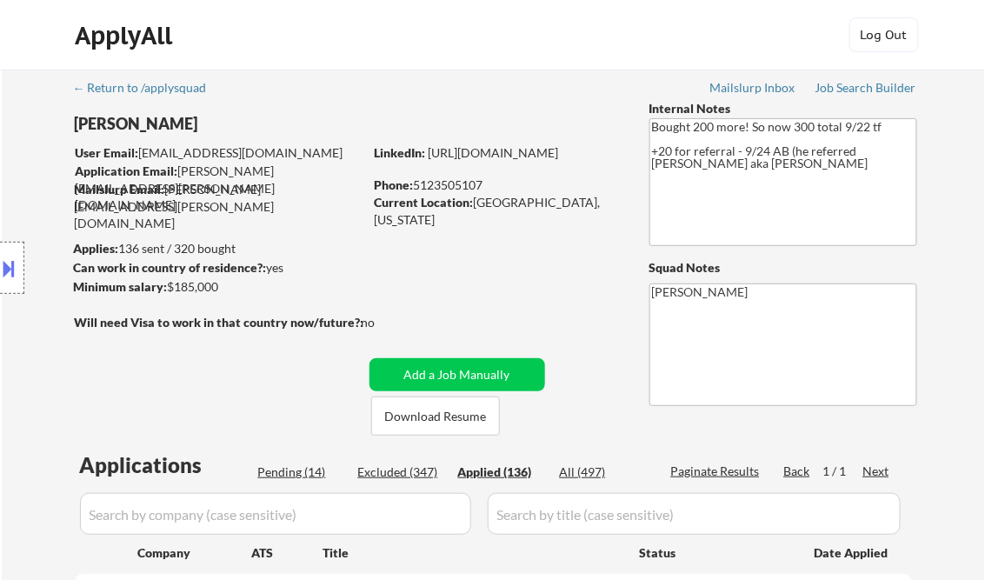
select select ""applied""
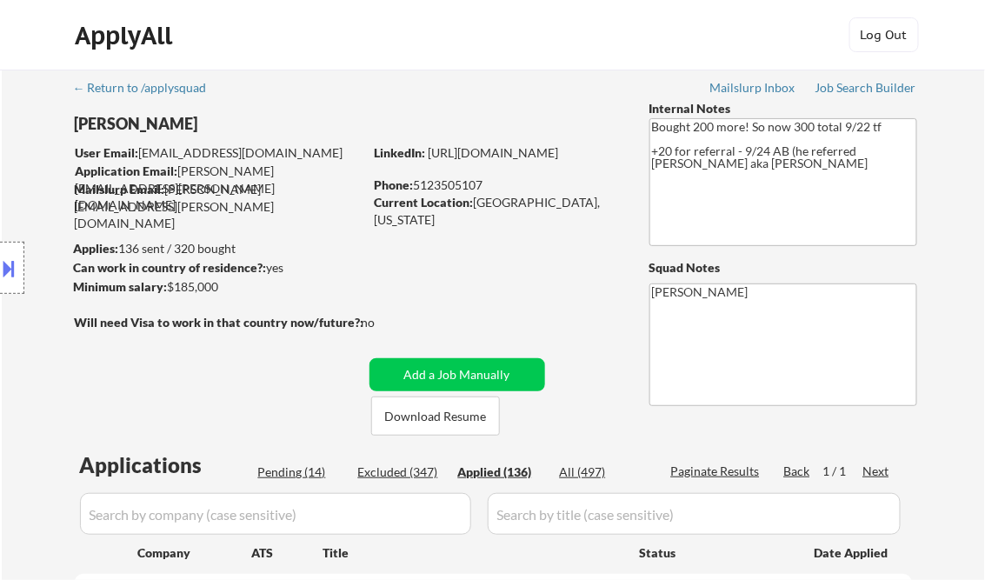
select select ""applied""
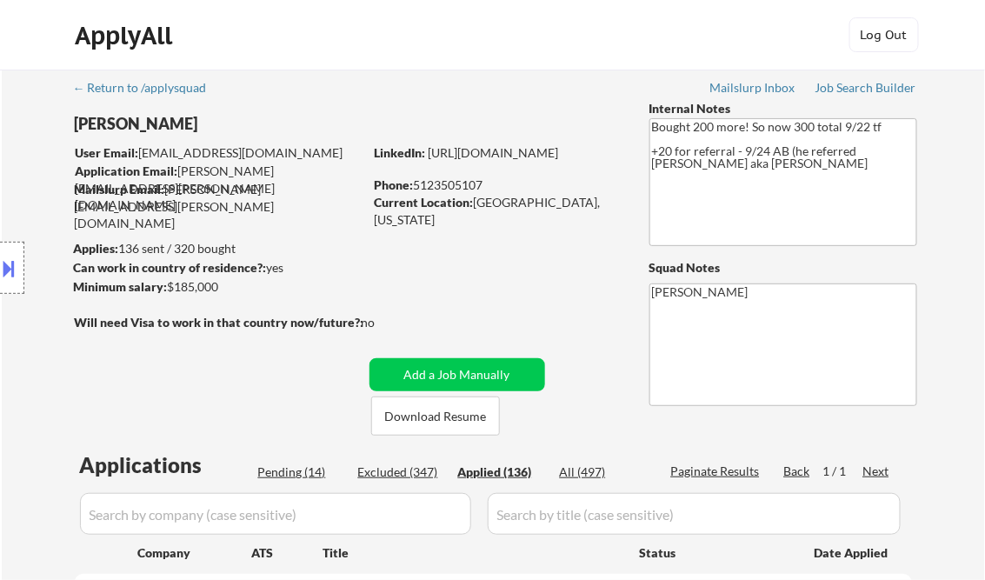
select select ""applied""
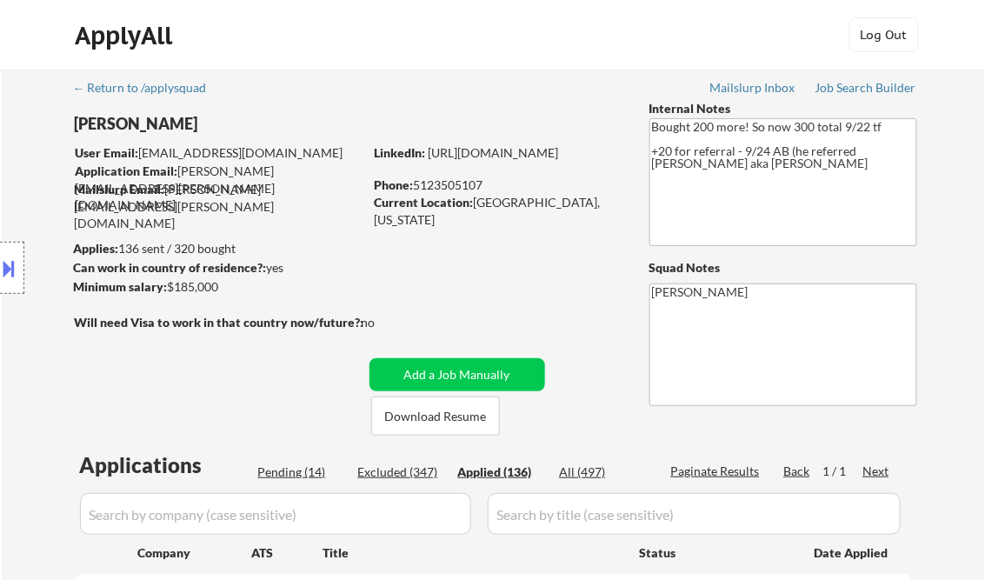
select select ""applied""
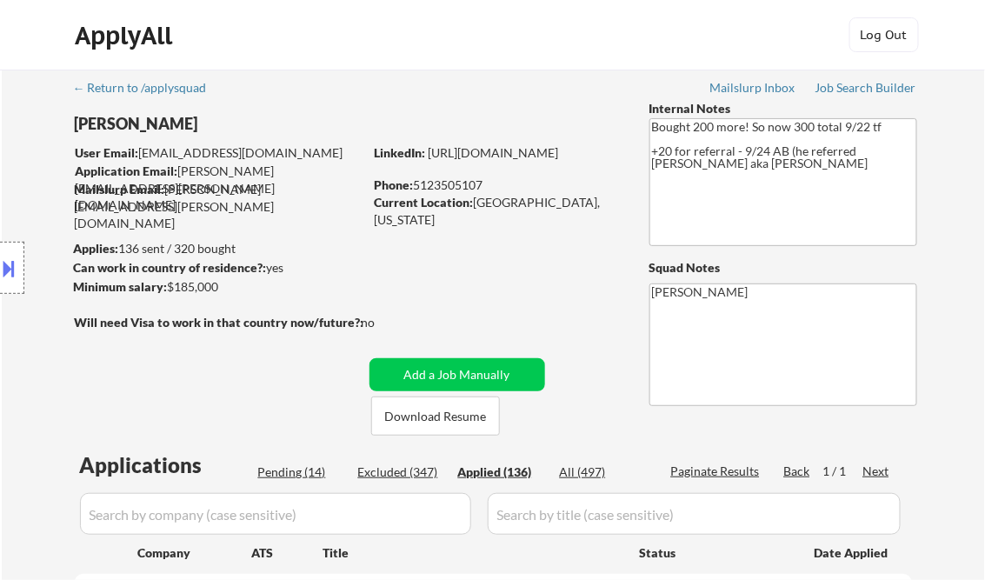
select select ""applied""
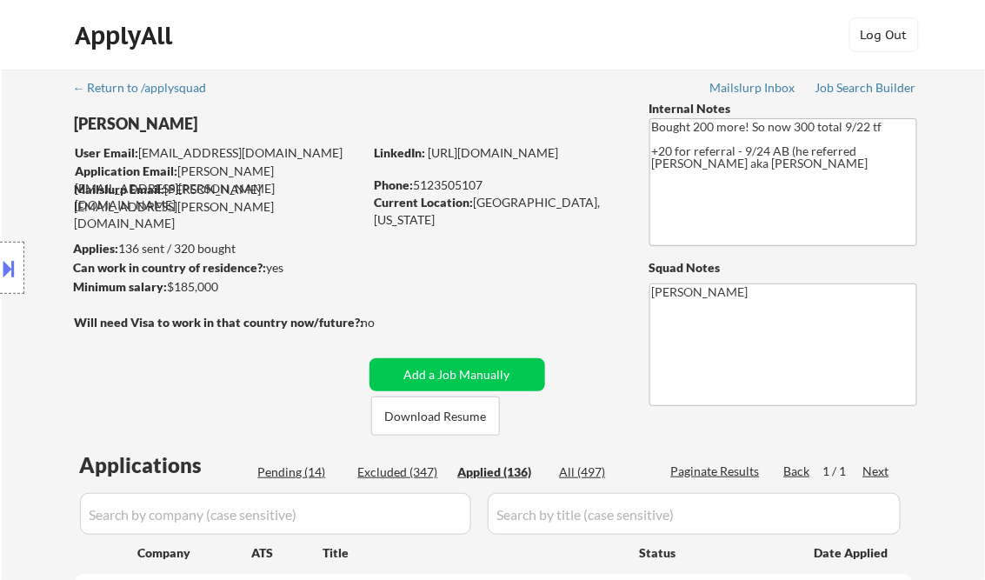
select select ""applied""
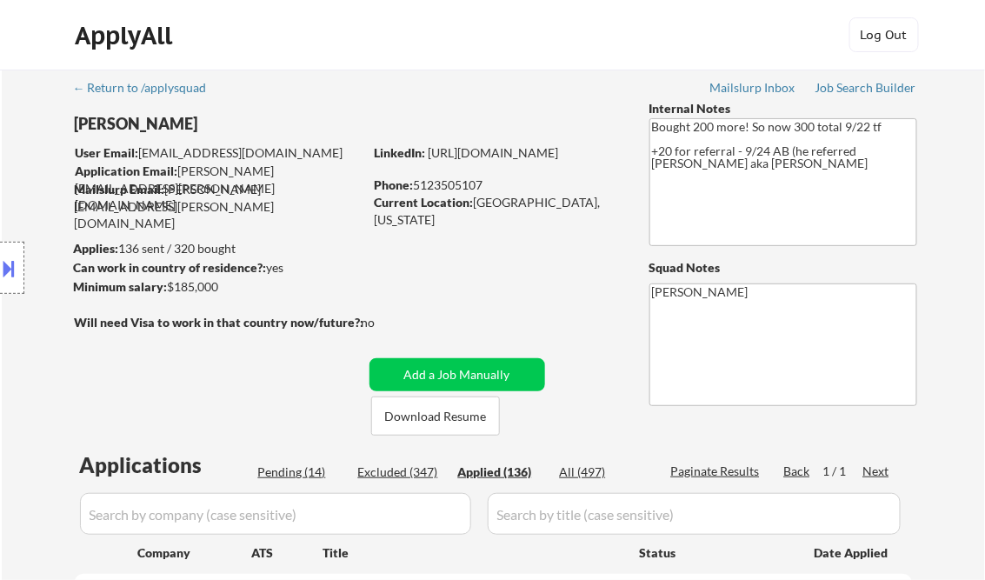
select select ""applied""
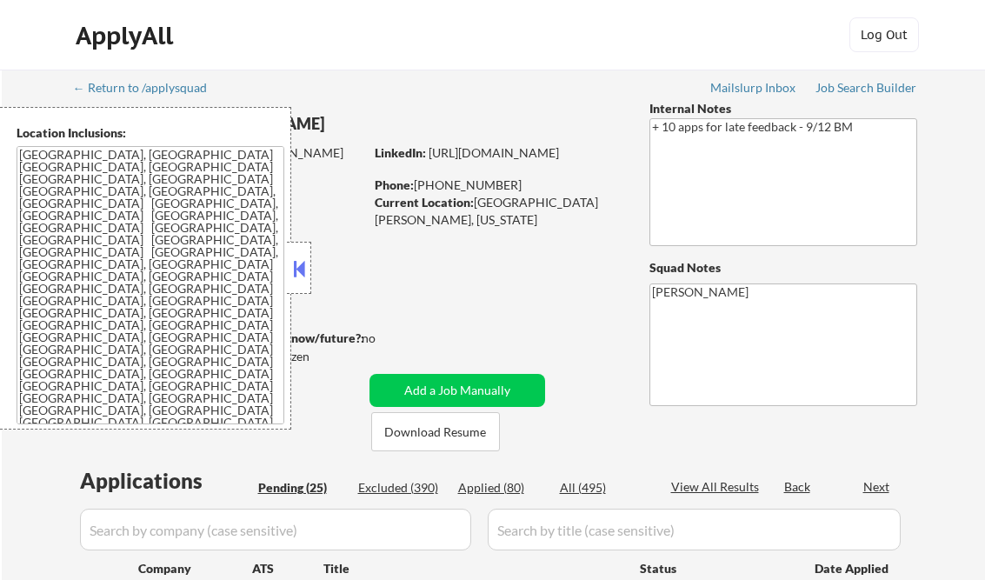
select select ""pending""
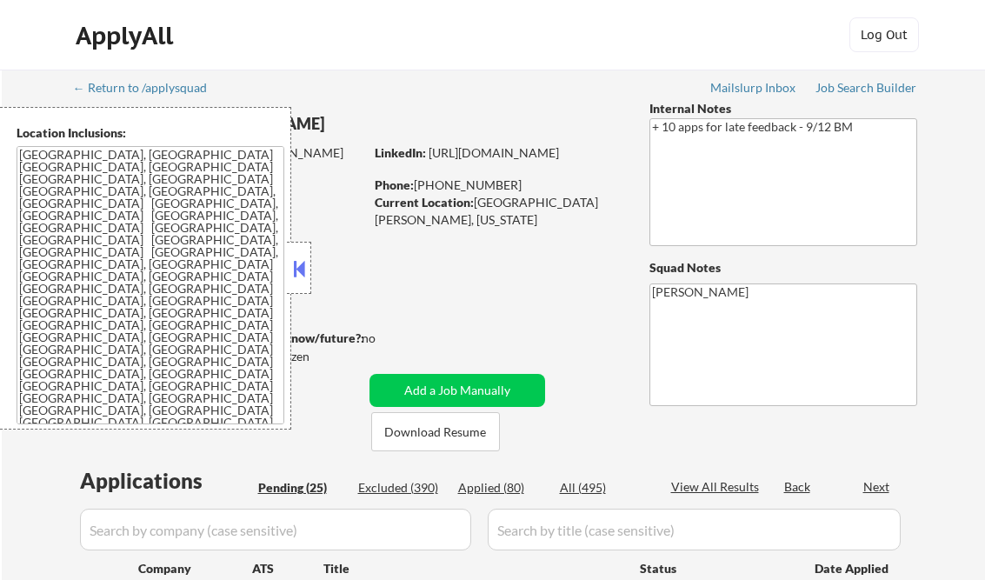
select select ""pending""
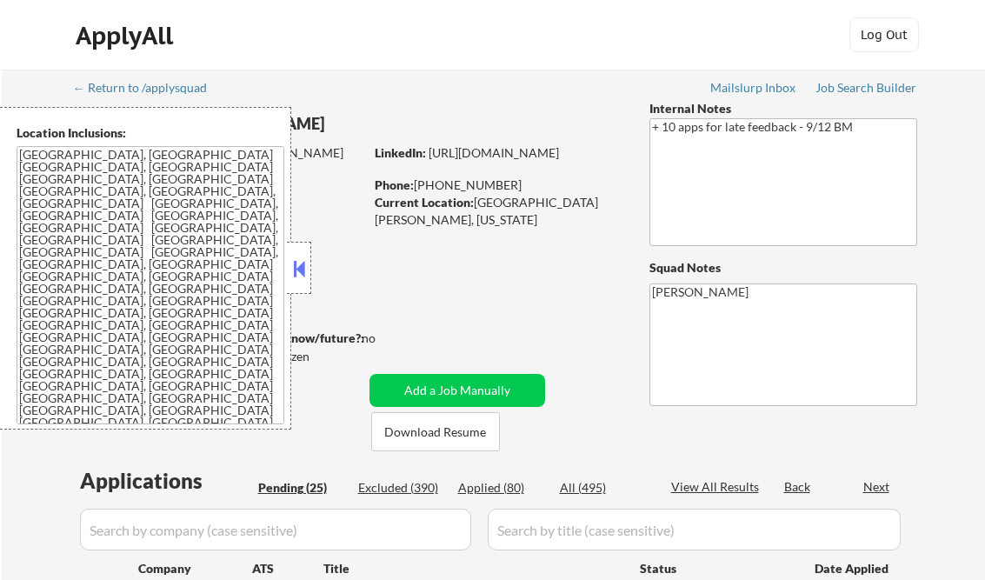
select select ""pending""
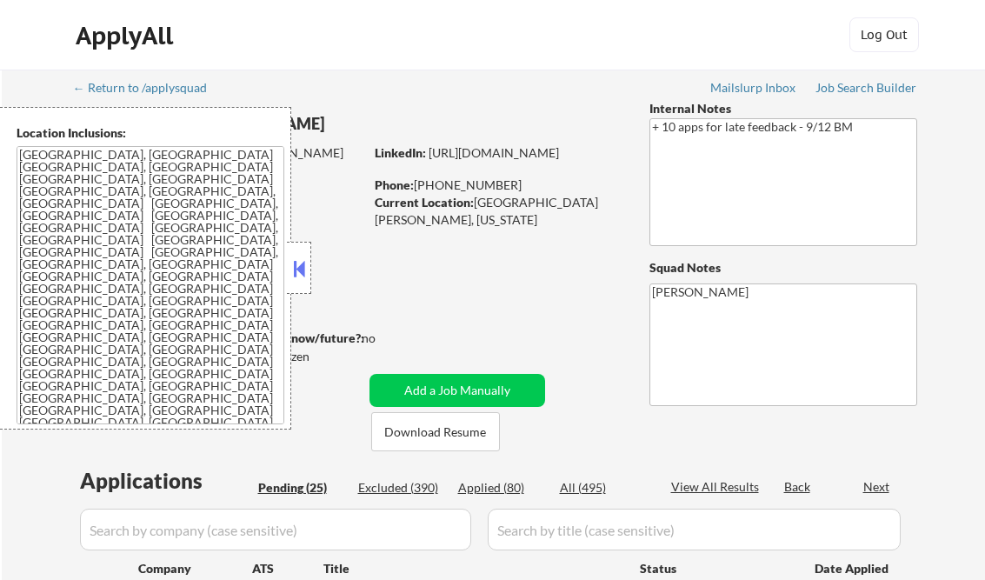
select select ""pending""
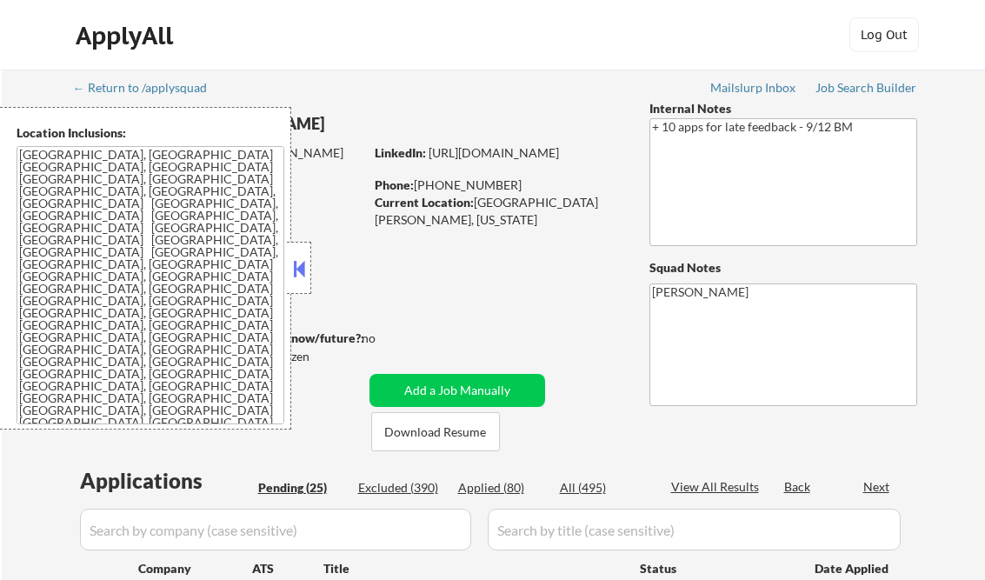
select select ""pending""
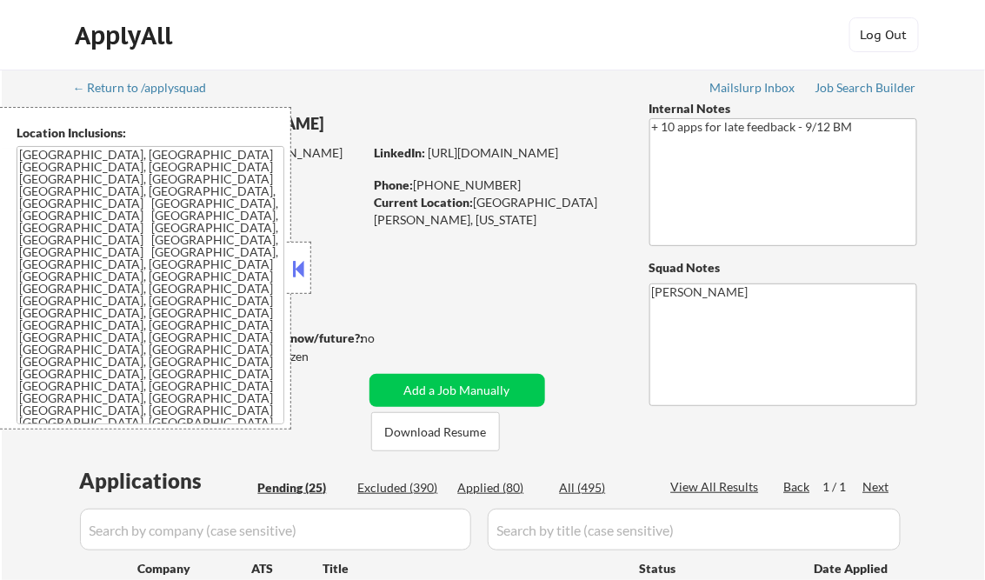
click at [305, 281] on button at bounding box center [298, 269] width 19 height 26
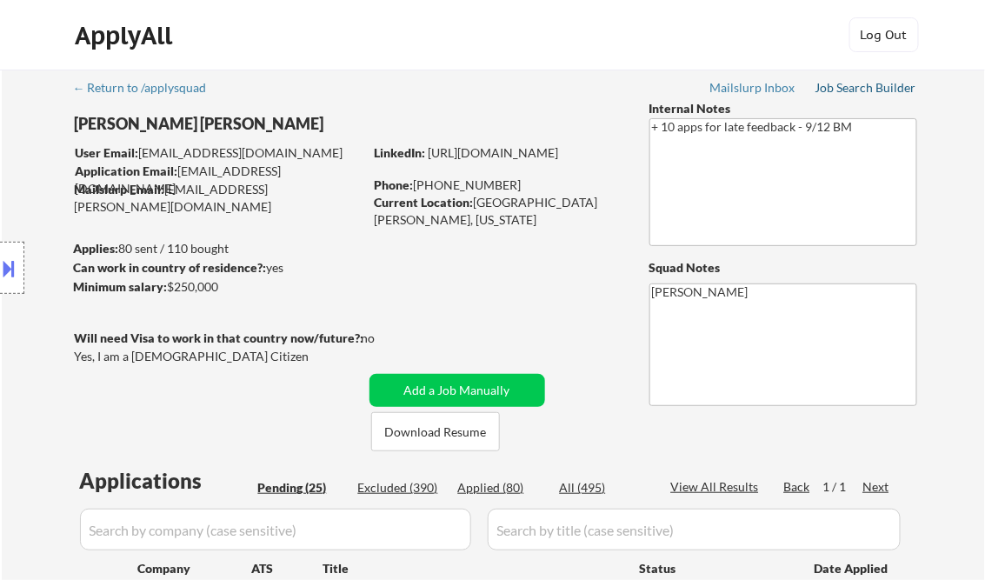
click at [846, 83] on div "Job Search Builder" at bounding box center [866, 88] width 102 height 12
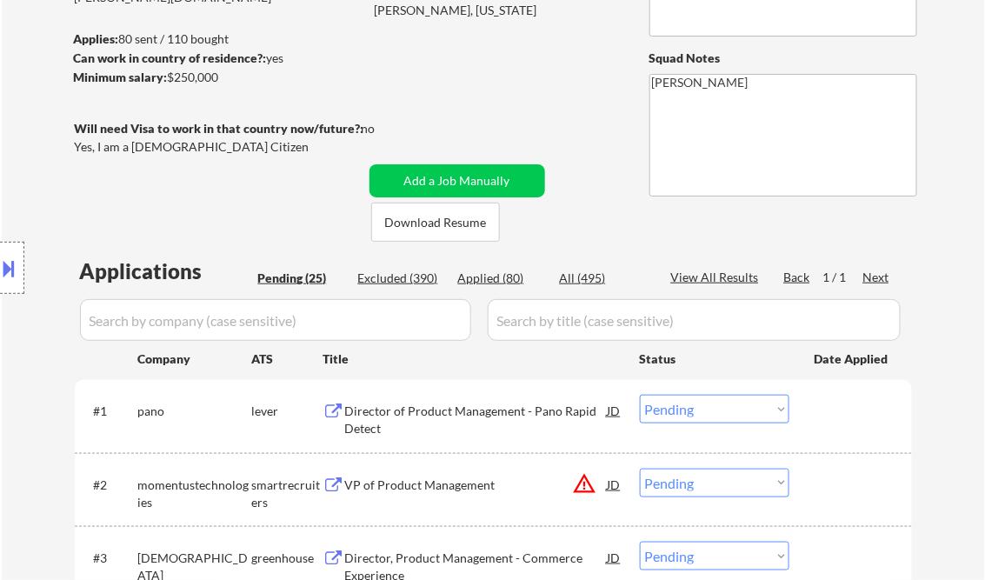
scroll to position [278, 0]
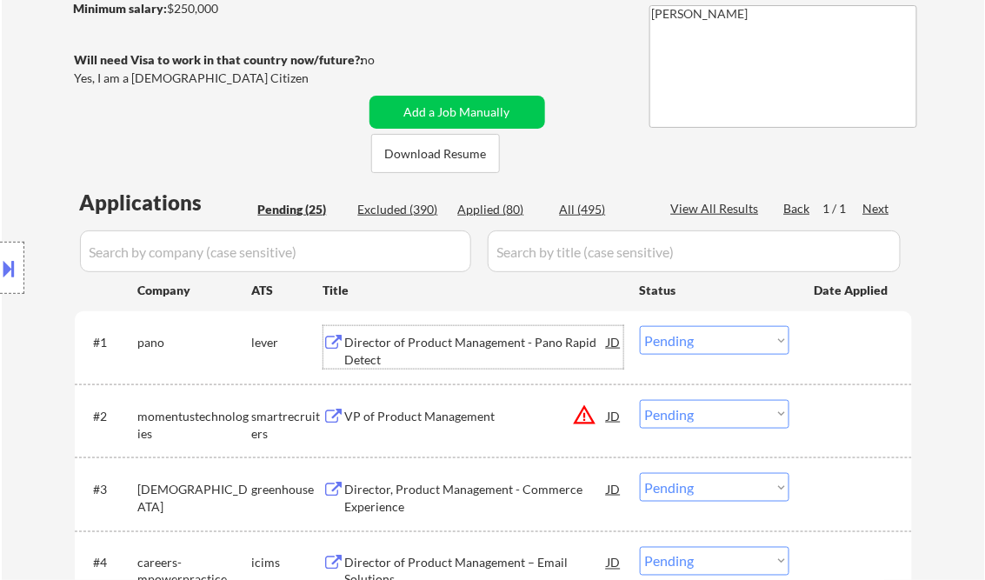
click at [447, 348] on div "Director of Product Management - Pano Rapid Detect" at bounding box center [476, 351] width 263 height 34
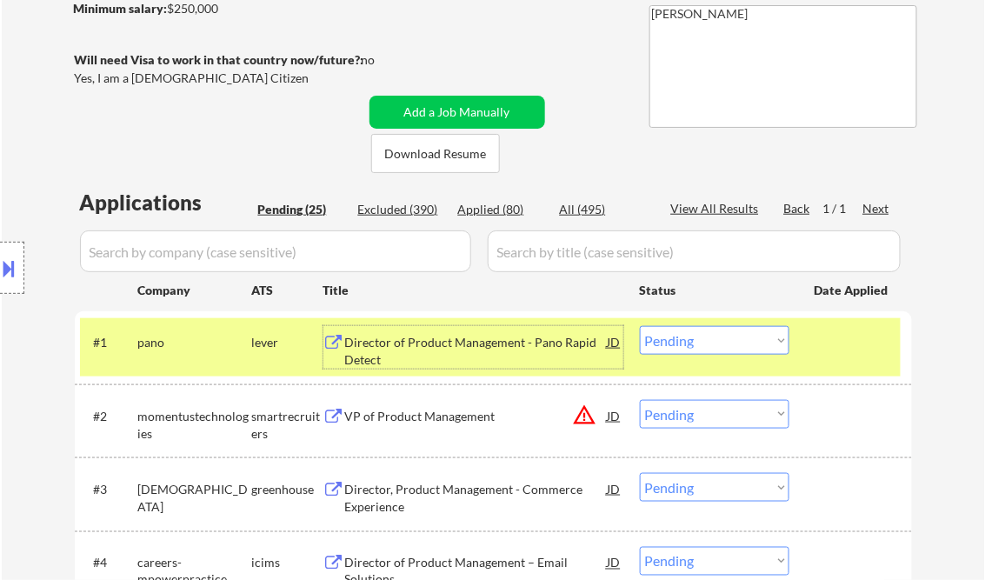
drag, startPoint x: 708, startPoint y: 344, endPoint x: 717, endPoint y: 356, distance: 15.5
click at [708, 344] on select "Choose an option... Pending Applied Excluded (Questions) Excluded (Expired) Exc…" at bounding box center [715, 340] width 150 height 29
click at [640, 326] on select "Choose an option... Pending Applied Excluded (Questions) Excluded (Expired) Exc…" at bounding box center [715, 340] width 150 height 29
click at [421, 419] on div "VP of Product Management" at bounding box center [476, 416] width 263 height 17
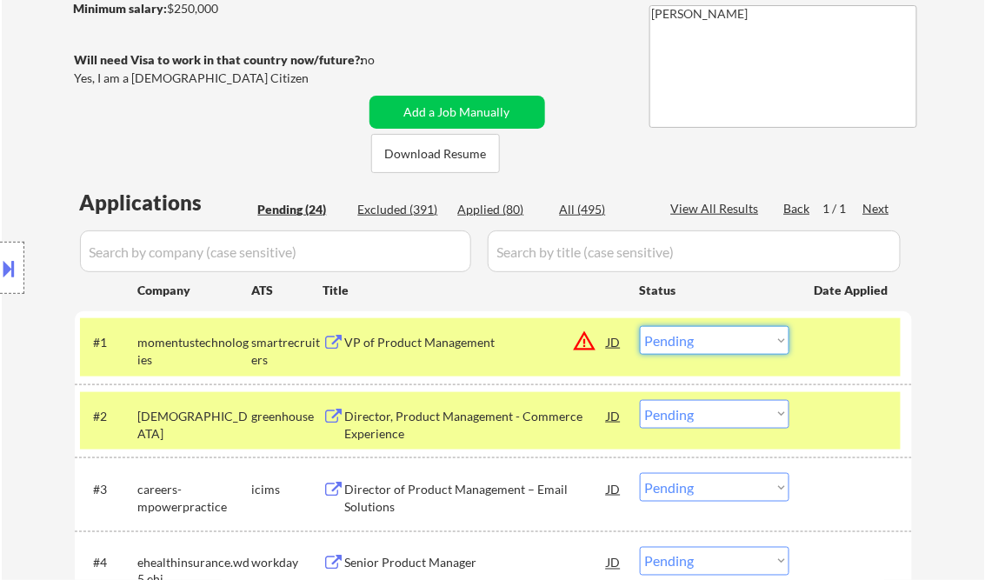
click at [708, 342] on select "Choose an option... Pending Applied Excluded (Questions) Excluded (Expired) Exc…" at bounding box center [715, 340] width 150 height 29
click at [640, 326] on select "Choose an option... Pending Applied Excluded (Questions) Excluded (Expired) Exc…" at bounding box center [715, 340] width 150 height 29
click at [578, 347] on button "warning_amber" at bounding box center [585, 341] width 24 height 24
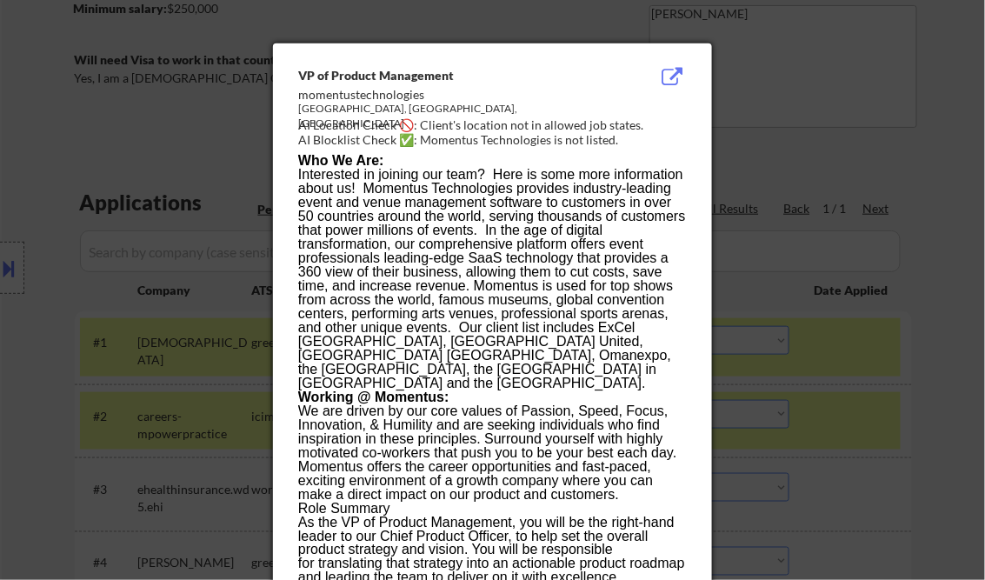
click at [961, 252] on div at bounding box center [492, 290] width 985 height 580
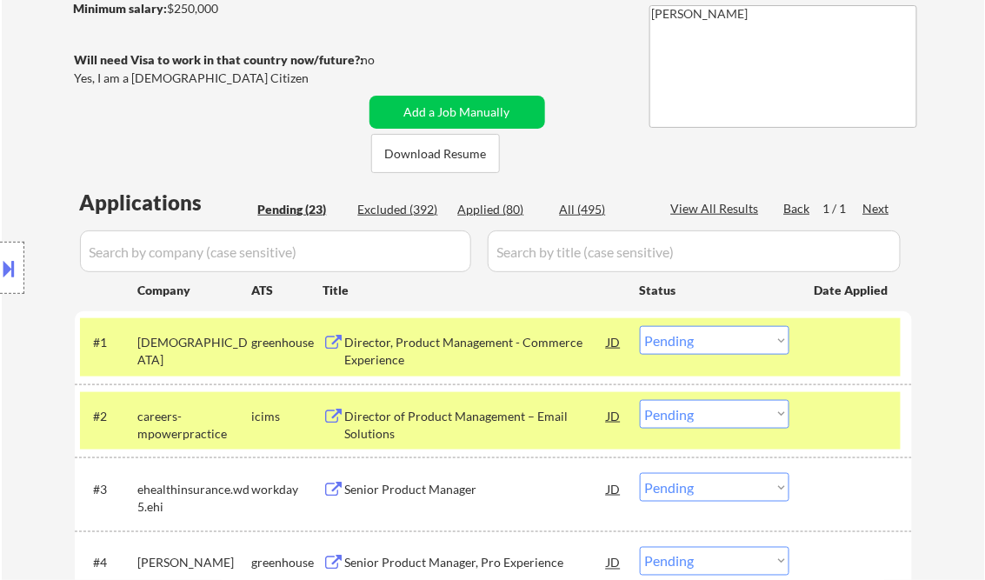
click at [415, 346] on div "Director, Product Management - Commerce Experience" at bounding box center [476, 351] width 263 height 34
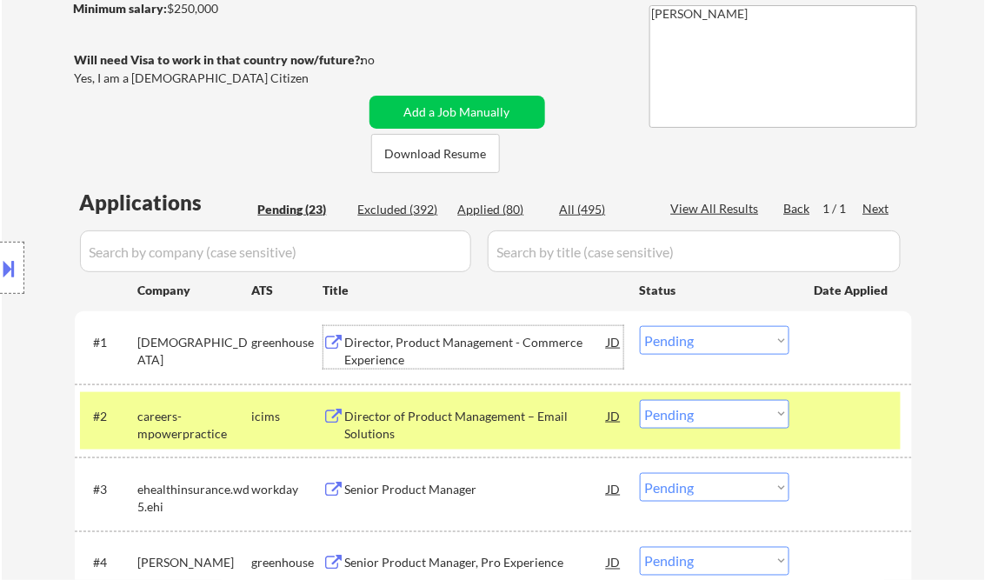
drag, startPoint x: 682, startPoint y: 342, endPoint x: 690, endPoint y: 356, distance: 17.1
click at [682, 342] on select "Choose an option... Pending Applied Excluded (Questions) Excluded (Expired) Exc…" at bounding box center [715, 340] width 150 height 29
click at [640, 326] on select "Choose an option... Pending Applied Excluded (Questions) Excluded (Expired) Exc…" at bounding box center [715, 340] width 150 height 29
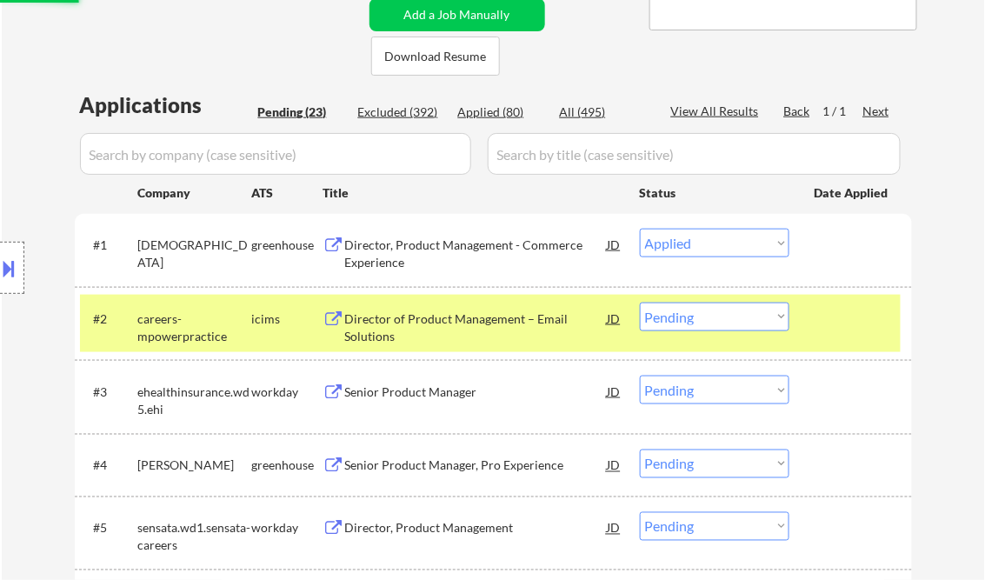
scroll to position [417, 0]
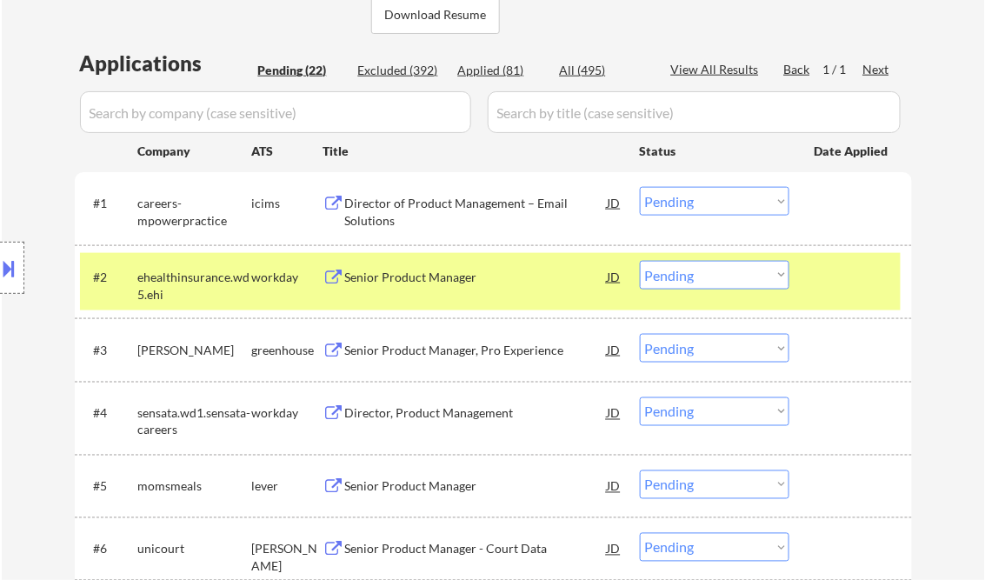
click at [409, 221] on div "Director of Product Management – Email Solutions" at bounding box center [476, 212] width 263 height 34
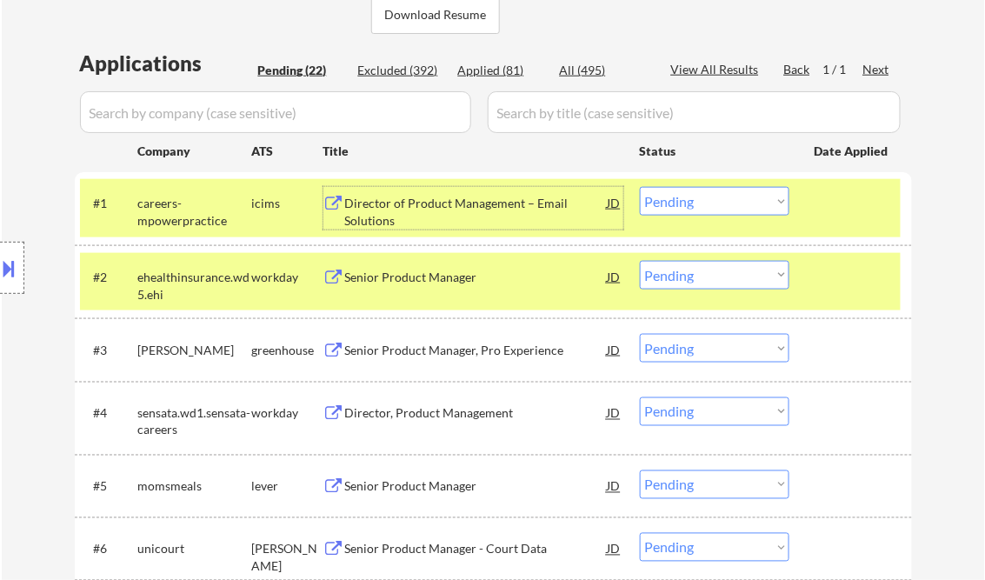
click at [15, 276] on button at bounding box center [9, 268] width 19 height 29
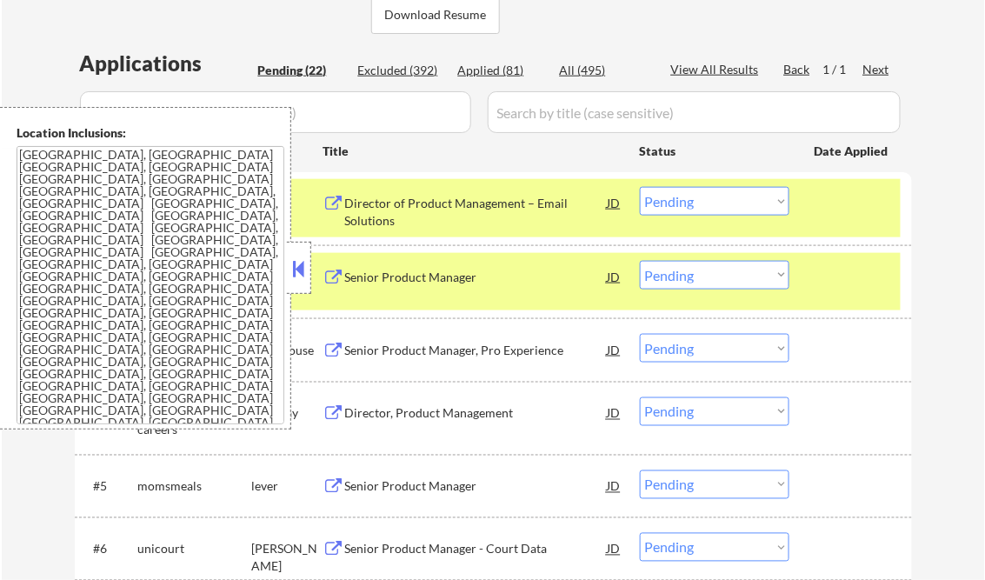
click at [303, 264] on button at bounding box center [298, 269] width 19 height 26
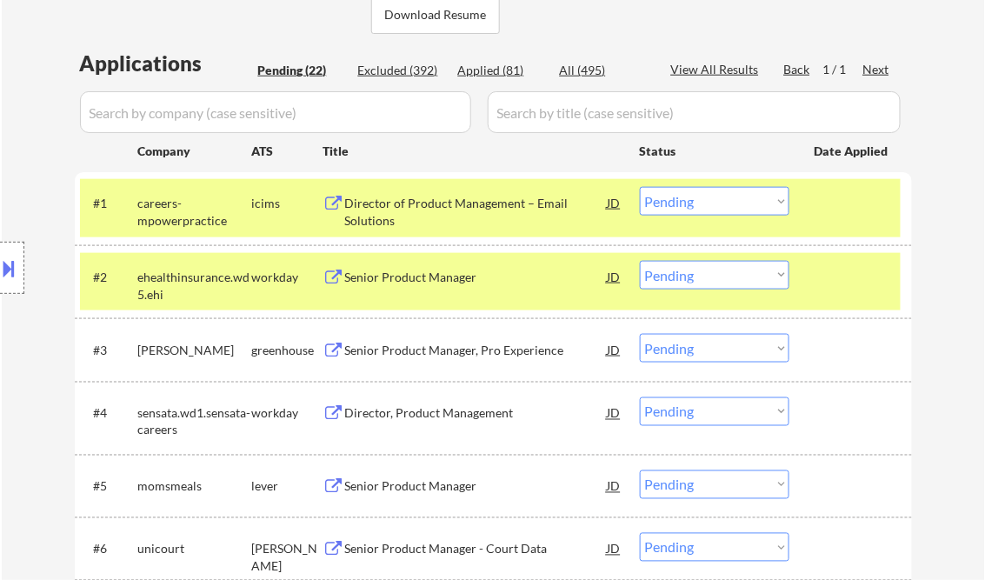
drag, startPoint x: 705, startPoint y: 205, endPoint x: 711, endPoint y: 214, distance: 10.6
click at [705, 205] on select "Choose an option... Pending Applied Excluded (Questions) Excluded (Expired) Exc…" at bounding box center [715, 201] width 150 height 29
click at [640, 187] on select "Choose an option... Pending Applied Excluded (Questions) Excluded (Expired) Exc…" at bounding box center [715, 201] width 150 height 29
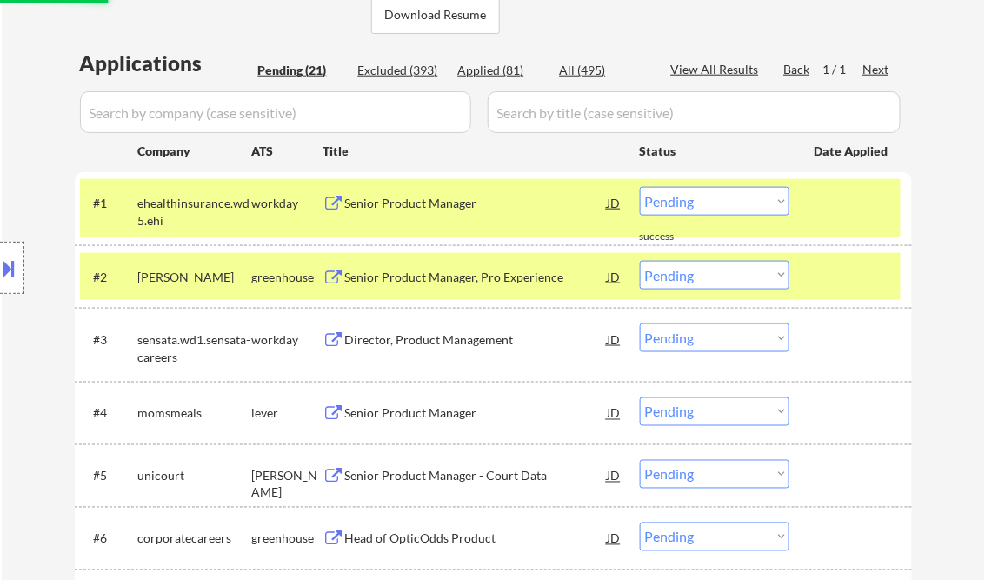
click at [440, 219] on div "#1 ehealthinsurance.wd5.ehi workday Senior Product Manager JD warning_amber Cho…" at bounding box center [490, 207] width 821 height 57
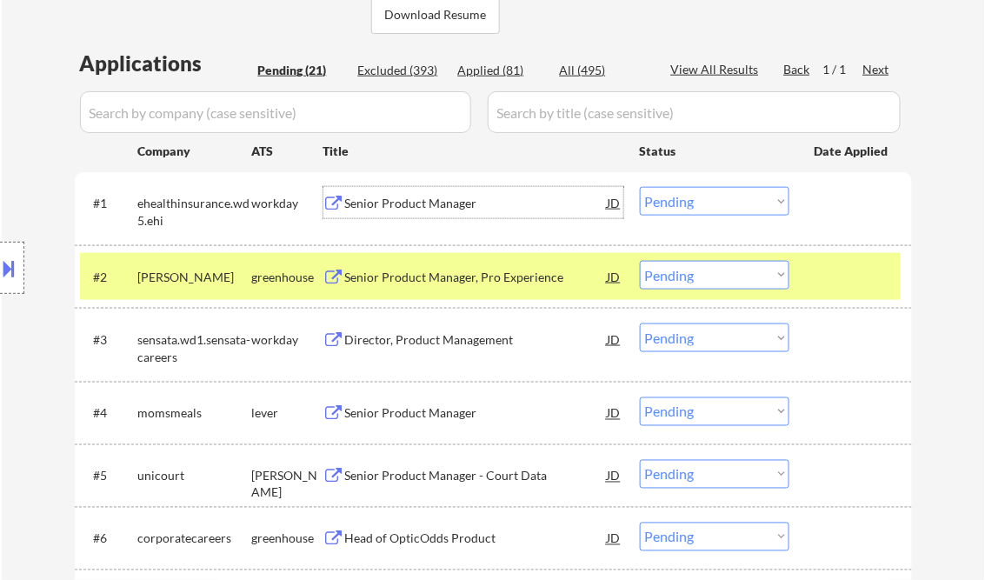
click at [448, 217] on div "Senior Product Manager" at bounding box center [476, 202] width 263 height 31
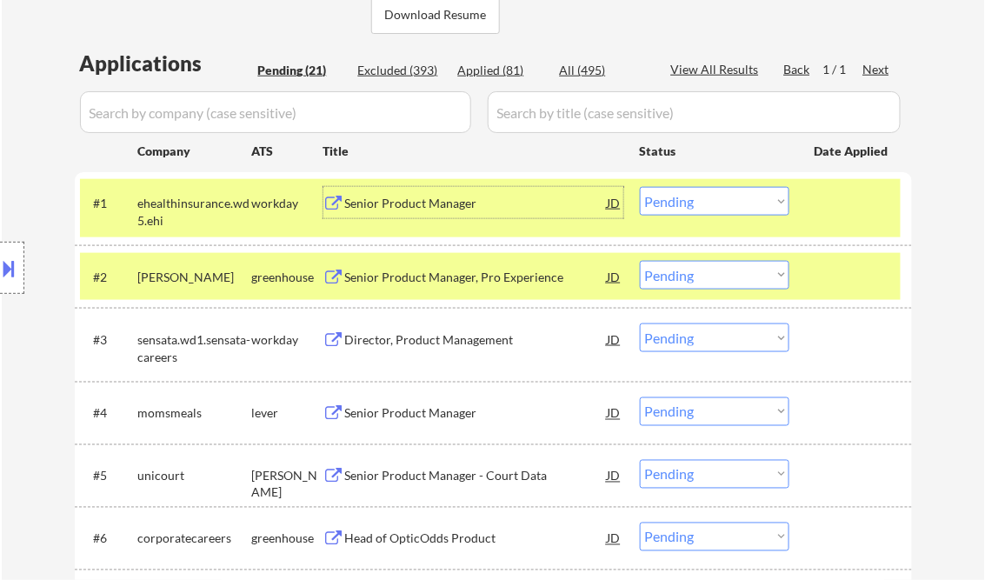
click at [716, 209] on select "Choose an option... Pending Applied Excluded (Questions) Excluded (Expired) Exc…" at bounding box center [715, 201] width 150 height 29
click at [640, 187] on select "Choose an option... Pending Applied Excluded (Questions) Excluded (Expired) Exc…" at bounding box center [715, 201] width 150 height 29
click at [466, 280] on div "Senior Product Manager, Pro Experience" at bounding box center [476, 277] width 263 height 17
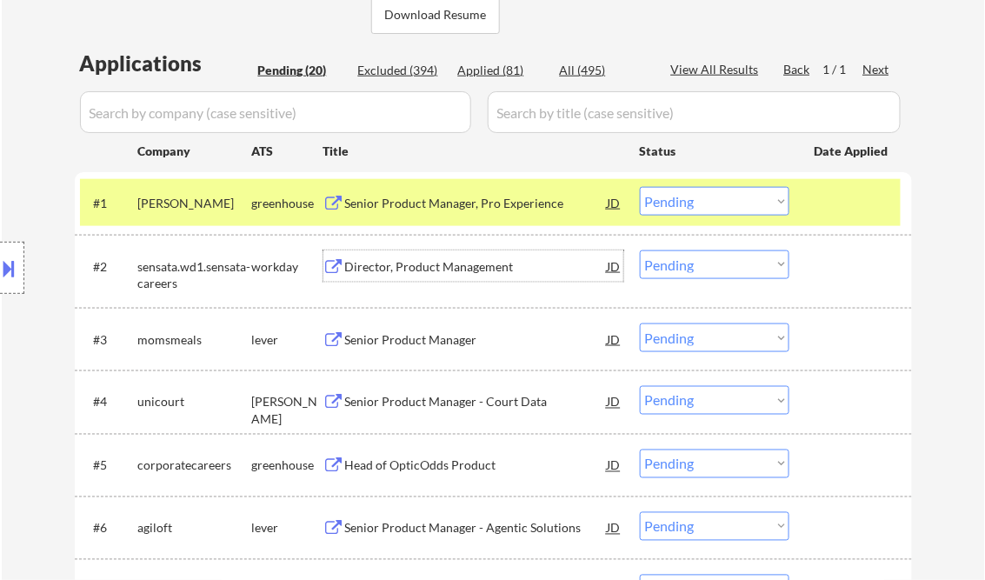
click at [710, 195] on select "Choose an option... Pending Applied Excluded (Questions) Excluded (Expired) Exc…" at bounding box center [715, 201] width 150 height 29
click at [640, 187] on select "Choose an option... Pending Applied Excluded (Questions) Excluded (Expired) Exc…" at bounding box center [715, 201] width 150 height 29
click at [473, 269] on div "Director, Product Management" at bounding box center [476, 266] width 263 height 17
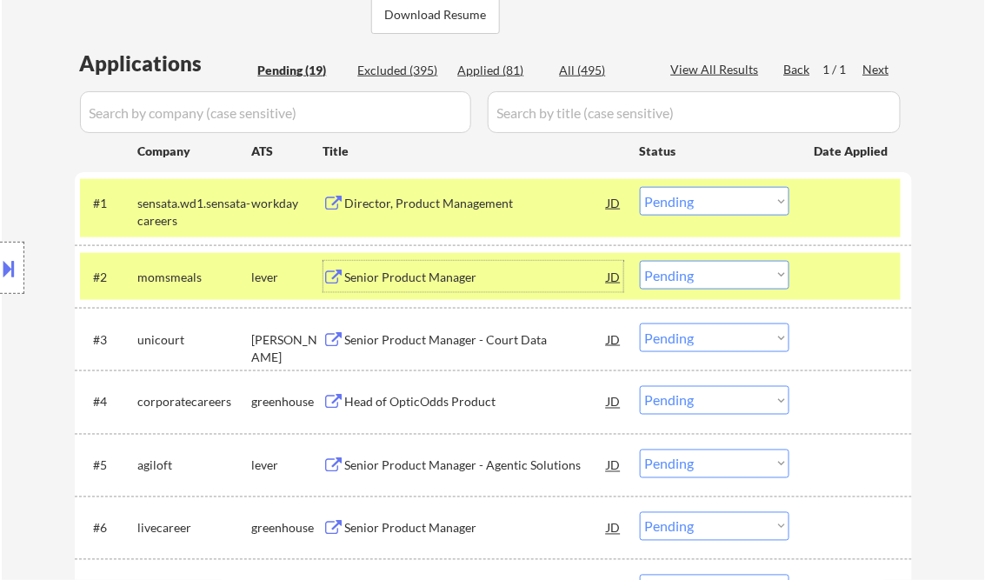
click at [3, 271] on button at bounding box center [9, 268] width 19 height 29
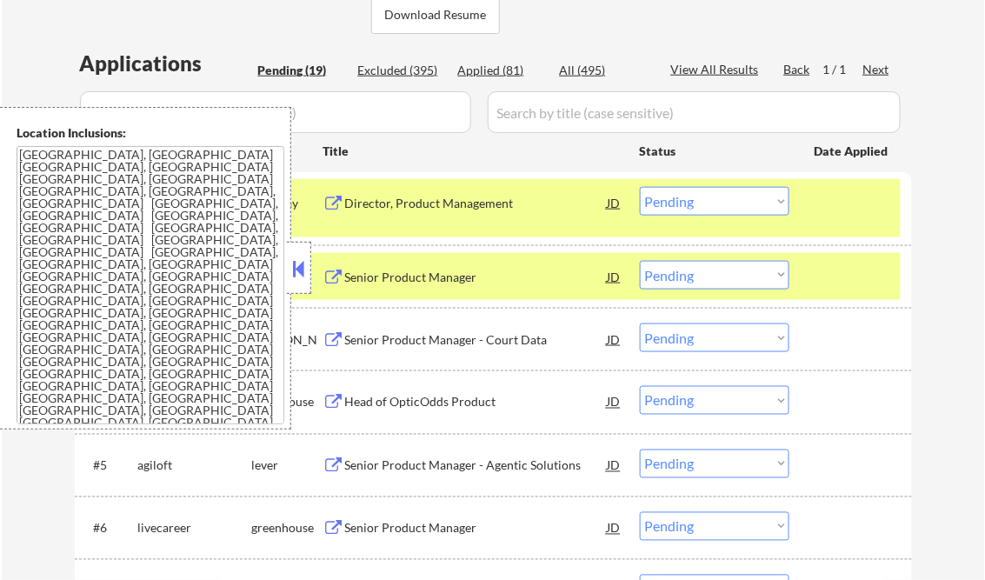
click at [298, 267] on button at bounding box center [298, 269] width 19 height 26
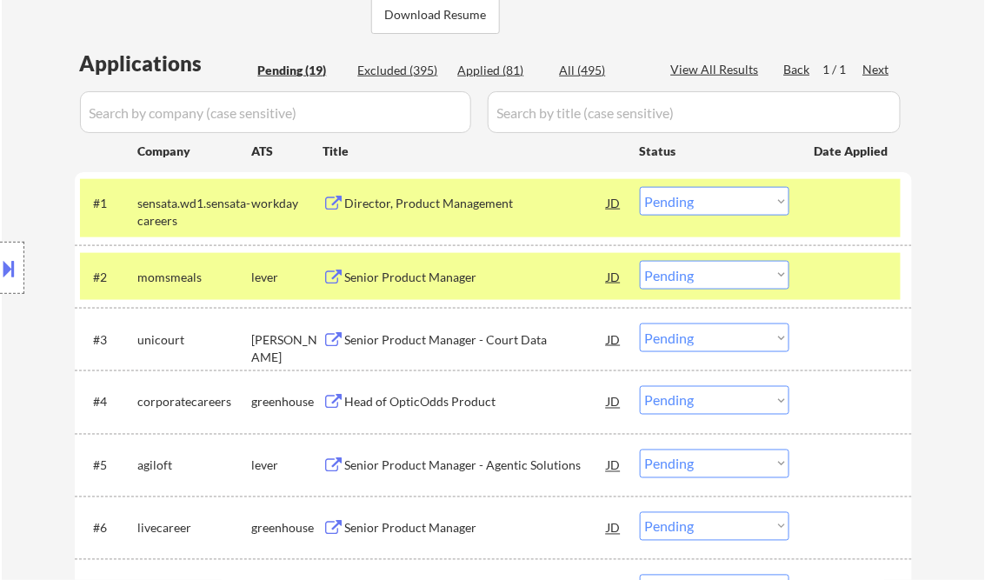
drag, startPoint x: 702, startPoint y: 191, endPoint x: 714, endPoint y: 206, distance: 18.6
click at [702, 191] on select "Choose an option... Pending Applied Excluded (Questions) Excluded (Expired) Exc…" at bounding box center [715, 201] width 150 height 29
click at [640, 187] on select "Choose an option... Pending Applied Excluded (Questions) Excluded (Expired) Exc…" at bounding box center [715, 201] width 150 height 29
click at [402, 283] on div "Senior Product Manager" at bounding box center [476, 277] width 263 height 17
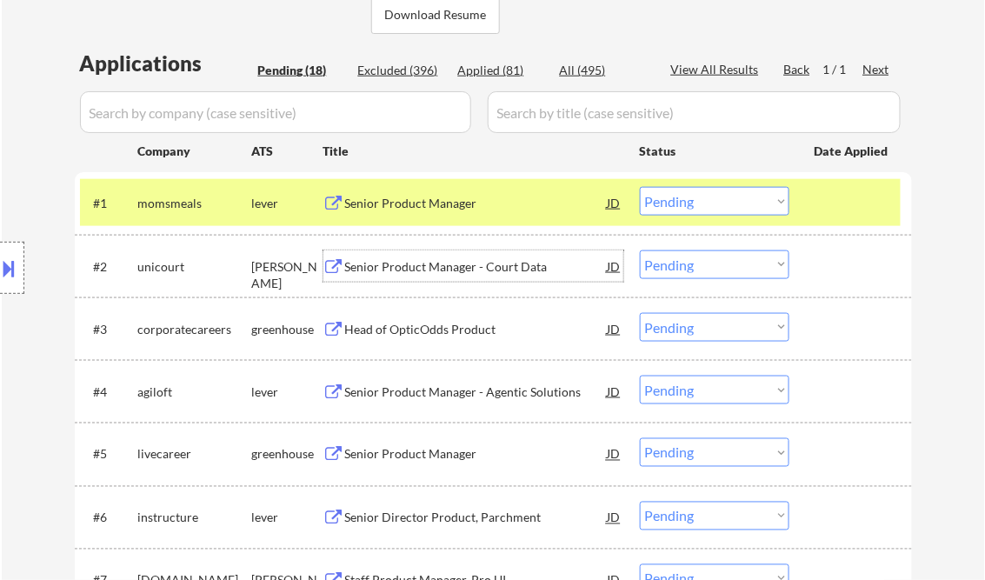
click at [684, 205] on select "Choose an option... Pending Applied Excluded (Questions) Excluded (Expired) Exc…" at bounding box center [715, 201] width 150 height 29
click at [640, 187] on select "Choose an option... Pending Applied Excluded (Questions) Excluded (Expired) Exc…" at bounding box center [715, 201] width 150 height 29
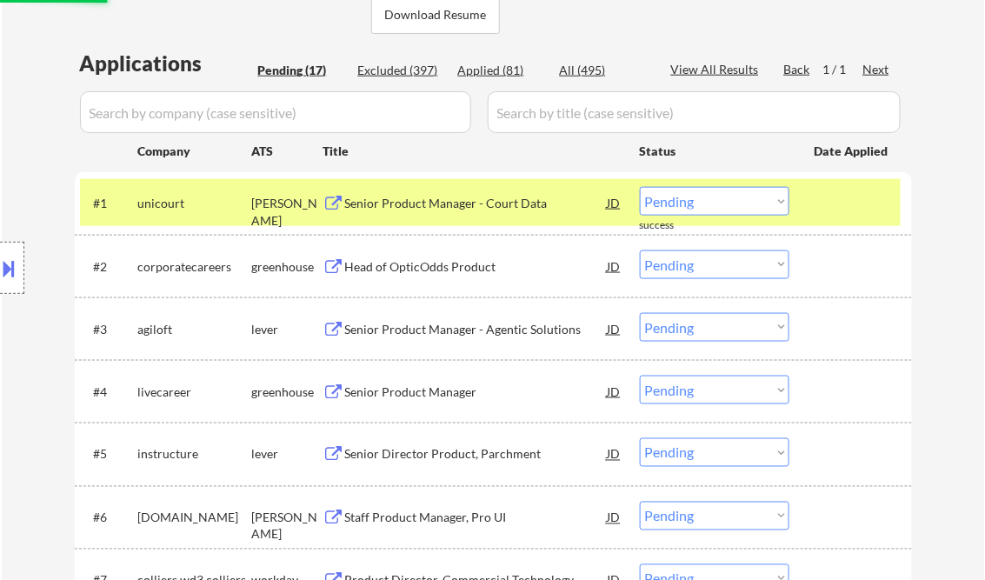
click at [442, 203] on div "Senior Product Manager - Court Data" at bounding box center [476, 203] width 263 height 17
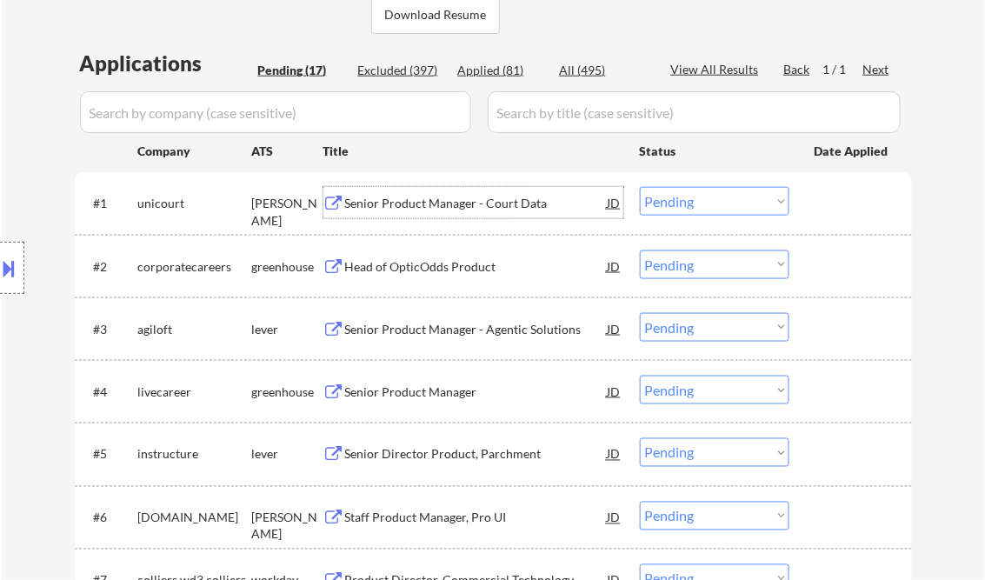
click at [699, 209] on select "Choose an option... Pending Applied Excluded (Questions) Excluded (Expired) Exc…" at bounding box center [715, 201] width 150 height 29
click at [640, 187] on select "Choose an option... Pending Applied Excluded (Questions) Excluded (Expired) Exc…" at bounding box center [715, 201] width 150 height 29
click at [421, 272] on div "Head of OpticOdds Product" at bounding box center [476, 266] width 263 height 17
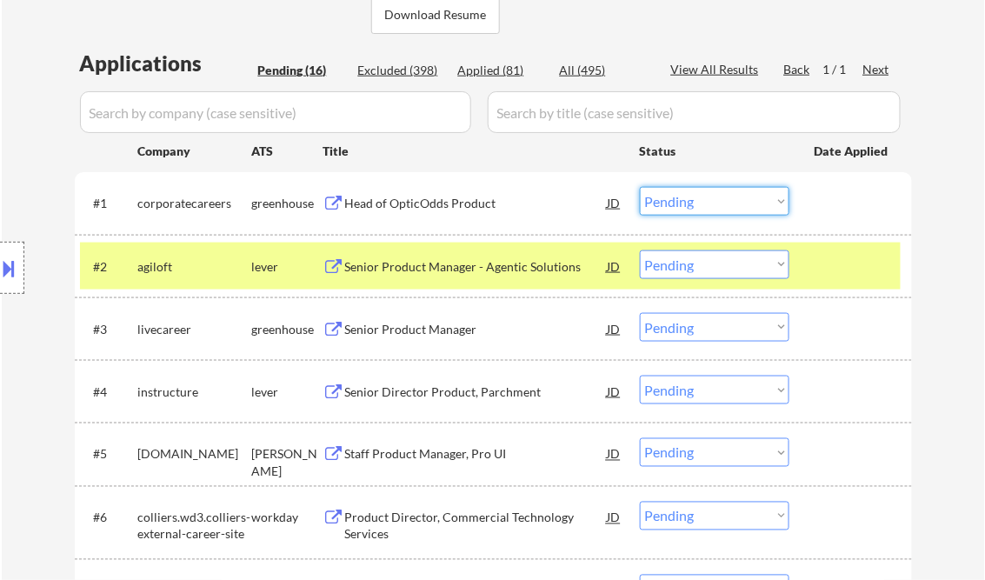
drag, startPoint x: 703, startPoint y: 196, endPoint x: 716, endPoint y: 214, distance: 21.7
click at [703, 196] on select "Choose an option... Pending Applied Excluded (Questions) Excluded (Expired) Exc…" at bounding box center [715, 201] width 150 height 29
click at [640, 187] on select "Choose an option... Pending Applied Excluded (Questions) Excluded (Expired) Exc…" at bounding box center [715, 201] width 150 height 29
click at [422, 269] on div "Senior Product Manager - Agentic Solutions" at bounding box center [476, 266] width 263 height 17
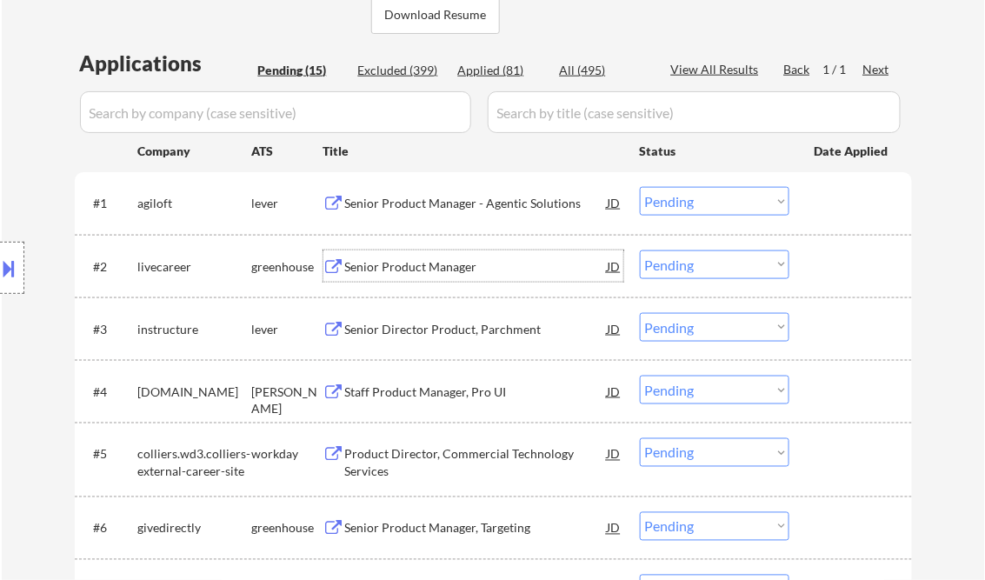
click at [689, 203] on select "Choose an option... Pending Applied Excluded (Questions) Excluded (Expired) Exc…" at bounding box center [715, 201] width 150 height 29
click at [640, 187] on select "Choose an option... Pending Applied Excluded (Questions) Excluded (Expired) Exc…" at bounding box center [715, 201] width 150 height 29
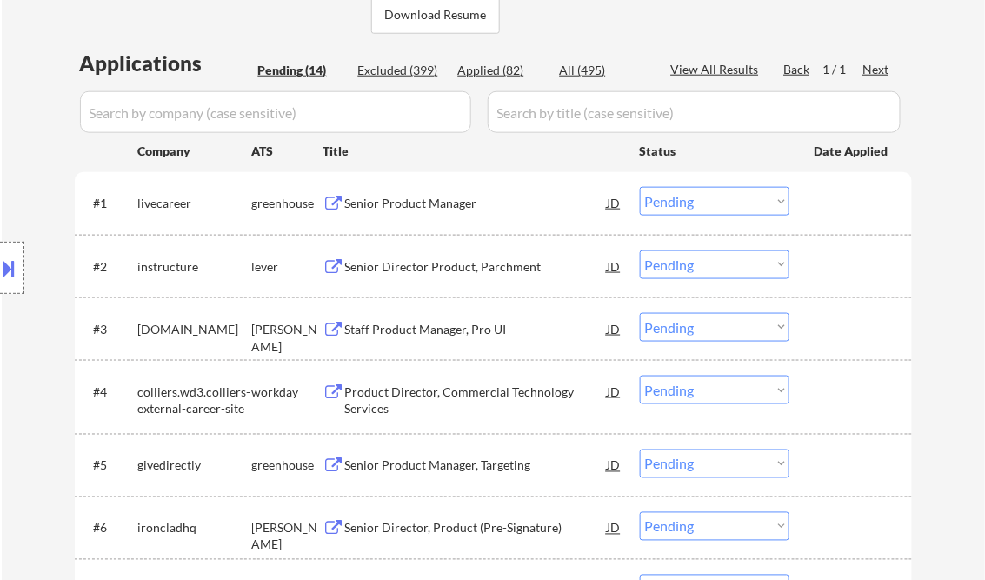
click at [451, 203] on div "Senior Product Manager" at bounding box center [476, 203] width 263 height 17
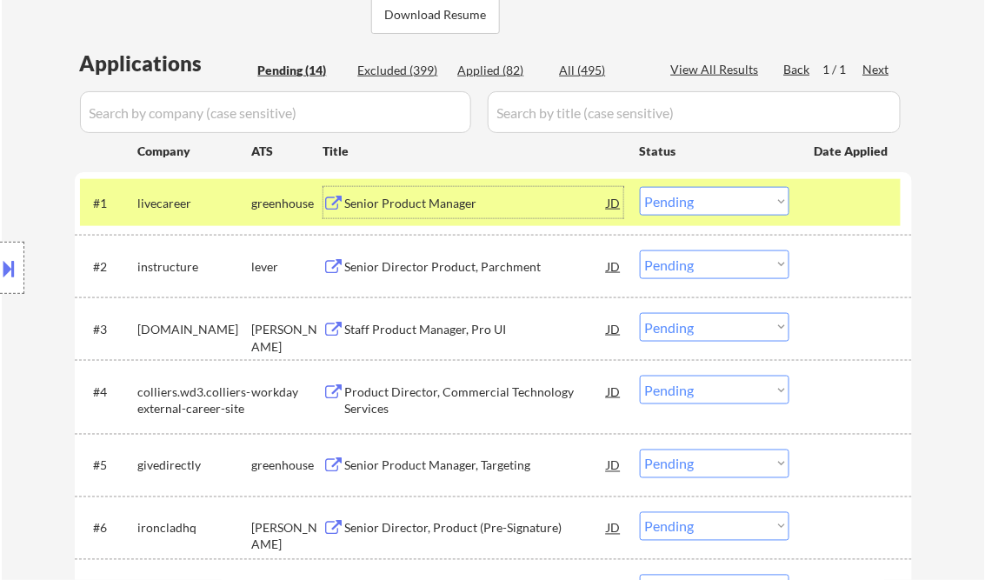
click at [704, 202] on select "Choose an option... Pending Applied Excluded (Questions) Excluded (Expired) Exc…" at bounding box center [715, 201] width 150 height 29
click at [640, 187] on select "Choose an option... Pending Applied Excluded (Questions) Excluded (Expired) Exc…" at bounding box center [715, 201] width 150 height 29
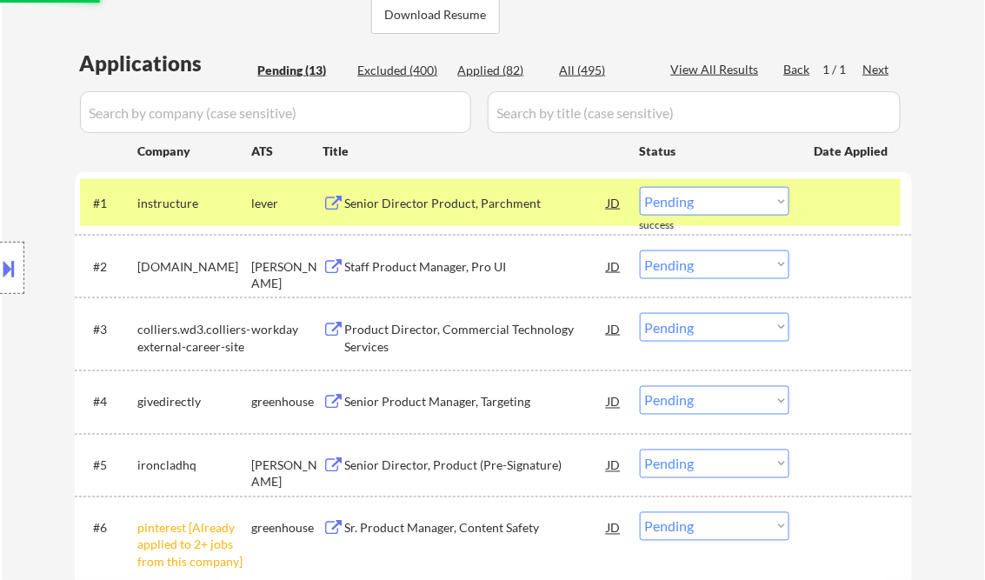
click at [453, 207] on div "Senior Director Product, Parchment" at bounding box center [476, 203] width 263 height 17
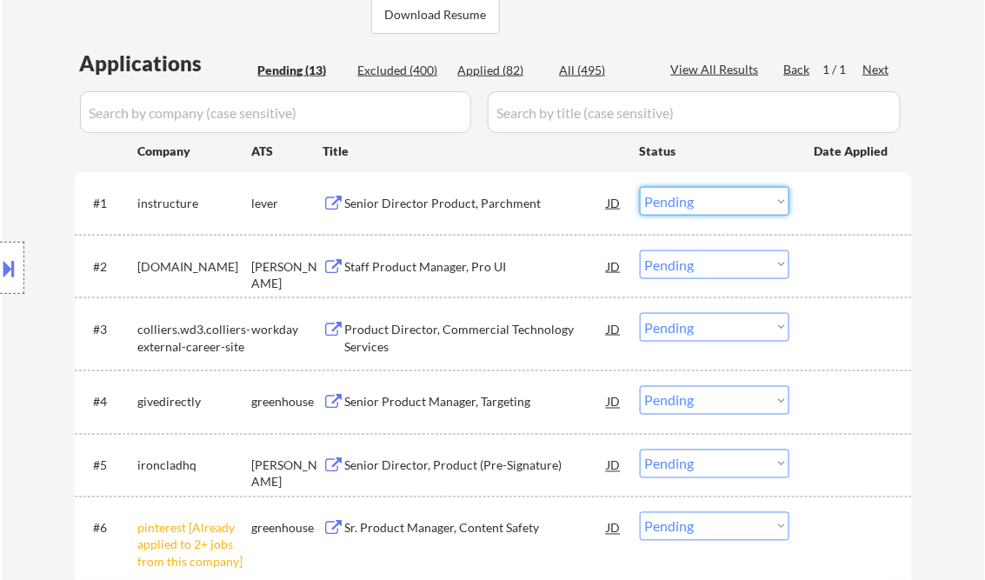
click at [700, 201] on select "Choose an option... Pending Applied Excluded (Questions) Excluded (Expired) Exc…" at bounding box center [715, 201] width 150 height 29
click at [640, 187] on select "Choose an option... Pending Applied Excluded (Questions) Excluded (Expired) Exc…" at bounding box center [715, 201] width 150 height 29
click at [439, 270] on div "Staff Product Manager, Pro UI" at bounding box center [476, 266] width 263 height 17
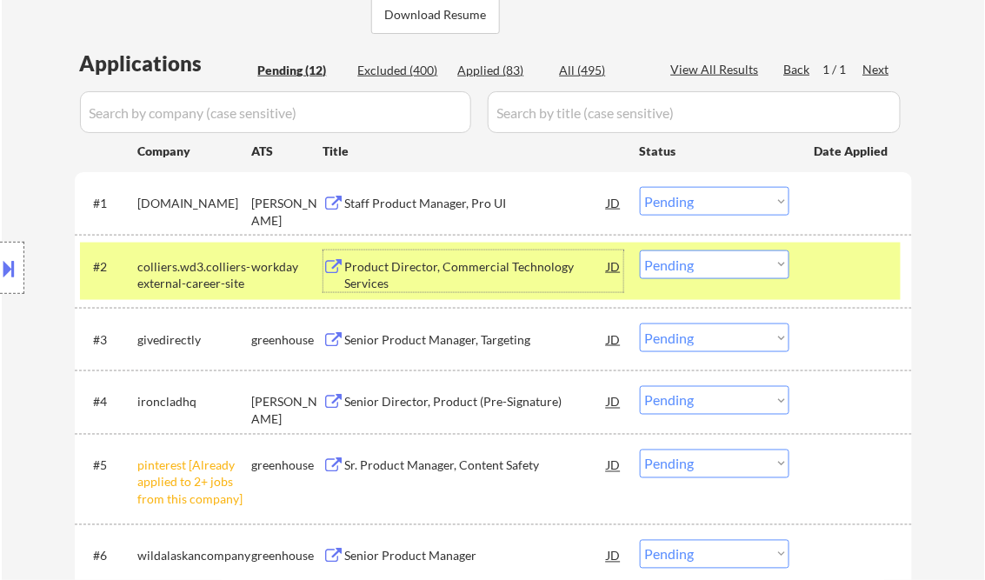
drag, startPoint x: 668, startPoint y: 200, endPoint x: 708, endPoint y: 216, distance: 44.1
click at [668, 200] on select "Choose an option... Pending Applied Excluded (Questions) Excluded (Expired) Exc…" at bounding box center [715, 201] width 150 height 29
click at [640, 187] on select "Choose an option... Pending Applied Excluded (Questions) Excluded (Expired) Exc…" at bounding box center [715, 201] width 150 height 29
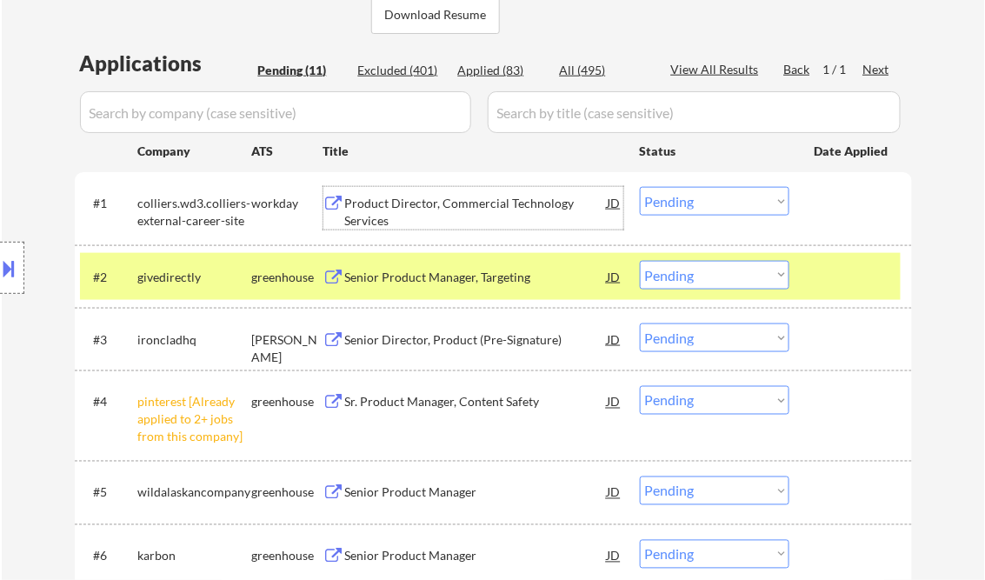
click at [428, 209] on div "Product Director, Commercial Technology Services" at bounding box center [476, 212] width 263 height 34
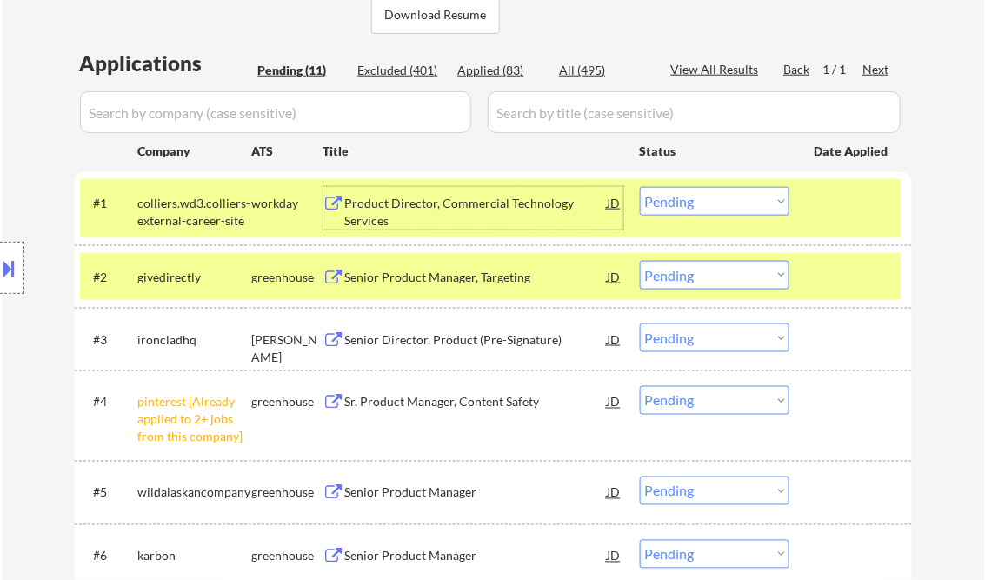
click at [715, 208] on select "Choose an option... Pending Applied Excluded (Questions) Excluded (Expired) Exc…" at bounding box center [715, 201] width 150 height 29
click at [640, 187] on select "Choose an option... Pending Applied Excluded (Questions) Excluded (Expired) Exc…" at bounding box center [715, 201] width 150 height 29
click at [436, 273] on div "Senior Product Manager, Targeting" at bounding box center [476, 277] width 263 height 17
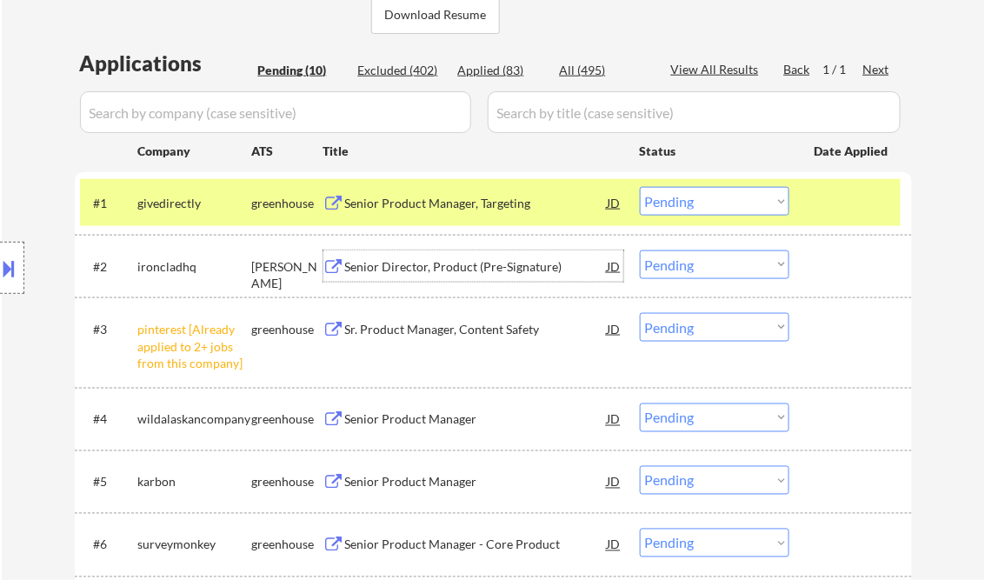
click at [736, 204] on select "Choose an option... Pending Applied Excluded (Questions) Excluded (Expired) Exc…" at bounding box center [715, 201] width 150 height 29
click at [640, 187] on select "Choose an option... Pending Applied Excluded (Questions) Excluded (Expired) Exc…" at bounding box center [715, 201] width 150 height 29
click at [495, 271] on div "Senior Director, Product (Pre-Signature)" at bounding box center [476, 266] width 263 height 17
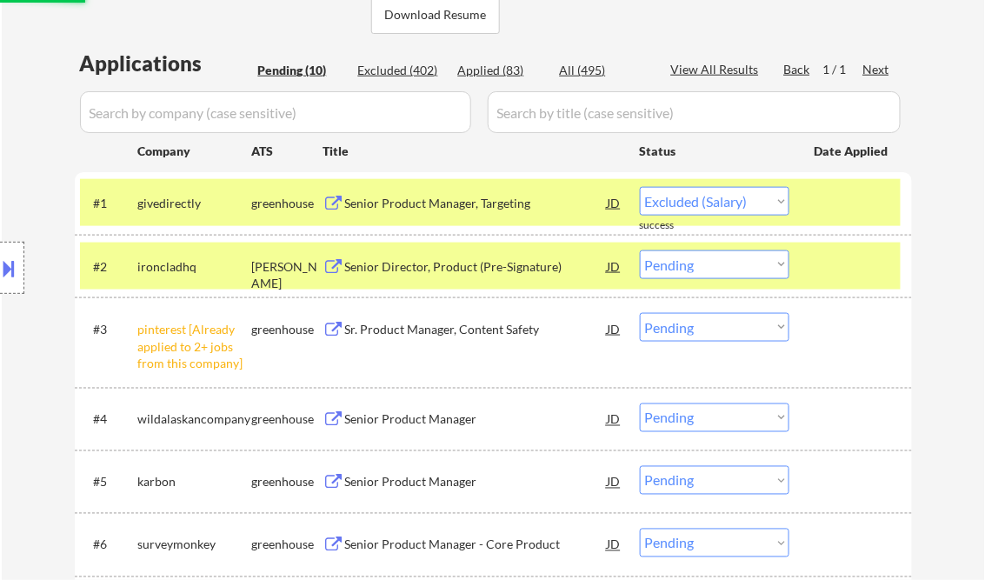
select select ""pending""
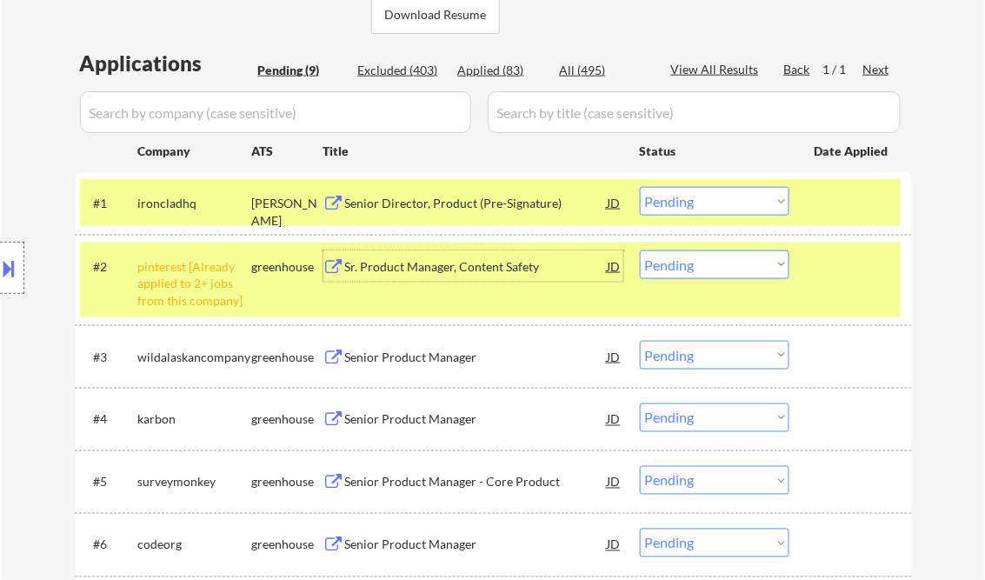
click at [750, 264] on select "Choose an option... Pending Applied Excluded (Questions) Excluded (Expired) Exc…" at bounding box center [715, 264] width 150 height 29
click at [640, 250] on select "Choose an option... Pending Applied Excluded (Questions) Excluded (Expired) Exc…" at bounding box center [715, 264] width 150 height 29
select select ""pending""
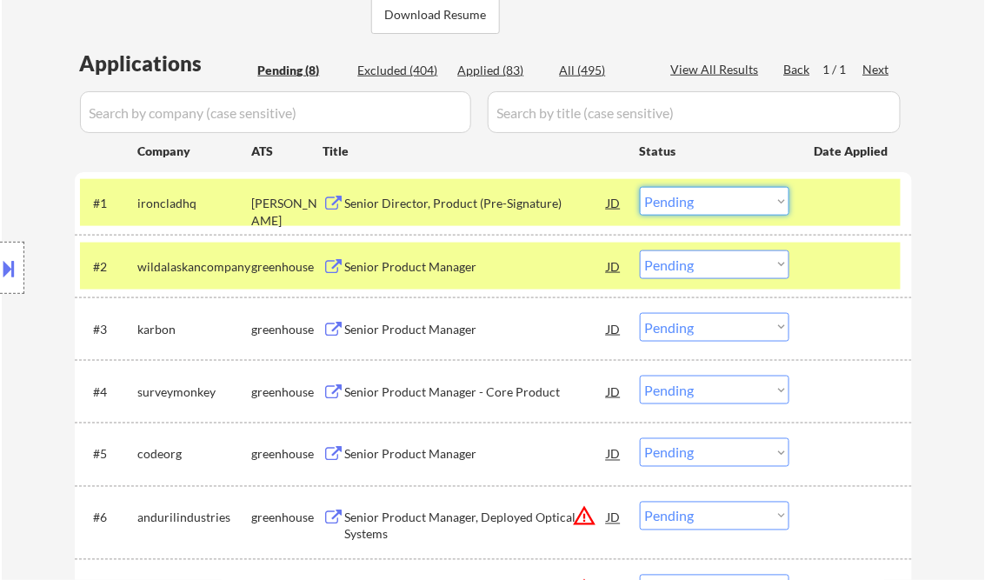
click at [735, 202] on select "Choose an option... Pending Applied Excluded (Questions) Excluded (Expired) Exc…" at bounding box center [715, 201] width 150 height 29
click at [467, 213] on div "Senior Director, Product (Pre-Signature)" at bounding box center [476, 202] width 263 height 31
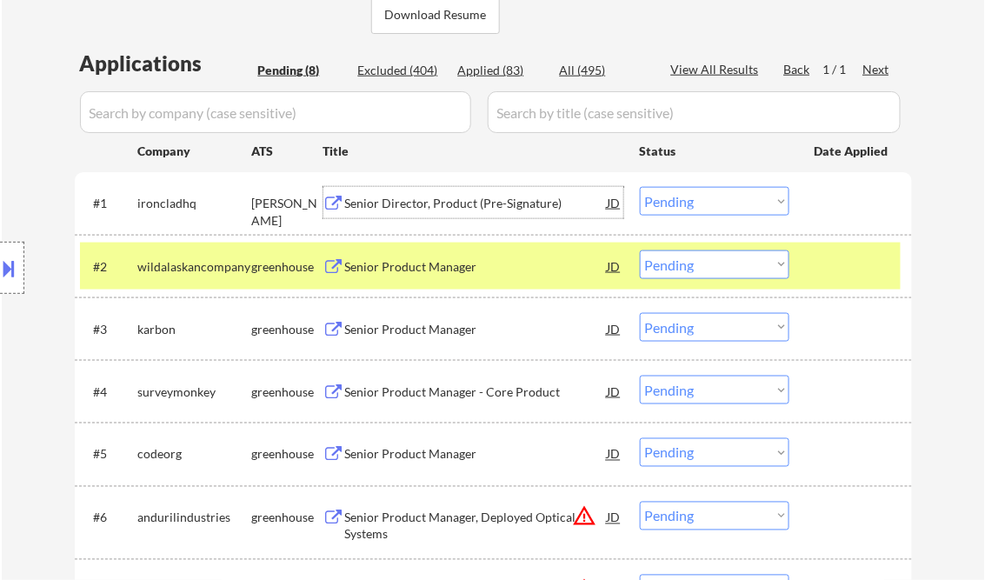
drag, startPoint x: 730, startPoint y: 199, endPoint x: 729, endPoint y: 211, distance: 12.2
click at [730, 199] on select "Choose an option... Pending Applied Excluded (Questions) Excluded (Expired) Exc…" at bounding box center [715, 201] width 150 height 29
click at [640, 187] on select "Choose an option... Pending Applied Excluded (Questions) Excluded (Expired) Exc…" at bounding box center [715, 201] width 150 height 29
click at [445, 271] on div "Senior Product Manager" at bounding box center [476, 266] width 263 height 17
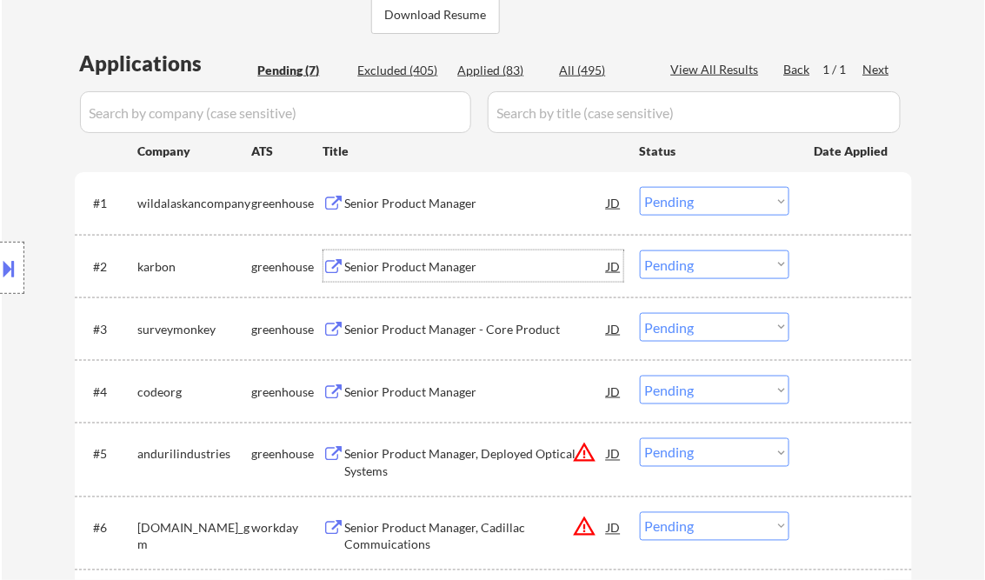
drag, startPoint x: 675, startPoint y: 207, endPoint x: 695, endPoint y: 216, distance: 21.8
click at [675, 207] on select "Choose an option... Pending Applied Excluded (Questions) Excluded (Expired) Exc…" at bounding box center [715, 201] width 150 height 29
click at [640, 187] on select "Choose an option... Pending Applied Excluded (Questions) Excluded (Expired) Exc…" at bounding box center [715, 201] width 150 height 29
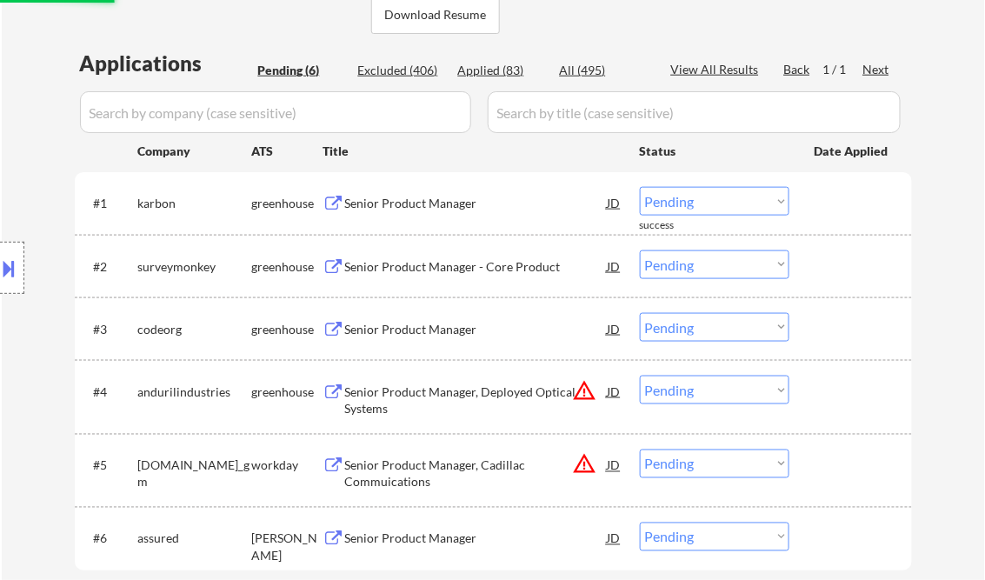
click at [466, 202] on div "Senior Product Manager" at bounding box center [476, 203] width 263 height 17
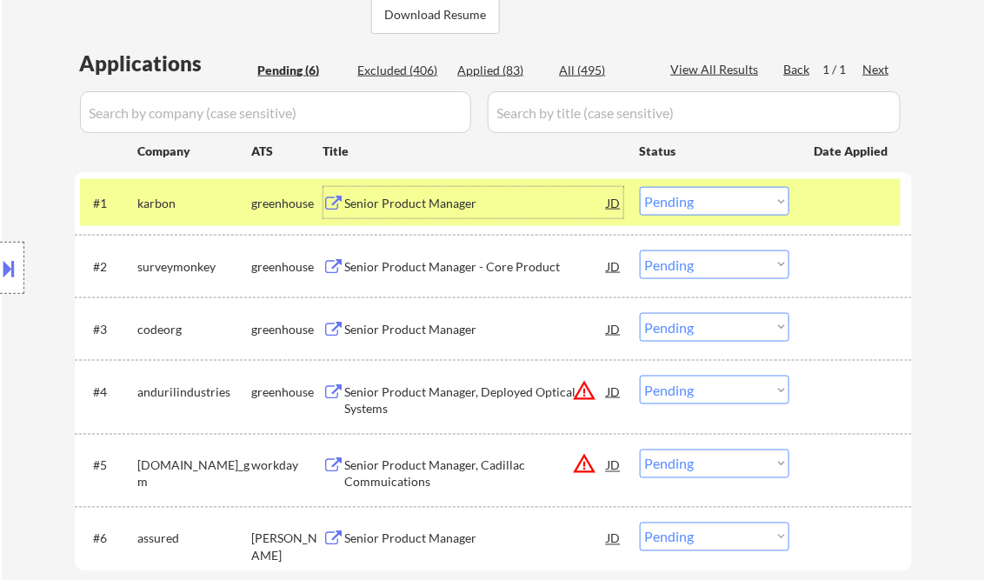
click at [700, 210] on select "Choose an option... Pending Applied Excluded (Questions) Excluded (Expired) Exc…" at bounding box center [715, 201] width 150 height 29
click at [640, 187] on select "Choose an option... Pending Applied Excluded (Questions) Excluded (Expired) Exc…" at bounding box center [715, 201] width 150 height 29
click at [483, 271] on div "Senior Product Manager - Core Product" at bounding box center [476, 266] width 263 height 17
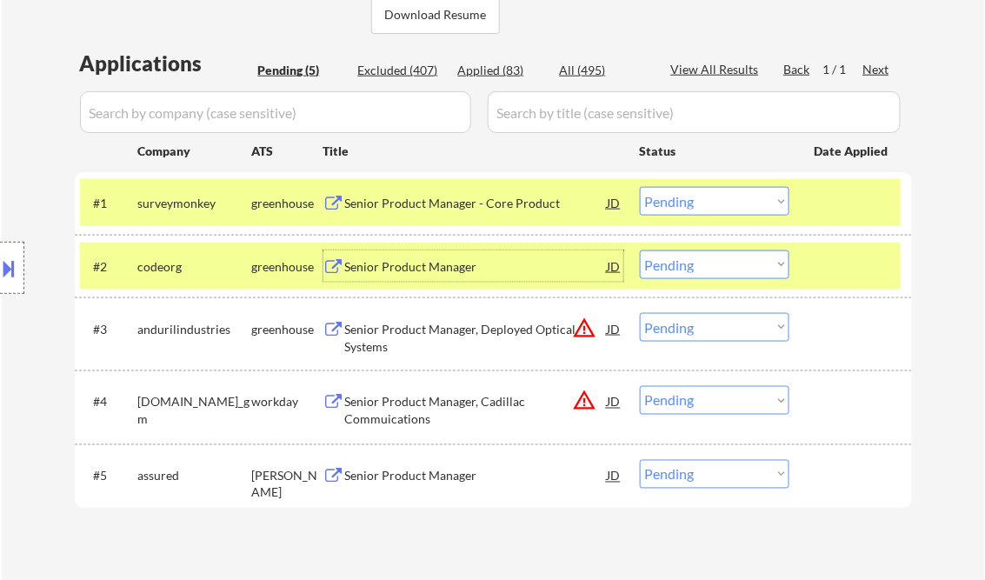
drag, startPoint x: 735, startPoint y: 208, endPoint x: 751, endPoint y: 215, distance: 17.1
click at [735, 208] on select "Choose an option... Pending Applied Excluded (Questions) Excluded (Expired) Exc…" at bounding box center [715, 201] width 150 height 29
click at [640, 187] on select "Choose an option... Pending Applied Excluded (Questions) Excluded (Expired) Exc…" at bounding box center [715, 201] width 150 height 29
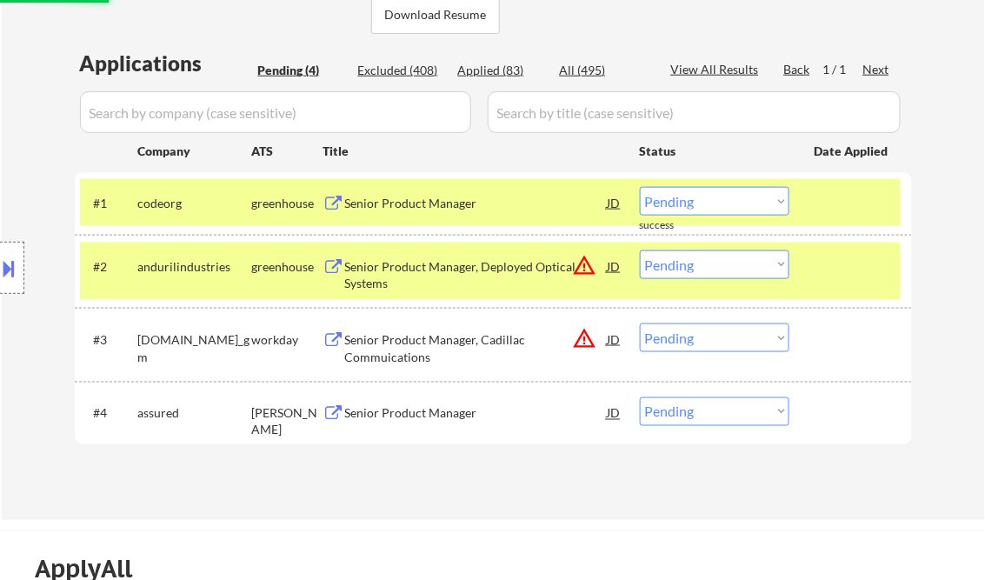
click at [468, 197] on div "Senior Product Manager" at bounding box center [476, 203] width 263 height 17
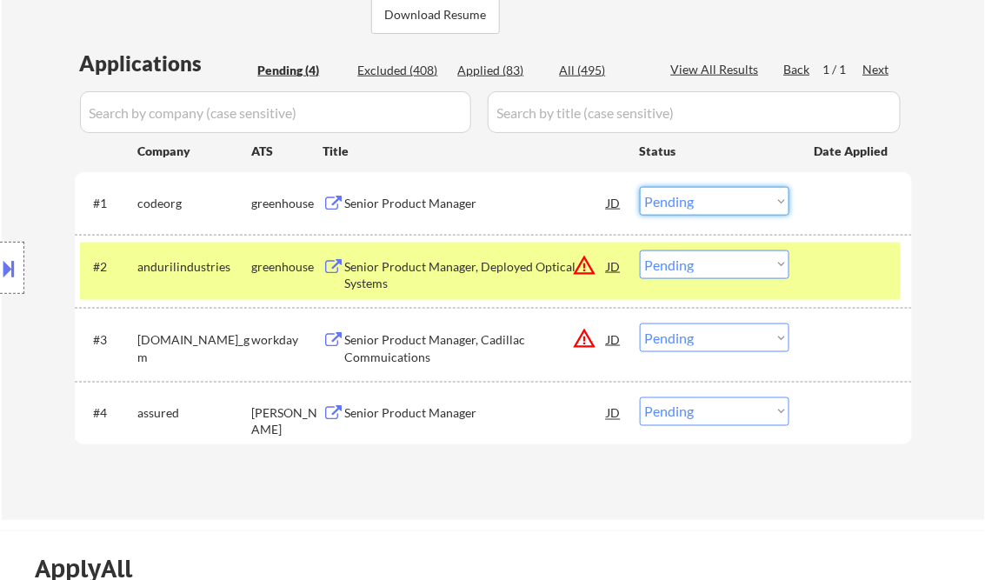
click at [715, 212] on select "Choose an option... Pending Applied Excluded (Questions) Excluded (Expired) Exc…" at bounding box center [715, 201] width 150 height 29
click at [640, 187] on select "Choose an option... Pending Applied Excluded (Questions) Excluded (Expired) Exc…" at bounding box center [715, 201] width 150 height 29
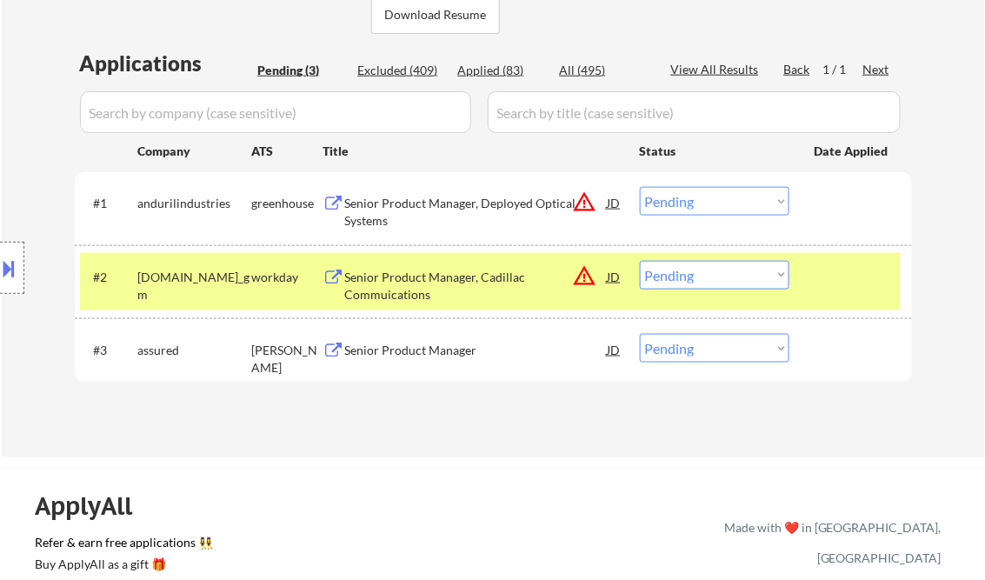
click at [453, 216] on div "Senior Product Manager, Deployed Optical Systems" at bounding box center [476, 212] width 263 height 34
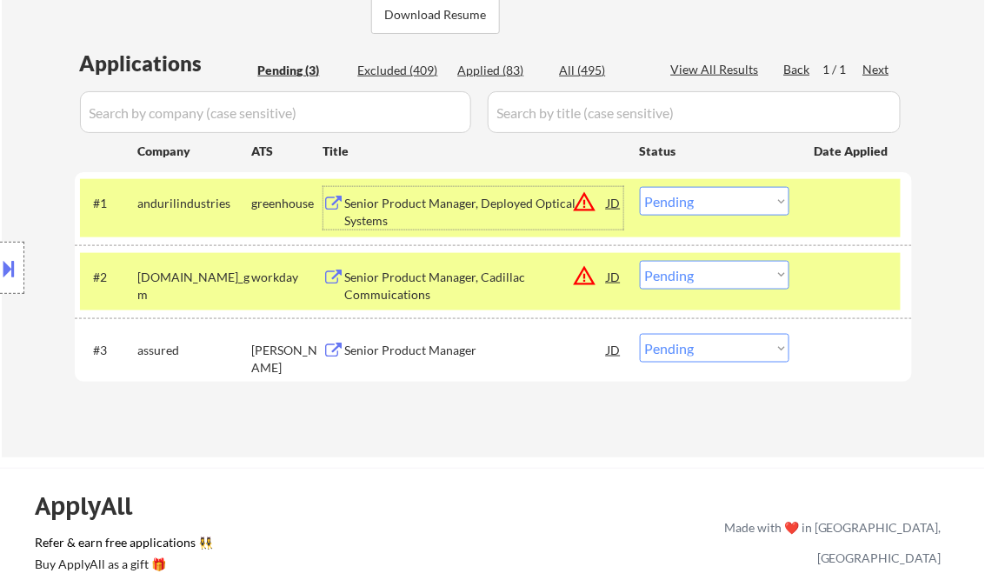
click at [720, 203] on select "Choose an option... Pending Applied Excluded (Questions) Excluded (Expired) Exc…" at bounding box center [715, 201] width 150 height 29
click at [640, 187] on select "Choose an option... Pending Applied Excluded (Questions) Excluded (Expired) Exc…" at bounding box center [715, 201] width 150 height 29
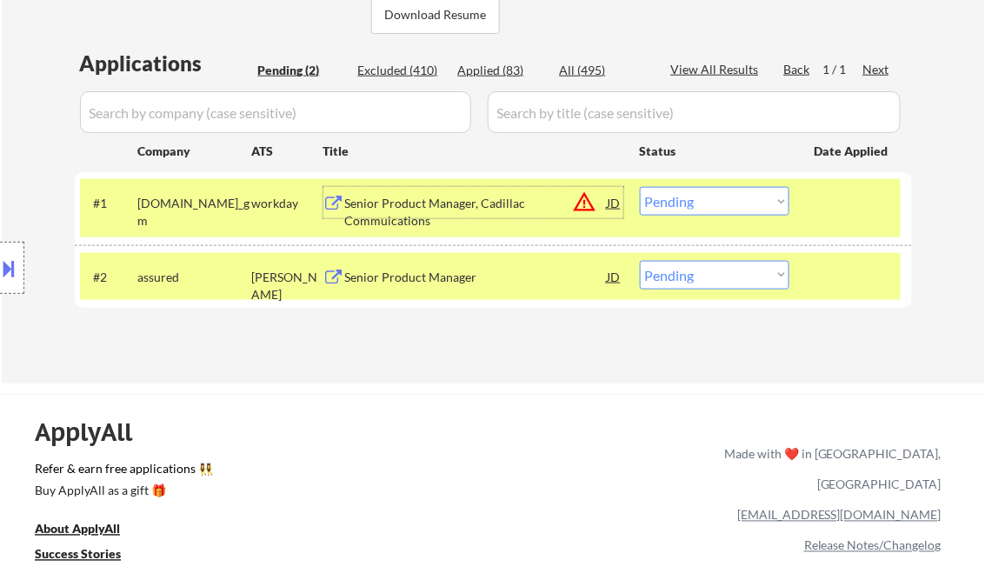
click at [482, 203] on div "Senior Product Manager, Cadillac Commuications" at bounding box center [476, 212] width 263 height 34
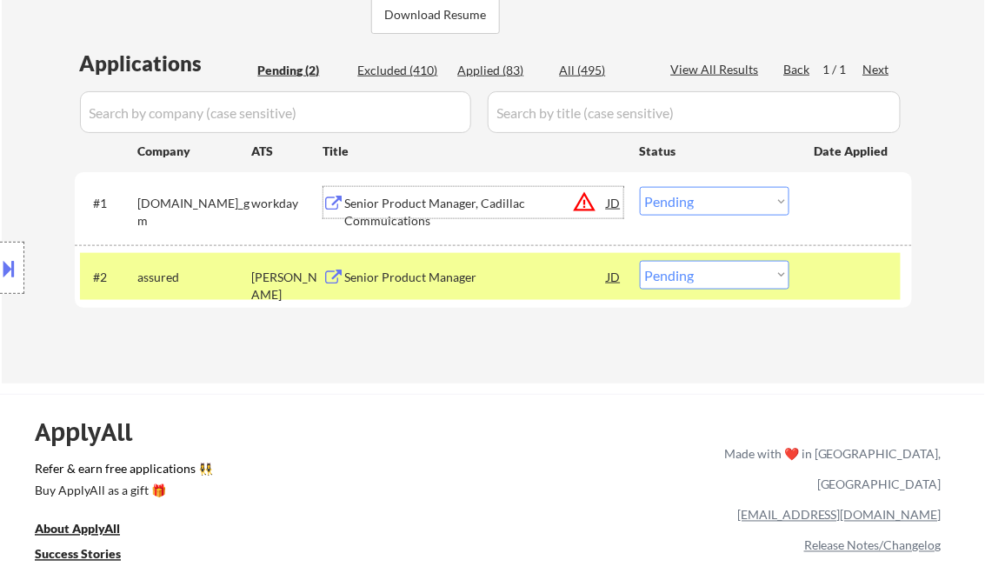
drag, startPoint x: 672, startPoint y: 206, endPoint x: 700, endPoint y: 216, distance: 29.4
click at [673, 206] on select "Choose an option... Pending Applied Excluded (Questions) Excluded (Expired) Exc…" at bounding box center [715, 201] width 150 height 29
click at [640, 187] on select "Choose an option... Pending Applied Excluded (Questions) Excluded (Expired) Exc…" at bounding box center [715, 201] width 150 height 29
click at [428, 284] on div "Senior Product Manager" at bounding box center [476, 277] width 263 height 17
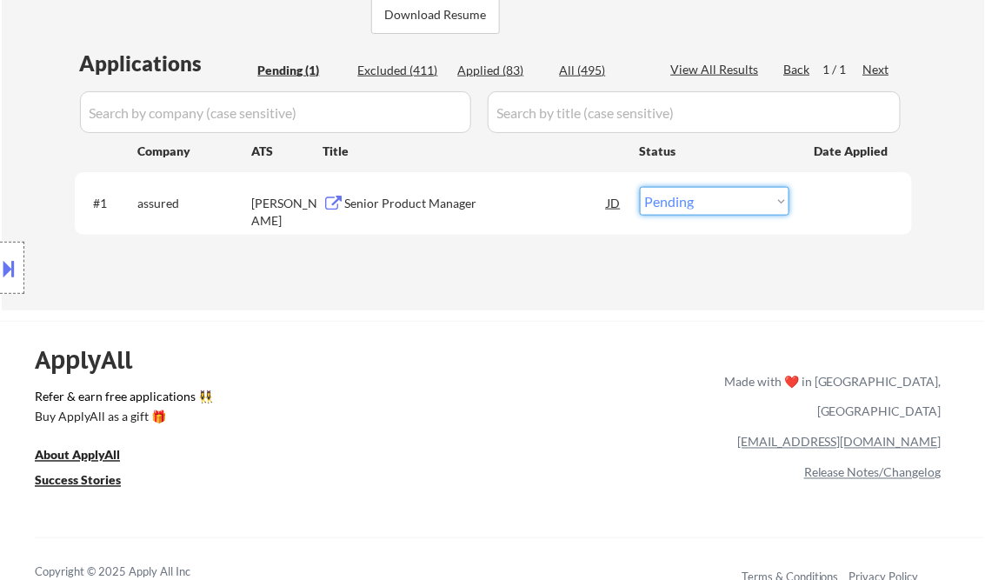
drag, startPoint x: 745, startPoint y: 202, endPoint x: 749, endPoint y: 215, distance: 13.7
click at [745, 202] on select "Choose an option... Pending Applied Excluded (Questions) Excluded (Expired) Exc…" at bounding box center [715, 201] width 150 height 29
select select ""excluded__salary_""
click at [640, 187] on select "Choose an option... Pending Applied Excluded (Questions) Excluded (Expired) Exc…" at bounding box center [715, 201] width 150 height 29
click at [463, 313] on div "← Return to /applysquad Mailslurp Inbox Job Search Builder Matt Nicole User Ema…" at bounding box center [492, 392] width 985 height 1619
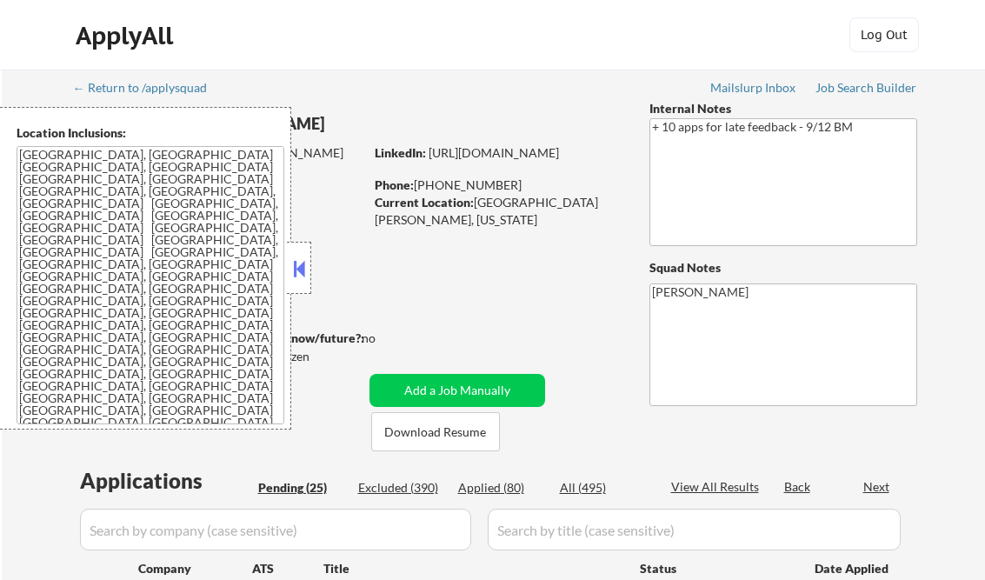
select select ""pending""
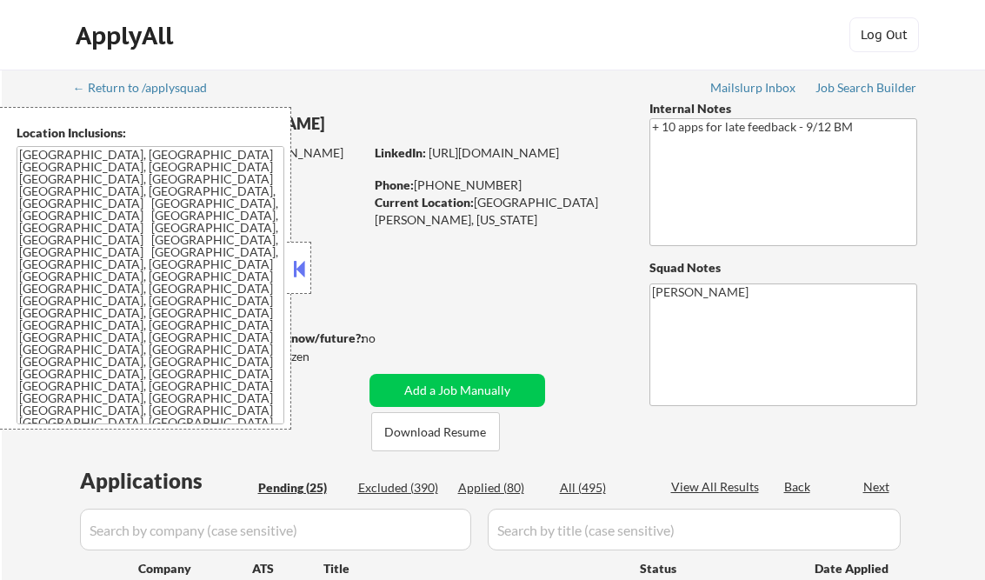
select select ""pending""
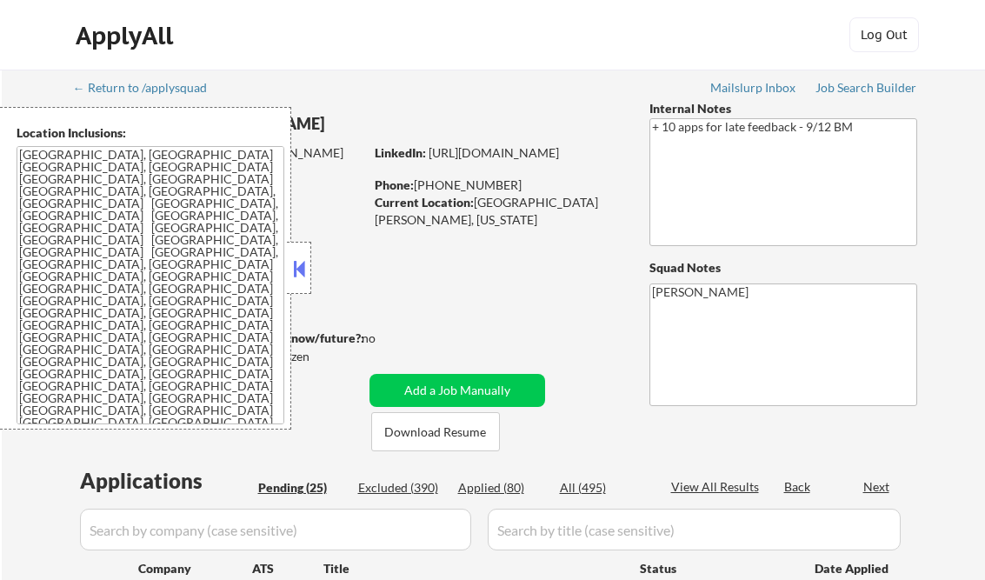
select select ""pending""
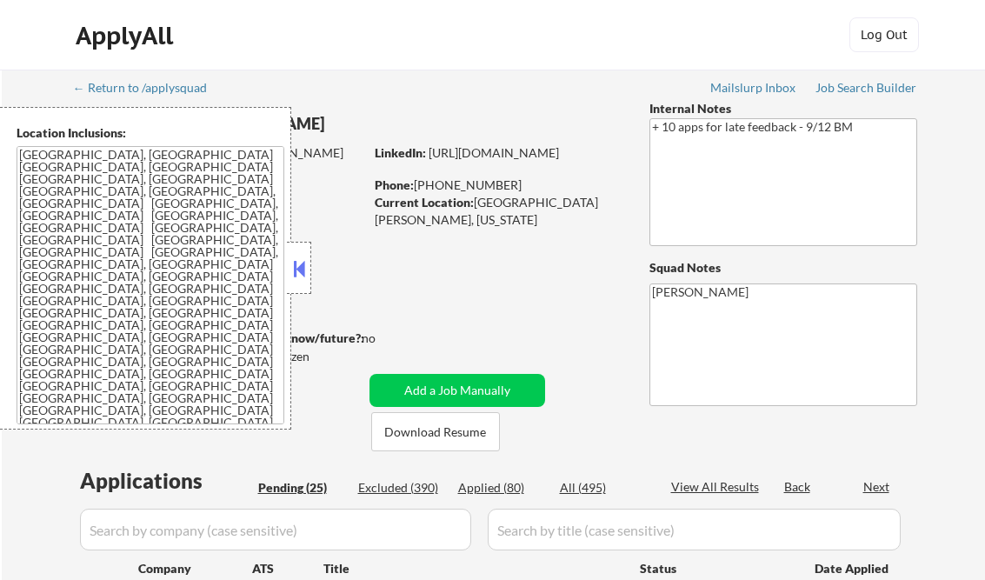
select select ""pending""
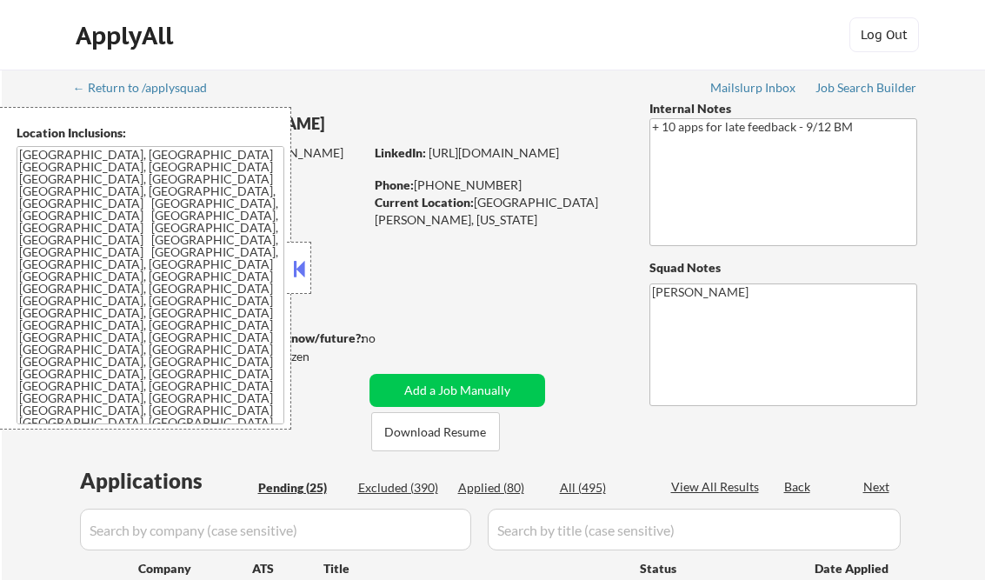
select select ""pending""
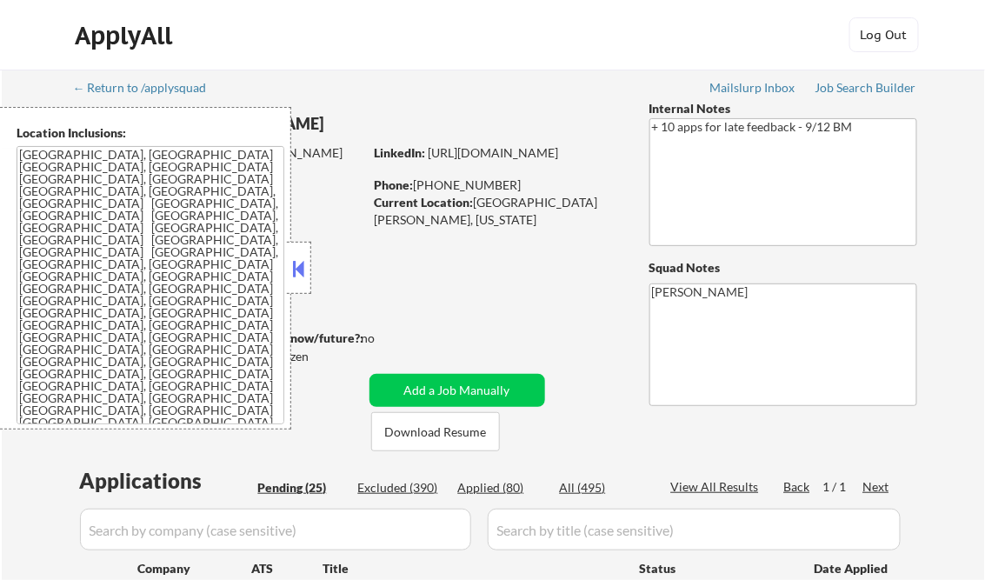
click at [297, 263] on button at bounding box center [298, 269] width 19 height 26
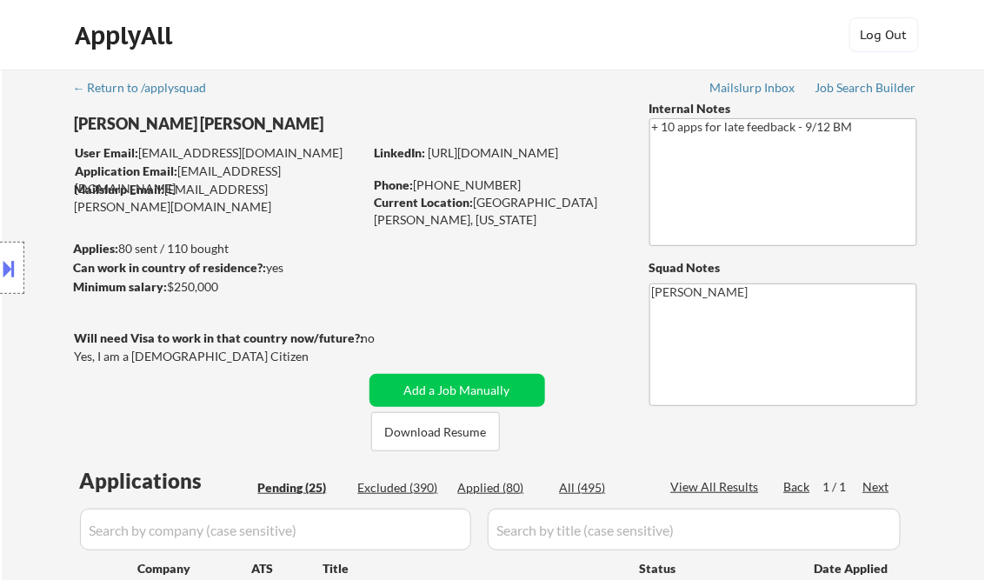
click at [501, 489] on div "Applied (80)" at bounding box center [501, 487] width 87 height 17
select select ""applied""
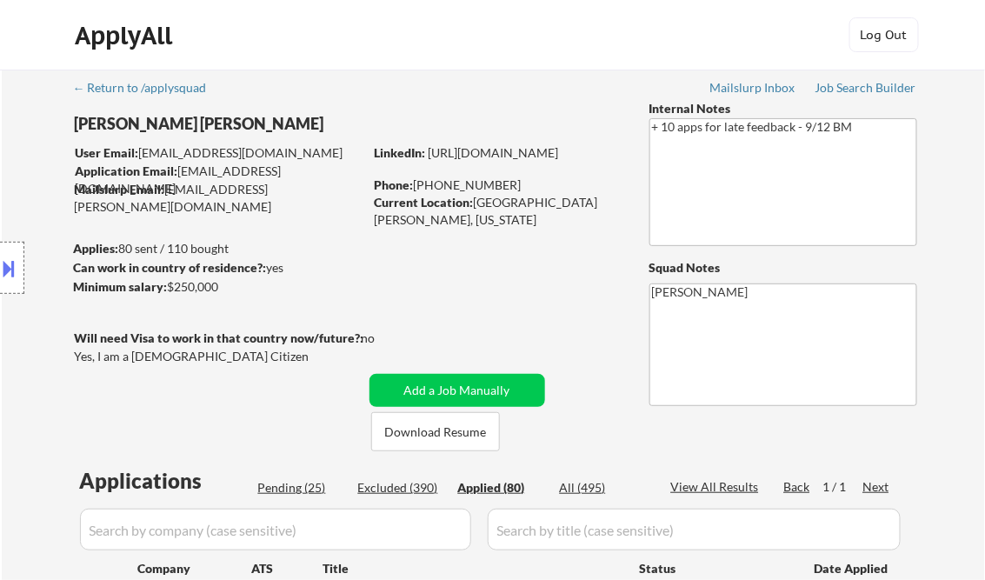
select select ""applied""
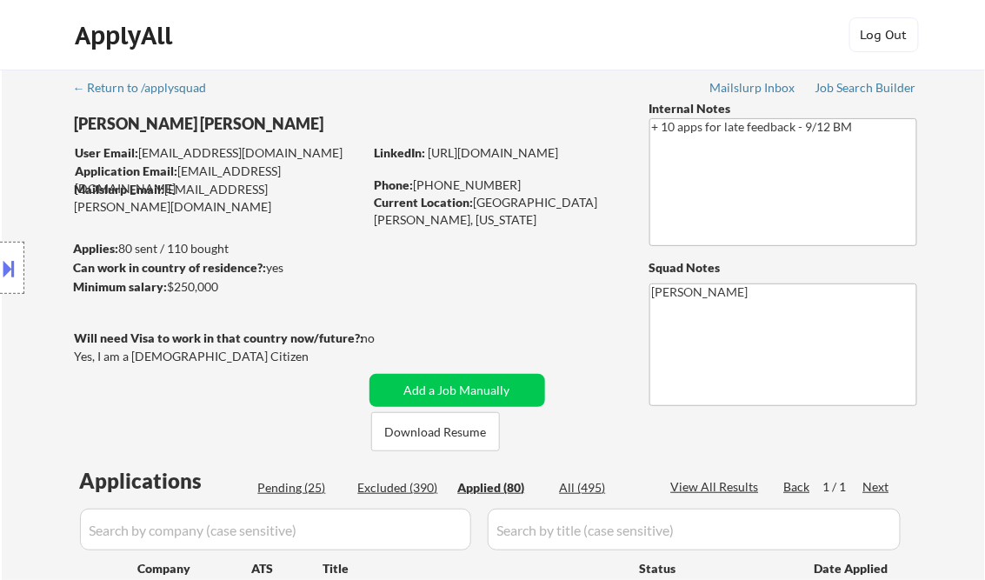
select select ""applied""
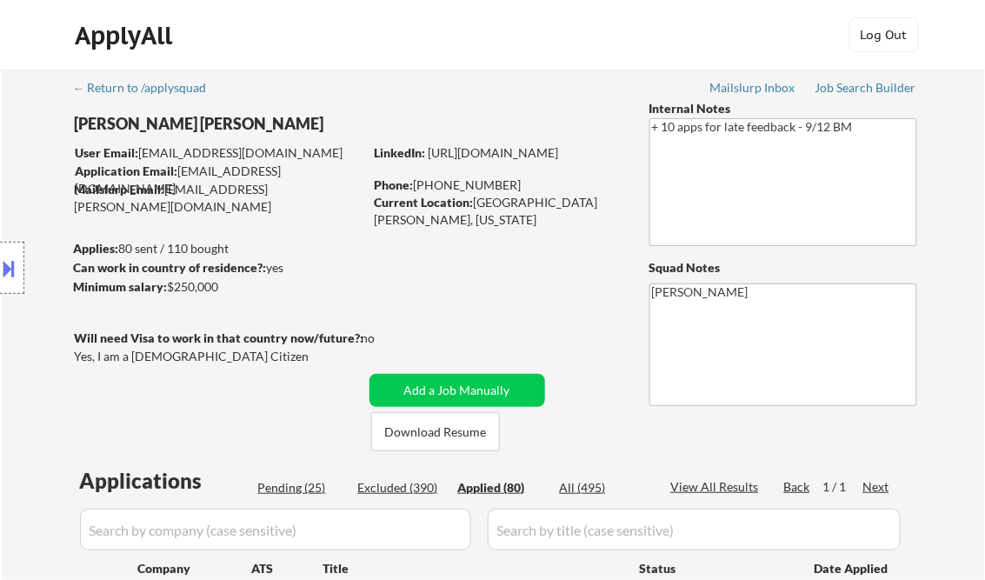
select select ""applied""
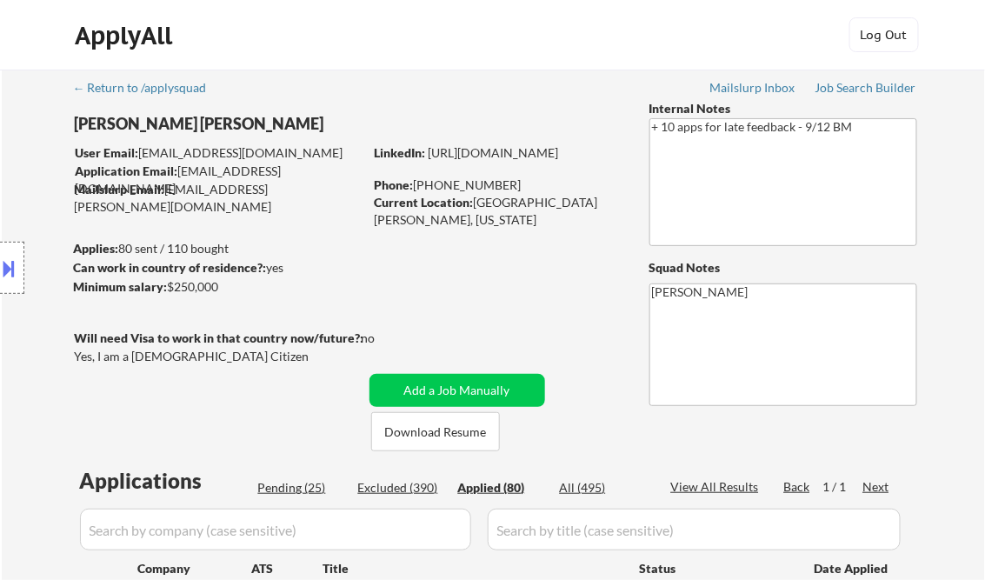
select select ""applied""
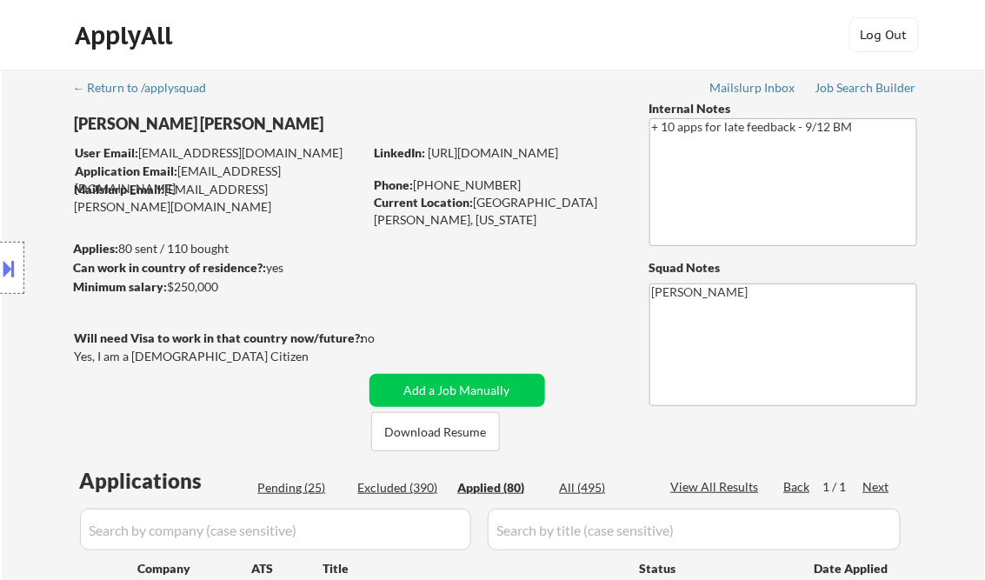
select select ""applied""
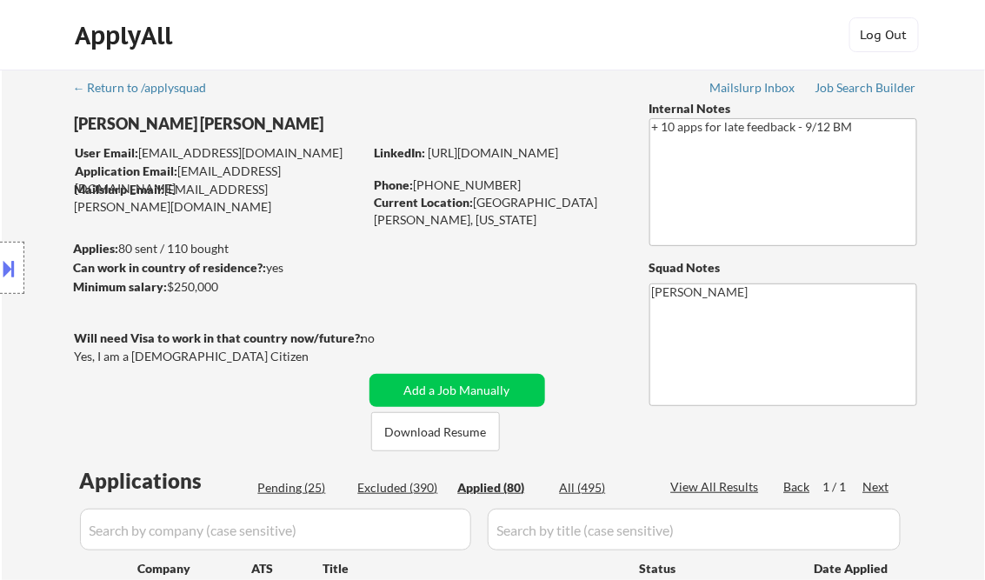
select select ""applied""
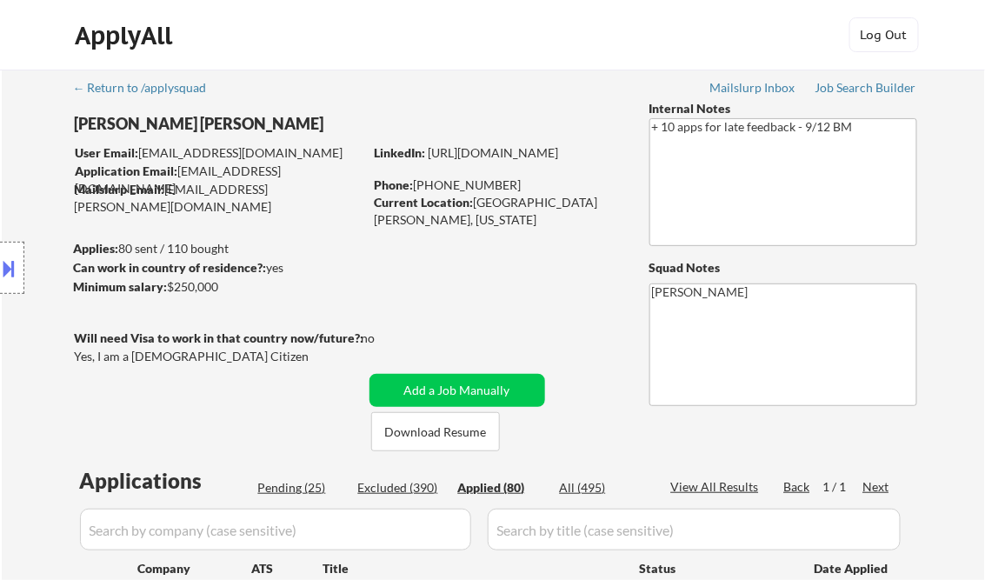
select select ""applied""
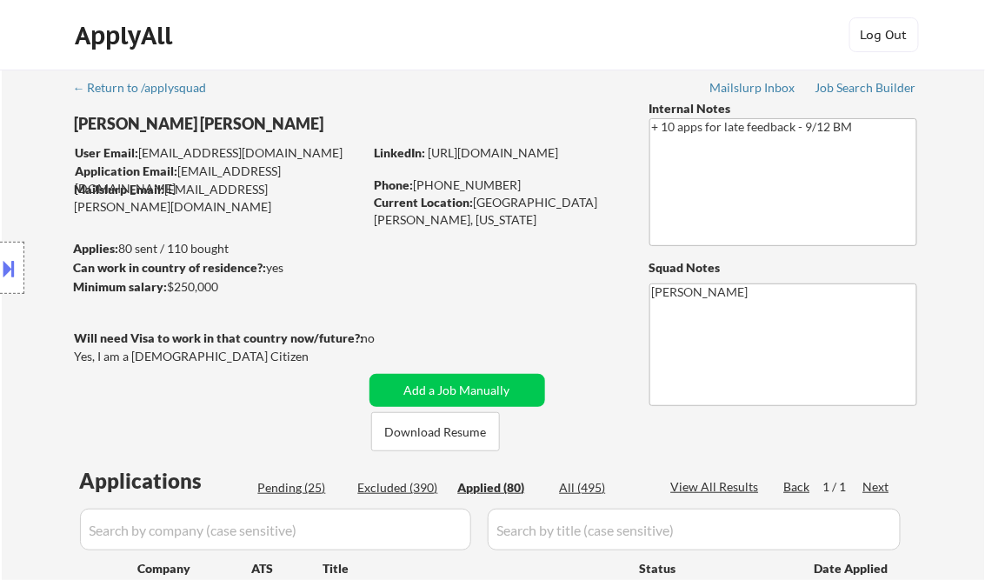
select select ""applied""
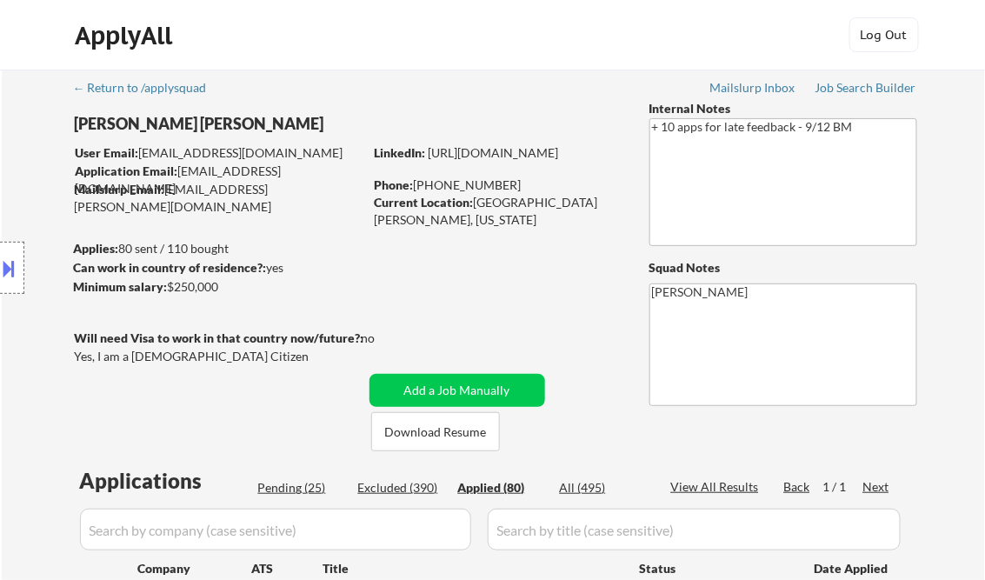
select select ""applied""
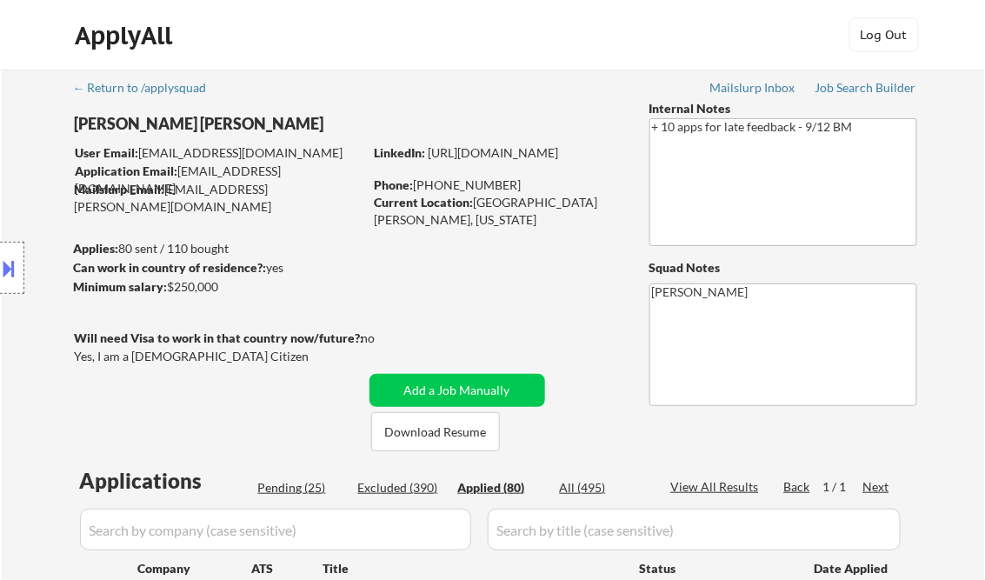
select select ""applied""
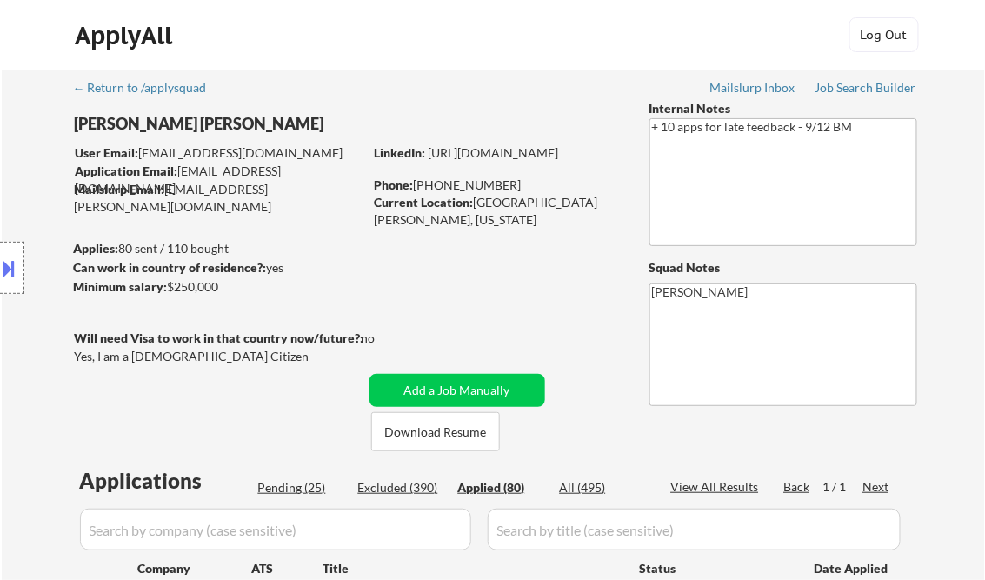
select select ""applied""
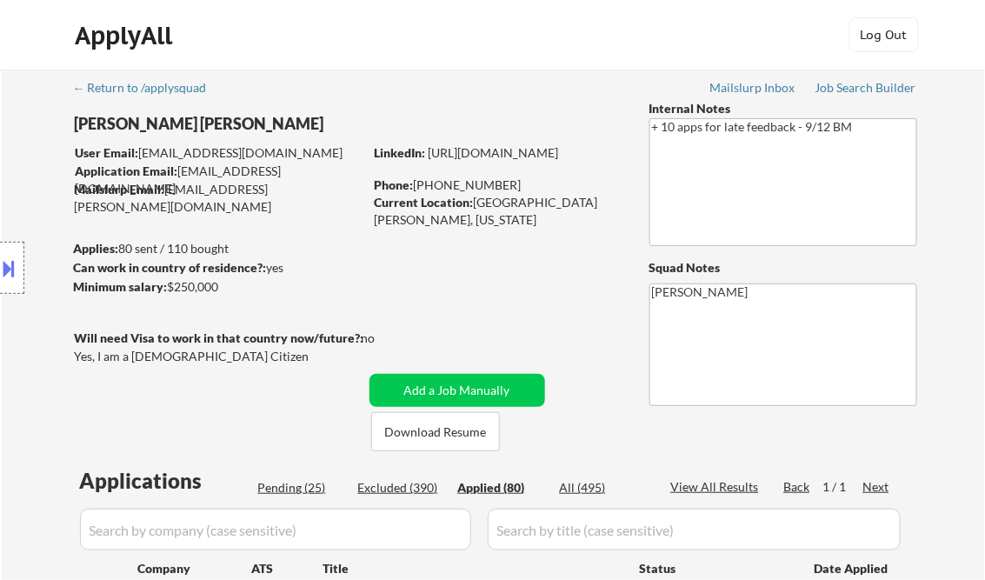
select select ""applied""
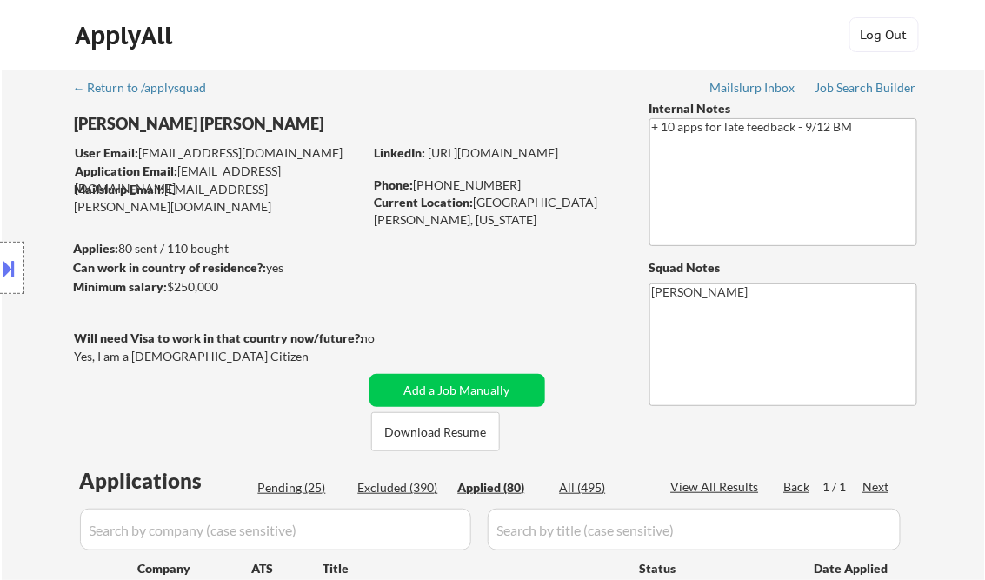
select select ""applied""
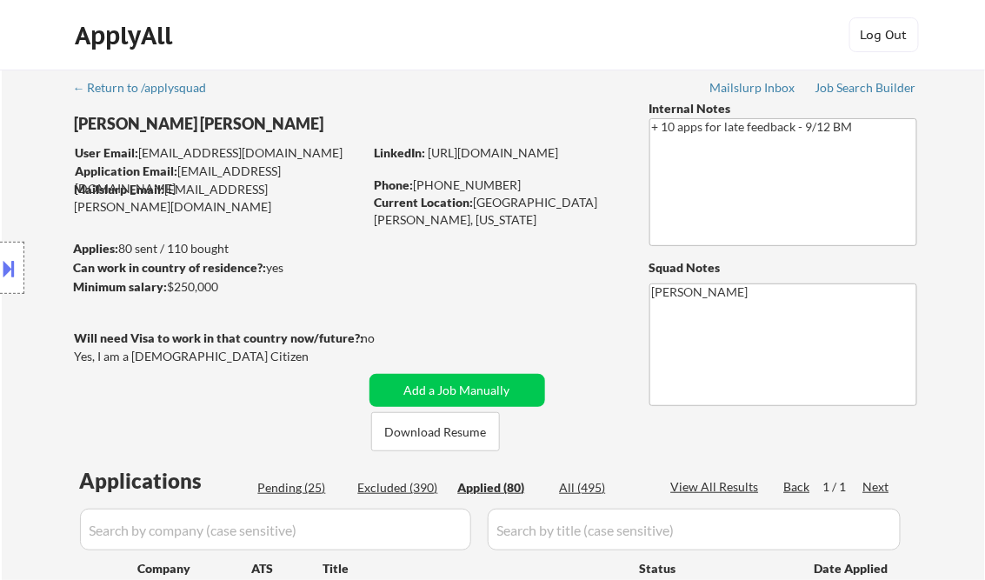
select select ""applied""
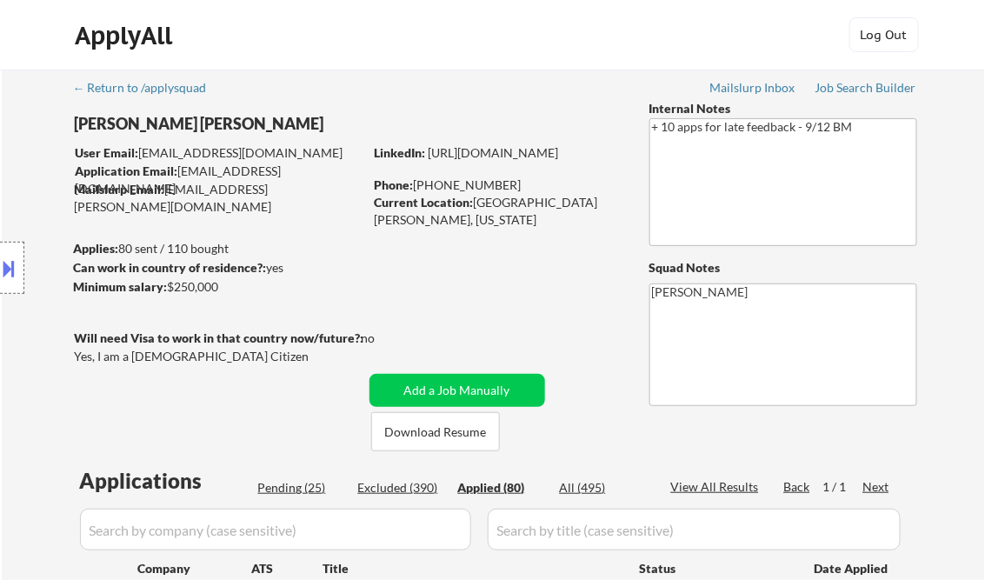
select select ""applied""
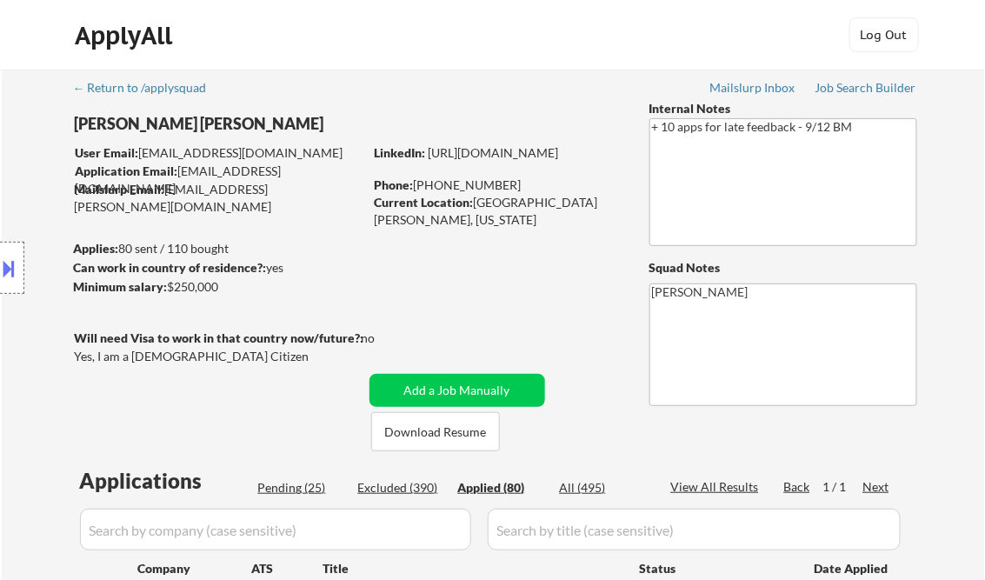
select select ""applied""
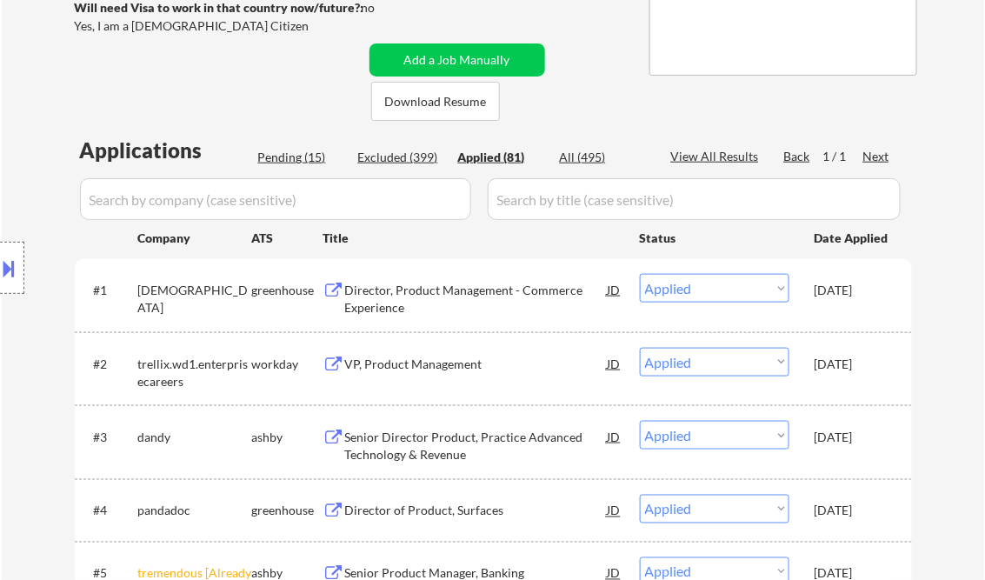
select select ""applied""
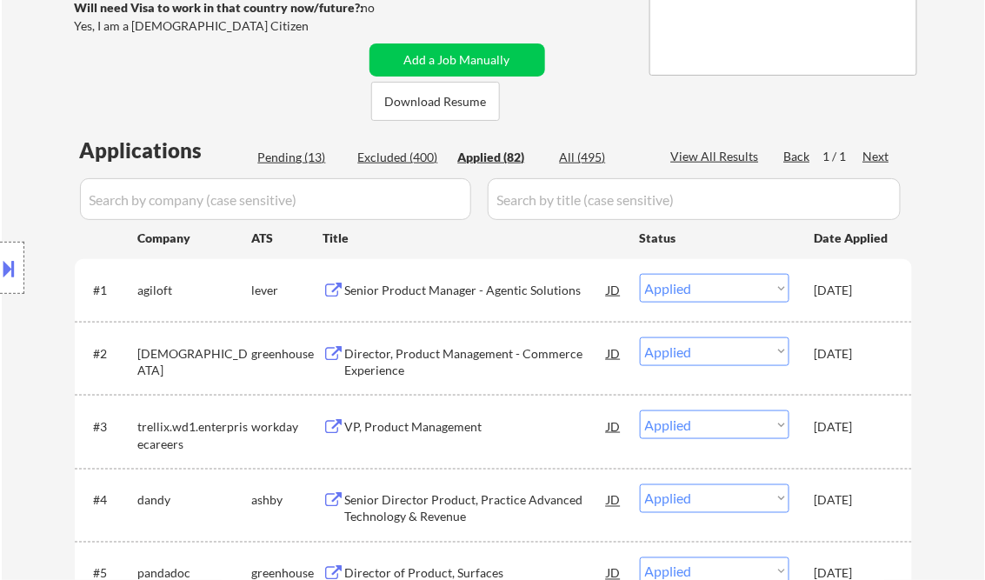
select select ""applied""
